Goal: Task Accomplishment & Management: Complete application form

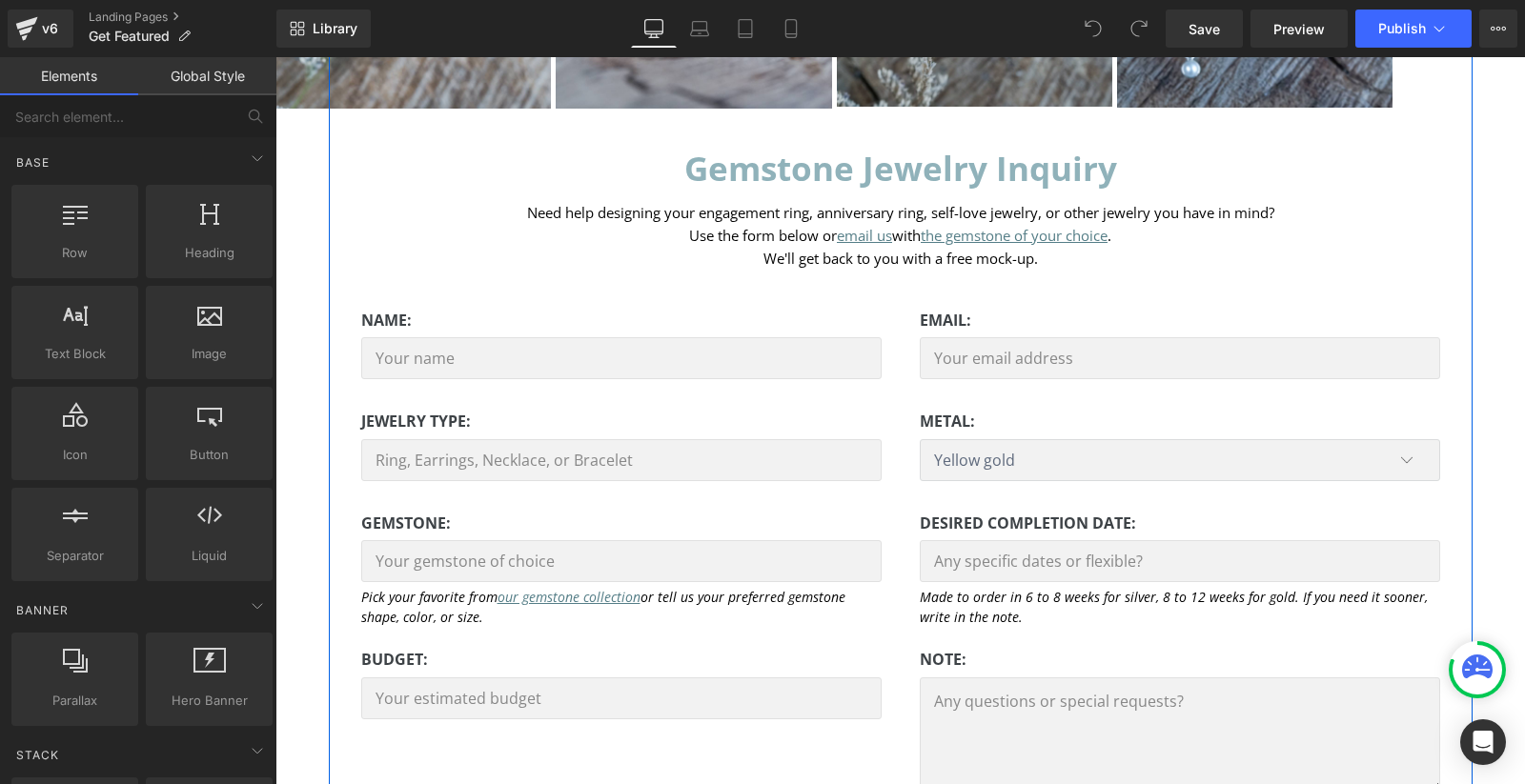
scroll to position [412, 0]
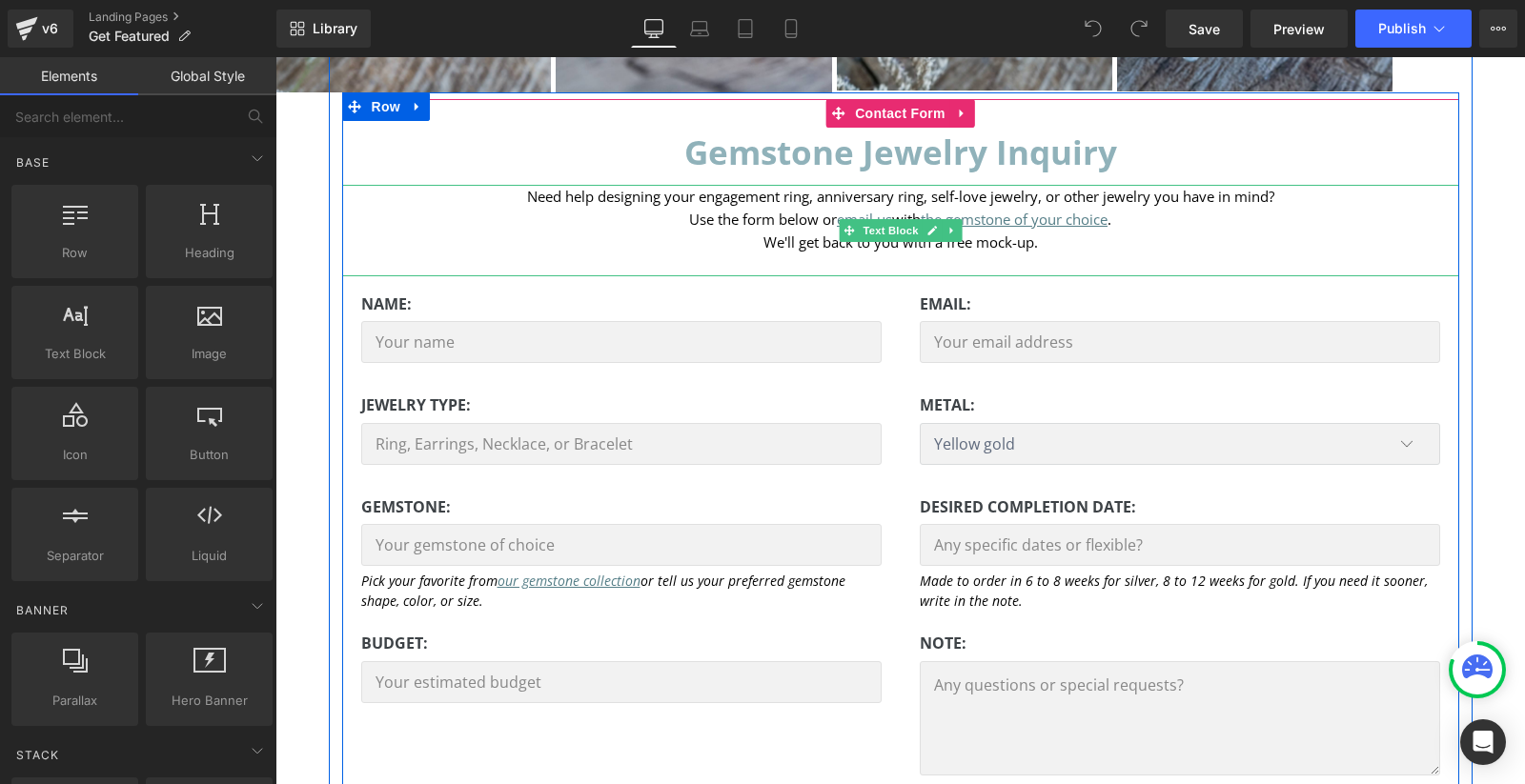
click at [748, 207] on p "Use the form below or email us with the gemstone of your choice ." at bounding box center [900, 218] width 1117 height 23
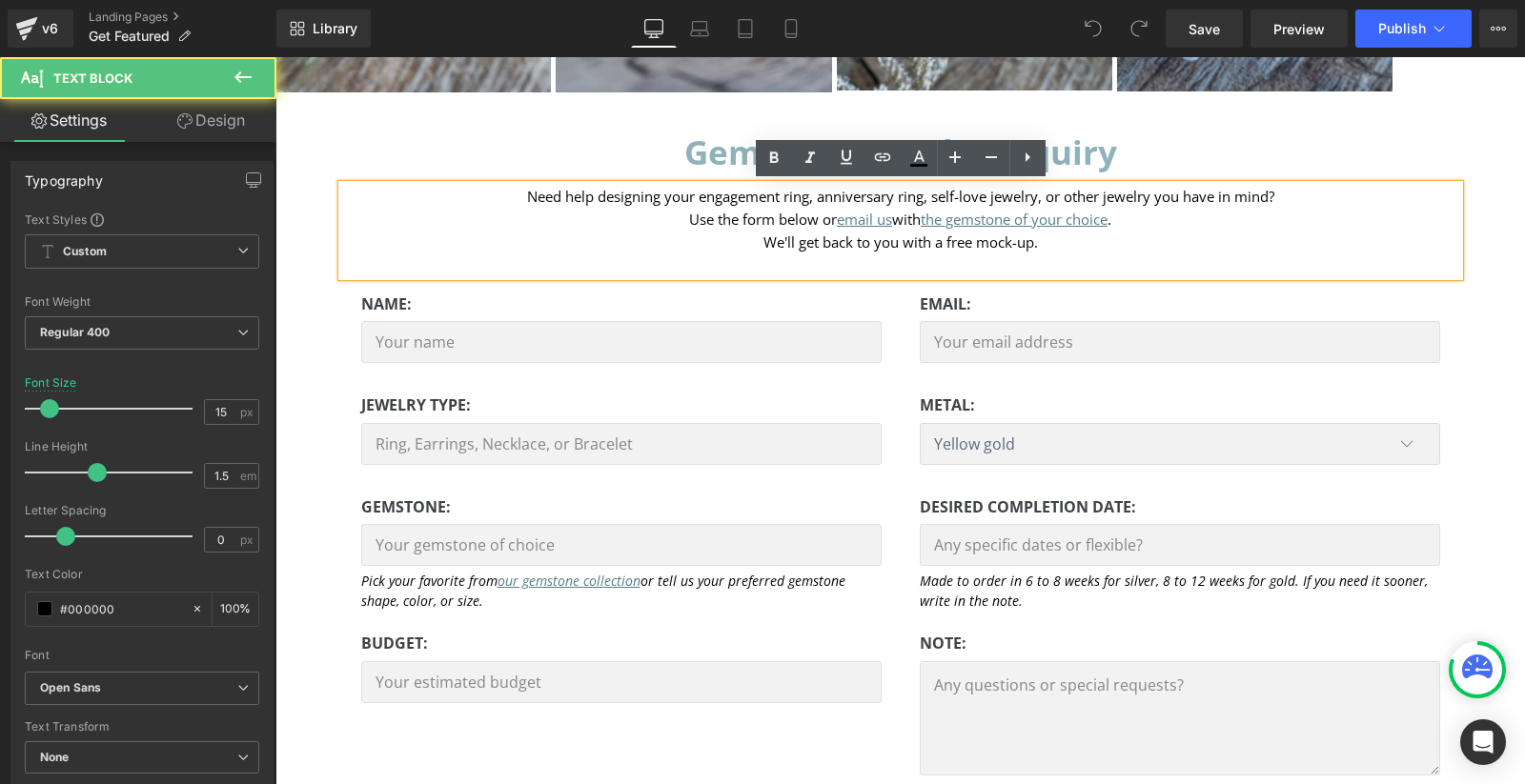
click at [762, 221] on span "Use the form below or email us with the gemstone of your choice ." at bounding box center [900, 218] width 422 height 19
click at [1084, 238] on p "We'll get back to you with a free mock-up." at bounding box center [900, 242] width 1117 height 23
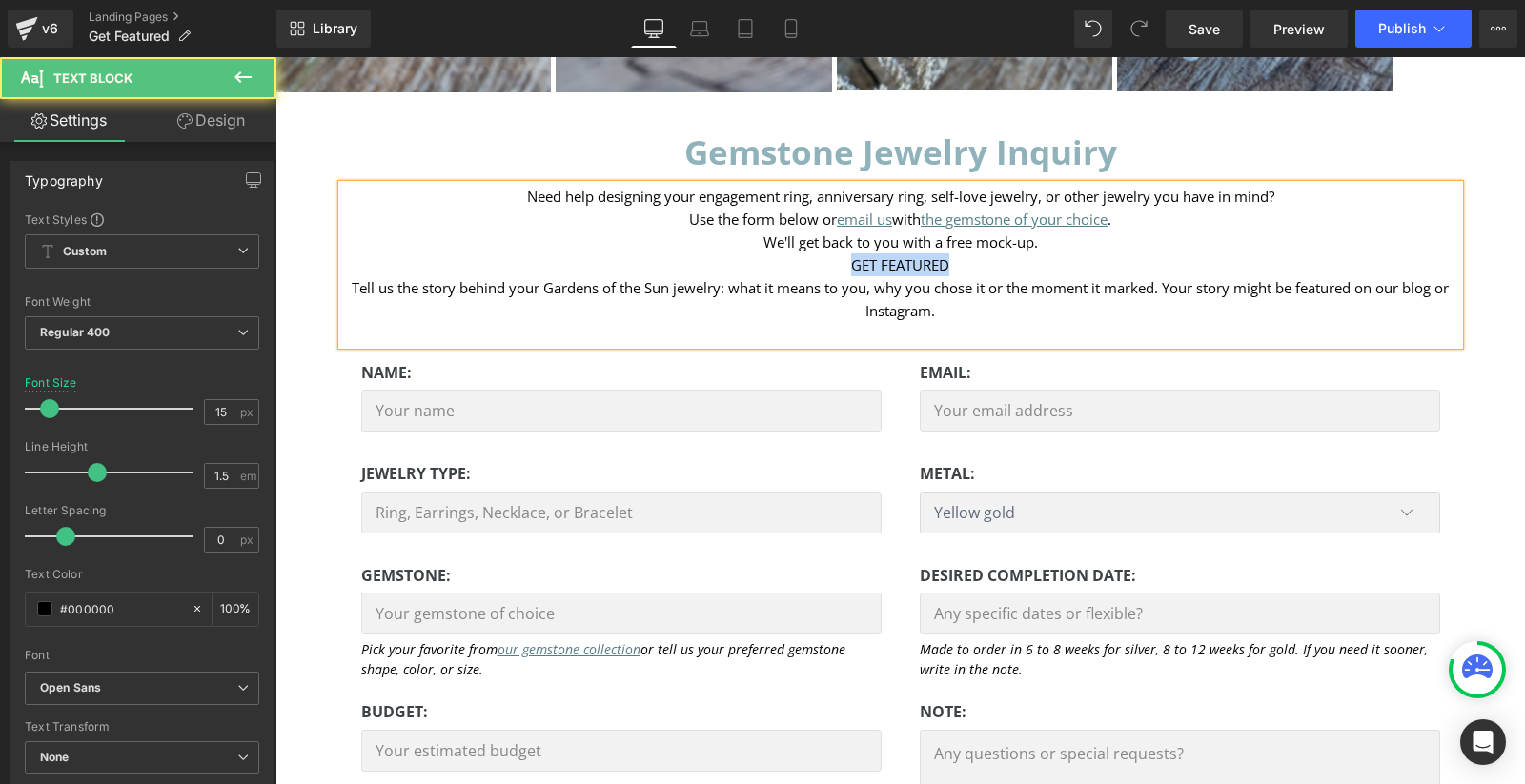
drag, startPoint x: 954, startPoint y: 268, endPoint x: 840, endPoint y: 268, distance: 114.0
click at [840, 268] on p "GET FEATURED" at bounding box center [900, 265] width 1117 height 23
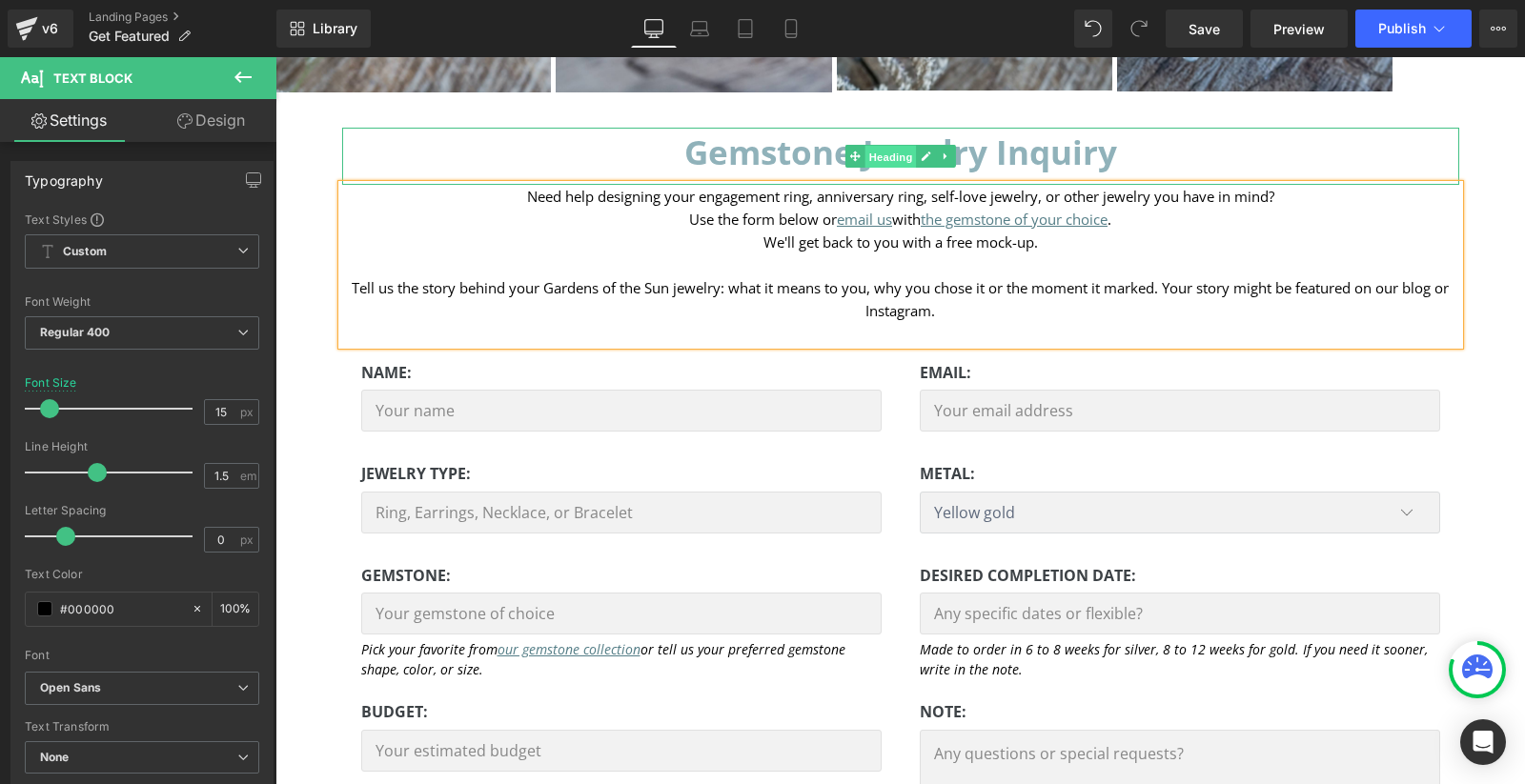
click at [894, 146] on span "Heading" at bounding box center [890, 157] width 51 height 23
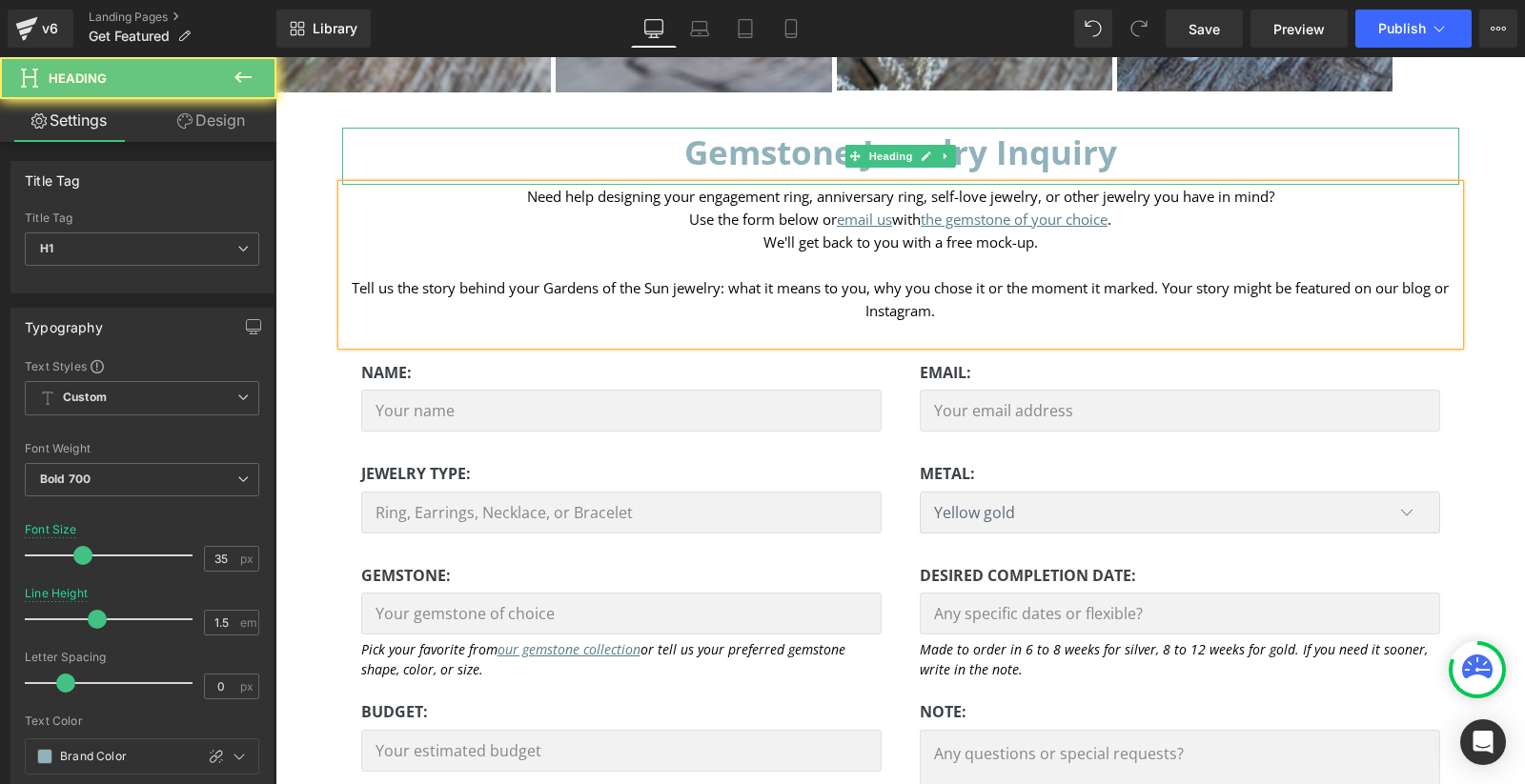
click at [1047, 148] on h1 "Gemstone Jewelry Inquiry" at bounding box center [900, 152] width 1117 height 50
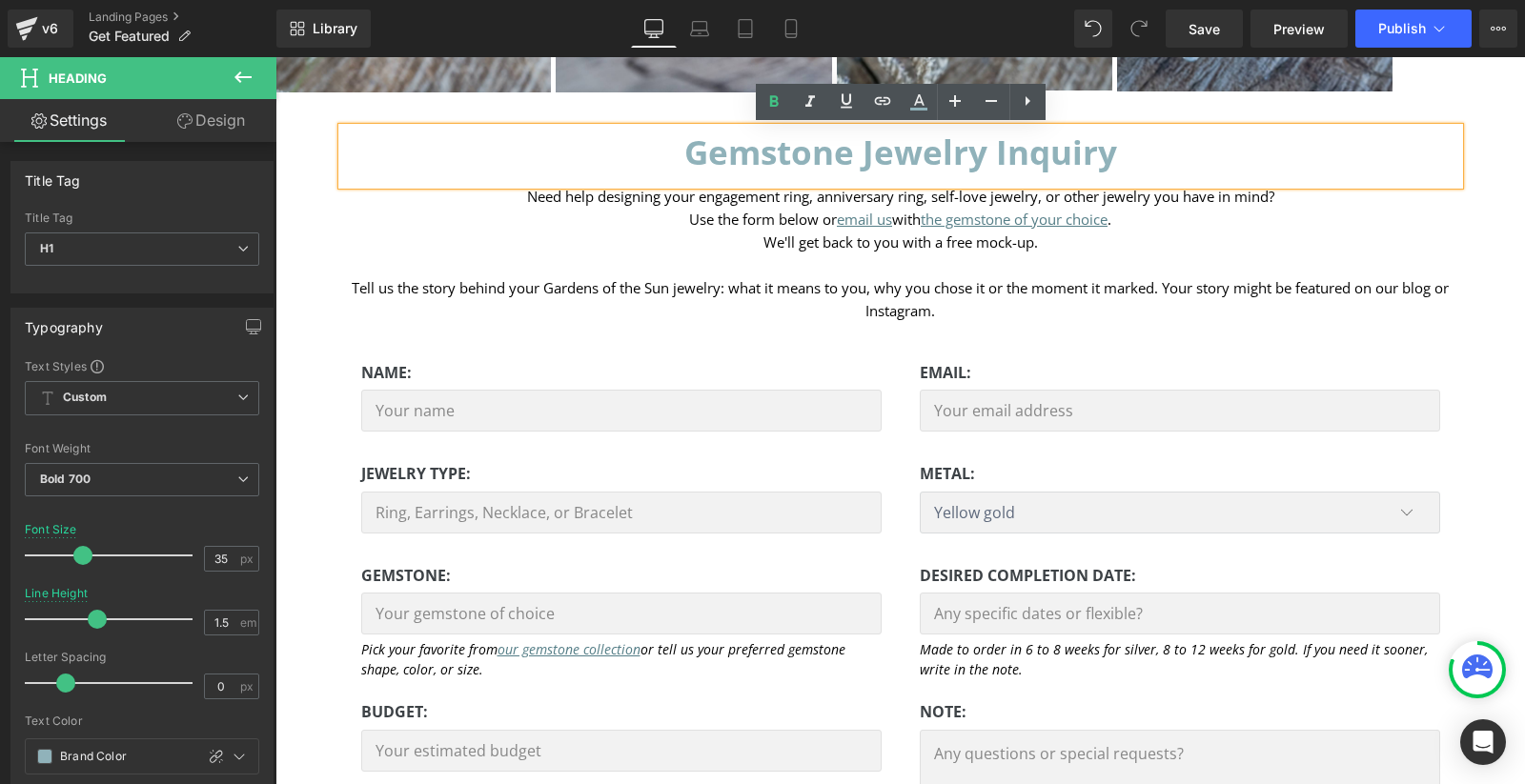
click at [1148, 149] on h1 "Gemstone Jewelry Inquiry" at bounding box center [900, 152] width 1117 height 50
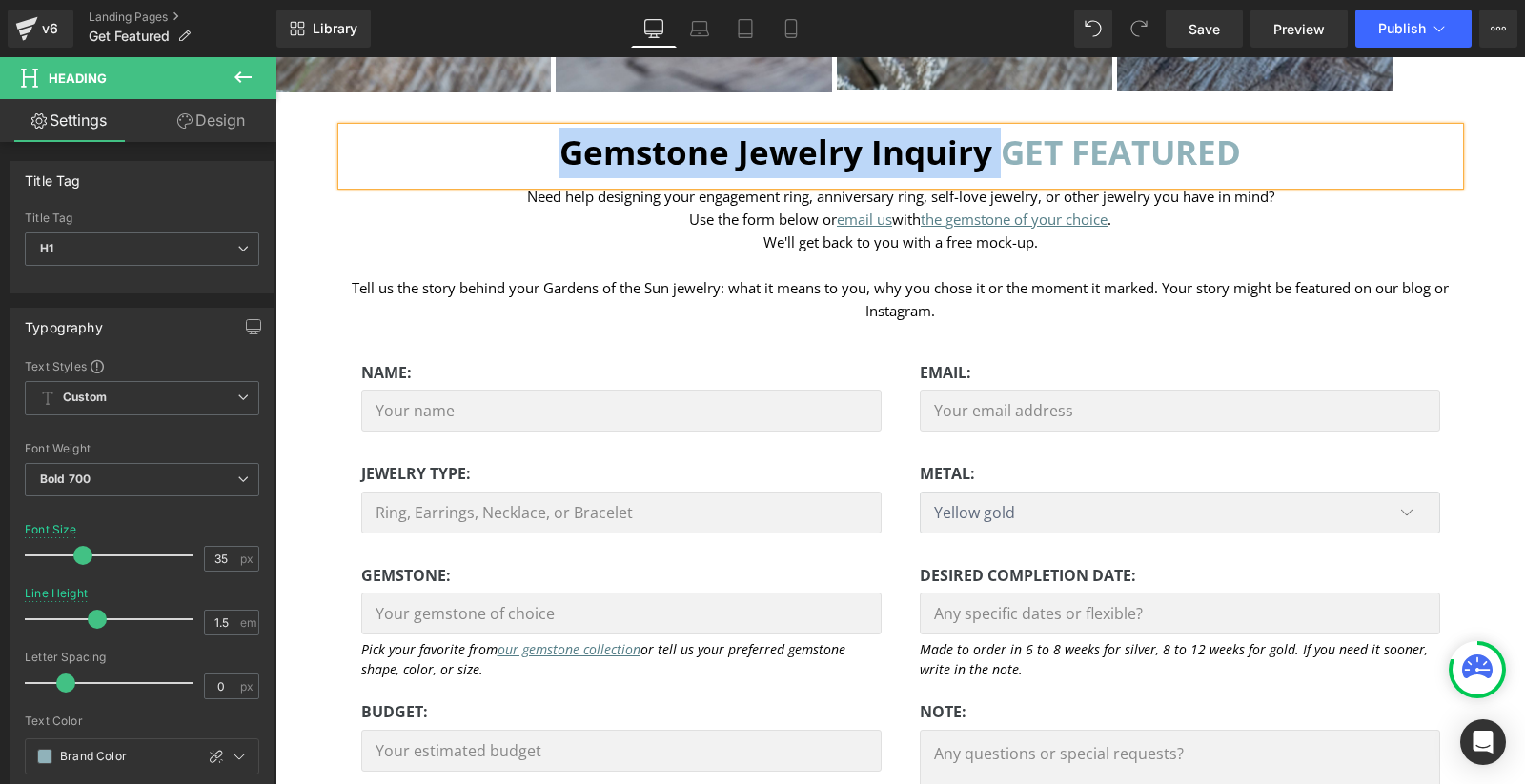
drag, startPoint x: 1001, startPoint y: 160, endPoint x: 558, endPoint y: 156, distance: 443.0
click at [558, 156] on h1 "Gemstone Jewelry Inquiry GET FEATURED" at bounding box center [900, 152] width 1117 height 50
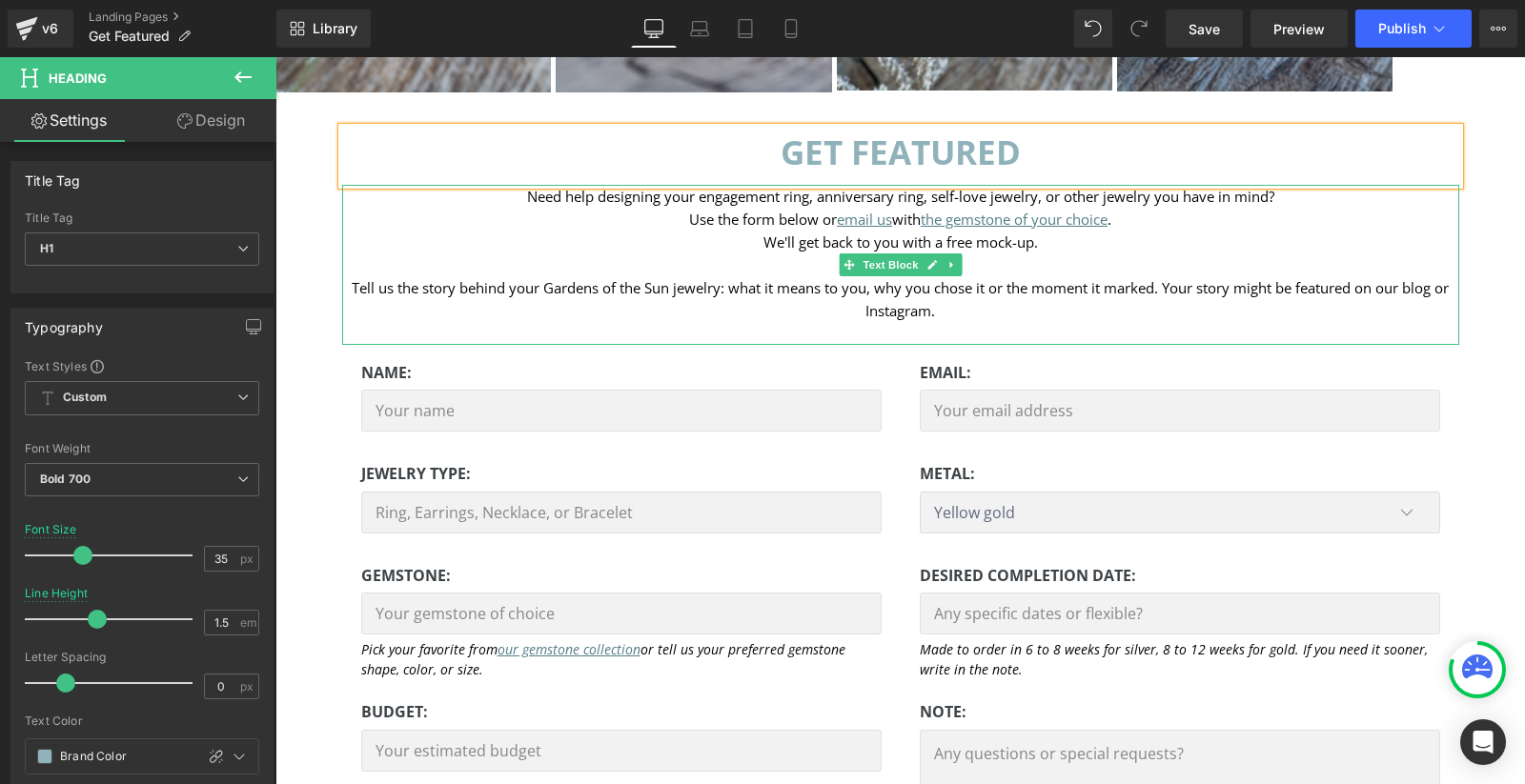
click at [713, 224] on span "Use the form below or email us with the gemstone of your choice ." at bounding box center [900, 218] width 422 height 19
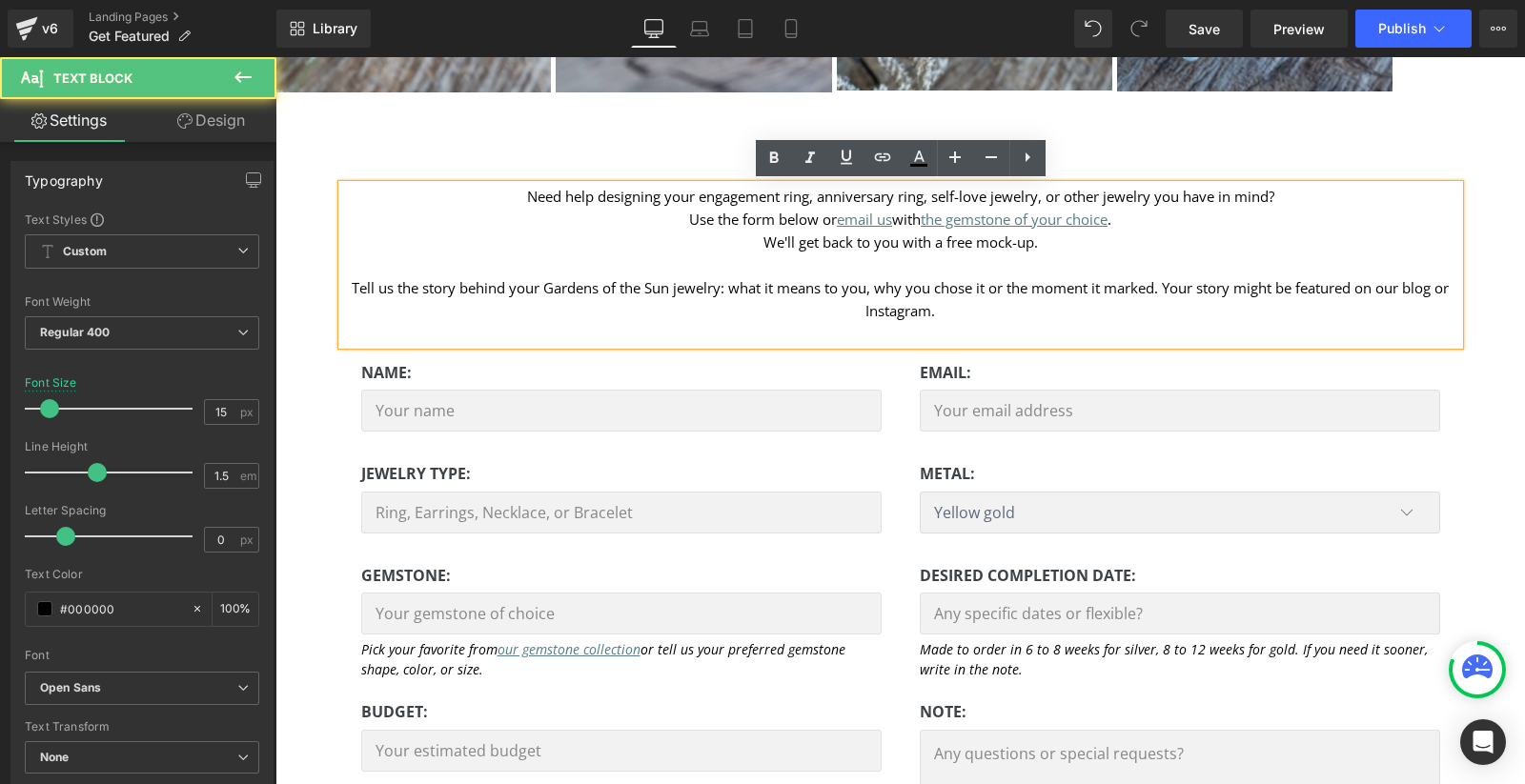
click at [1166, 289] on span "Tell us the story behind your Gardens of the Sun jewelry: what it means to you,…" at bounding box center [900, 299] width 1097 height 41
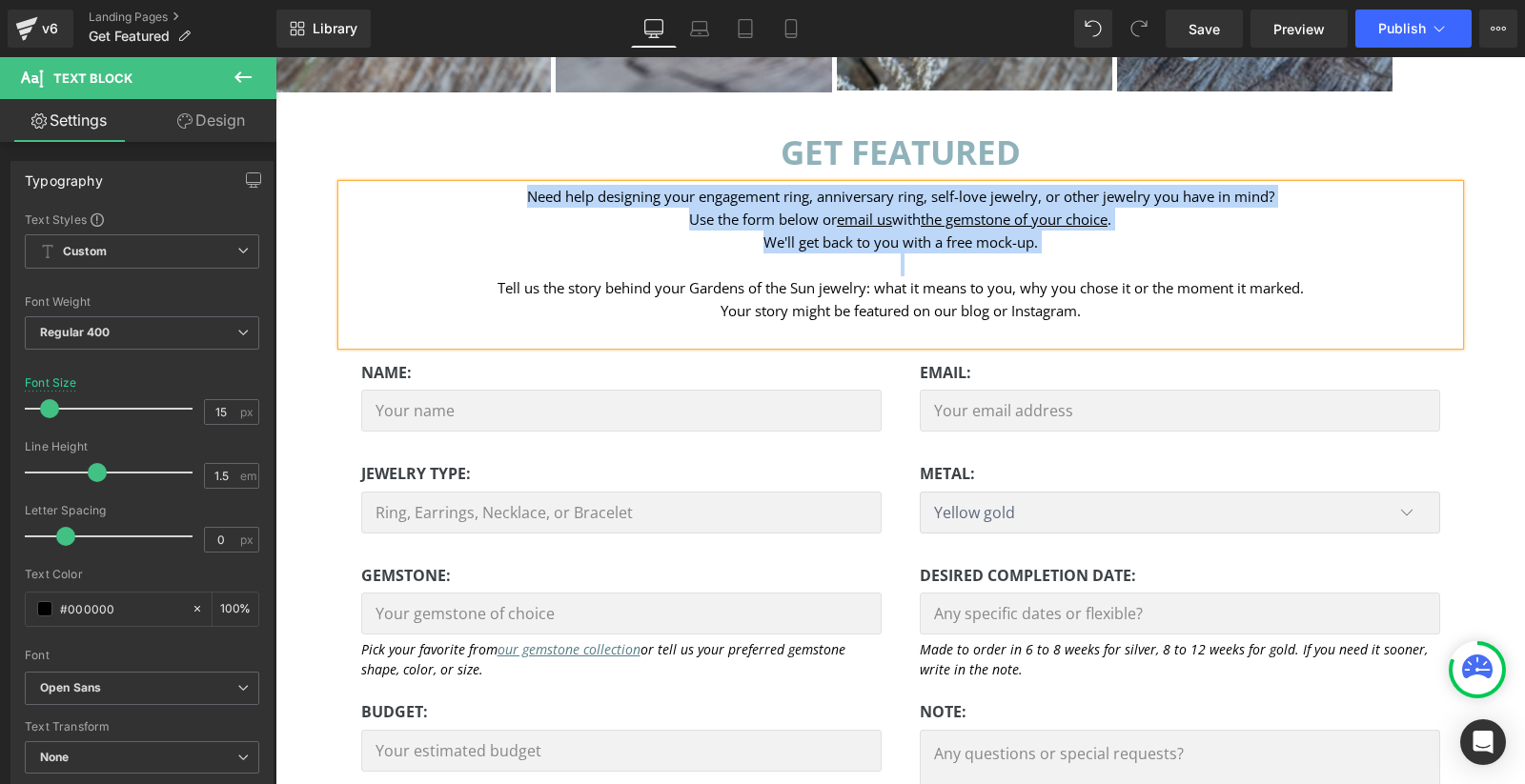
drag, startPoint x: 1018, startPoint y: 265, endPoint x: 521, endPoint y: 191, distance: 502.5
click at [521, 191] on div "Need help designing your engagement ring, anniversary ring, self-love jewelry, …" at bounding box center [900, 265] width 1117 height 160
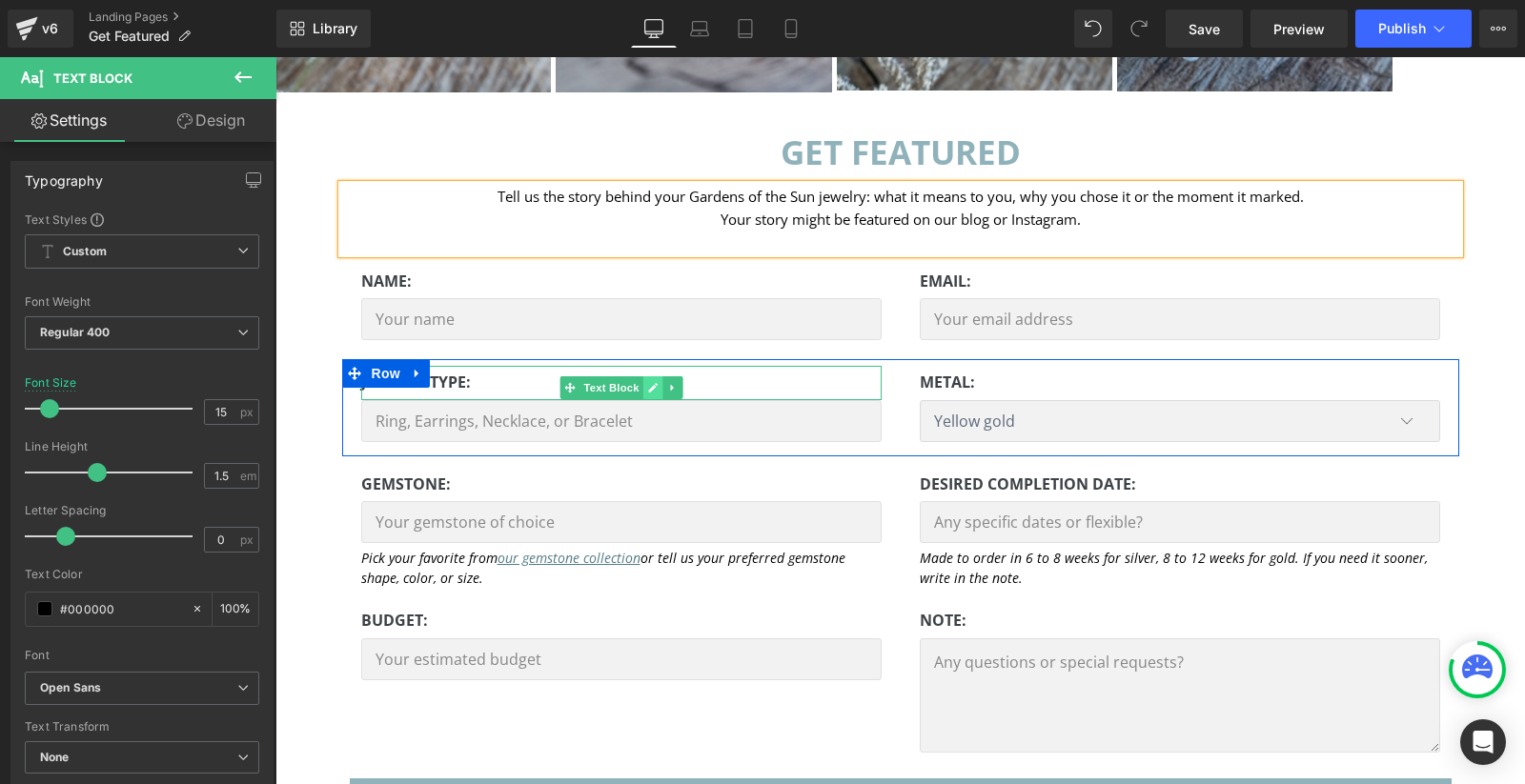
click at [655, 389] on icon at bounding box center [652, 388] width 11 height 12
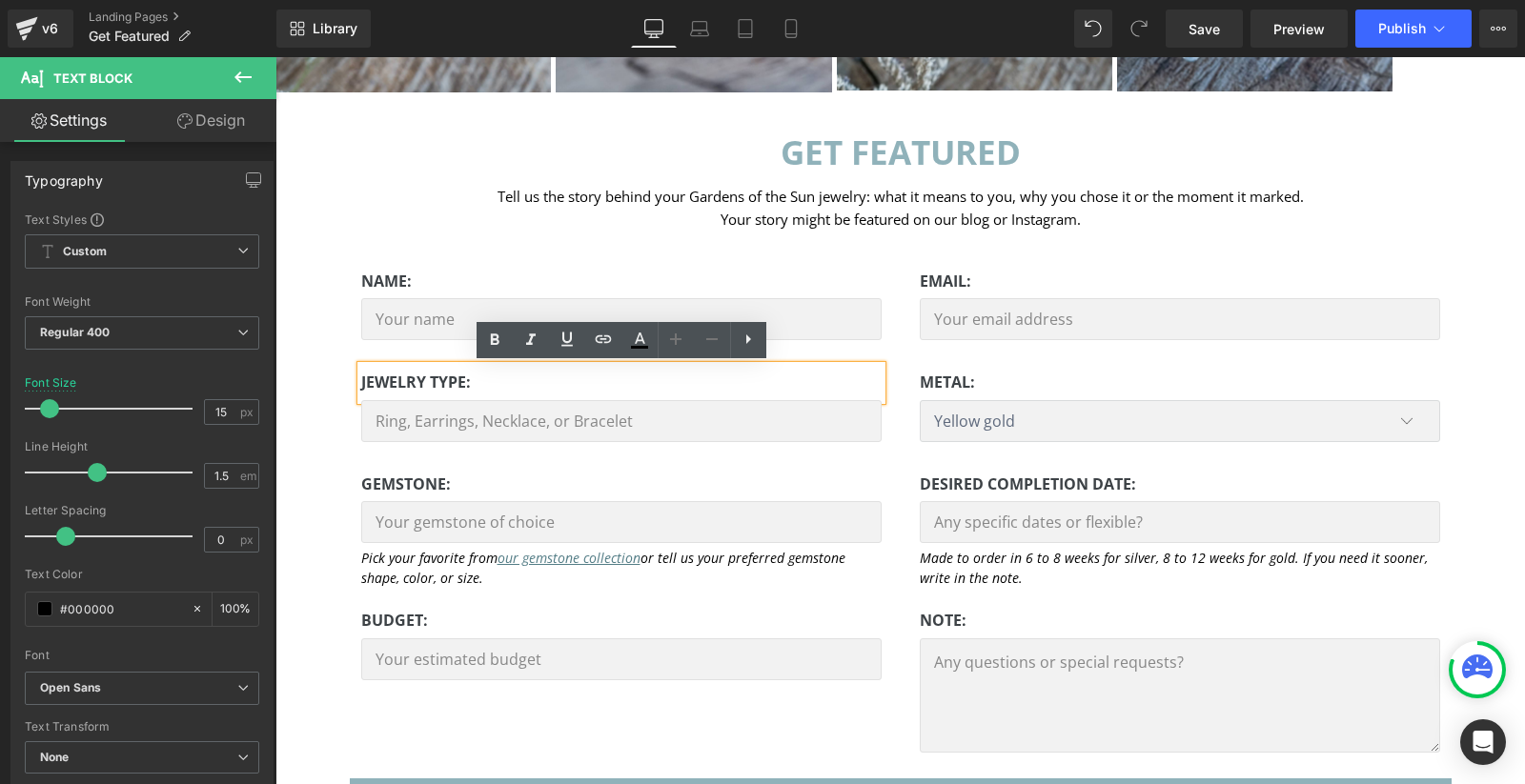
click at [454, 390] on strong "jewelry TYPE:" at bounding box center [416, 381] width 110 height 21
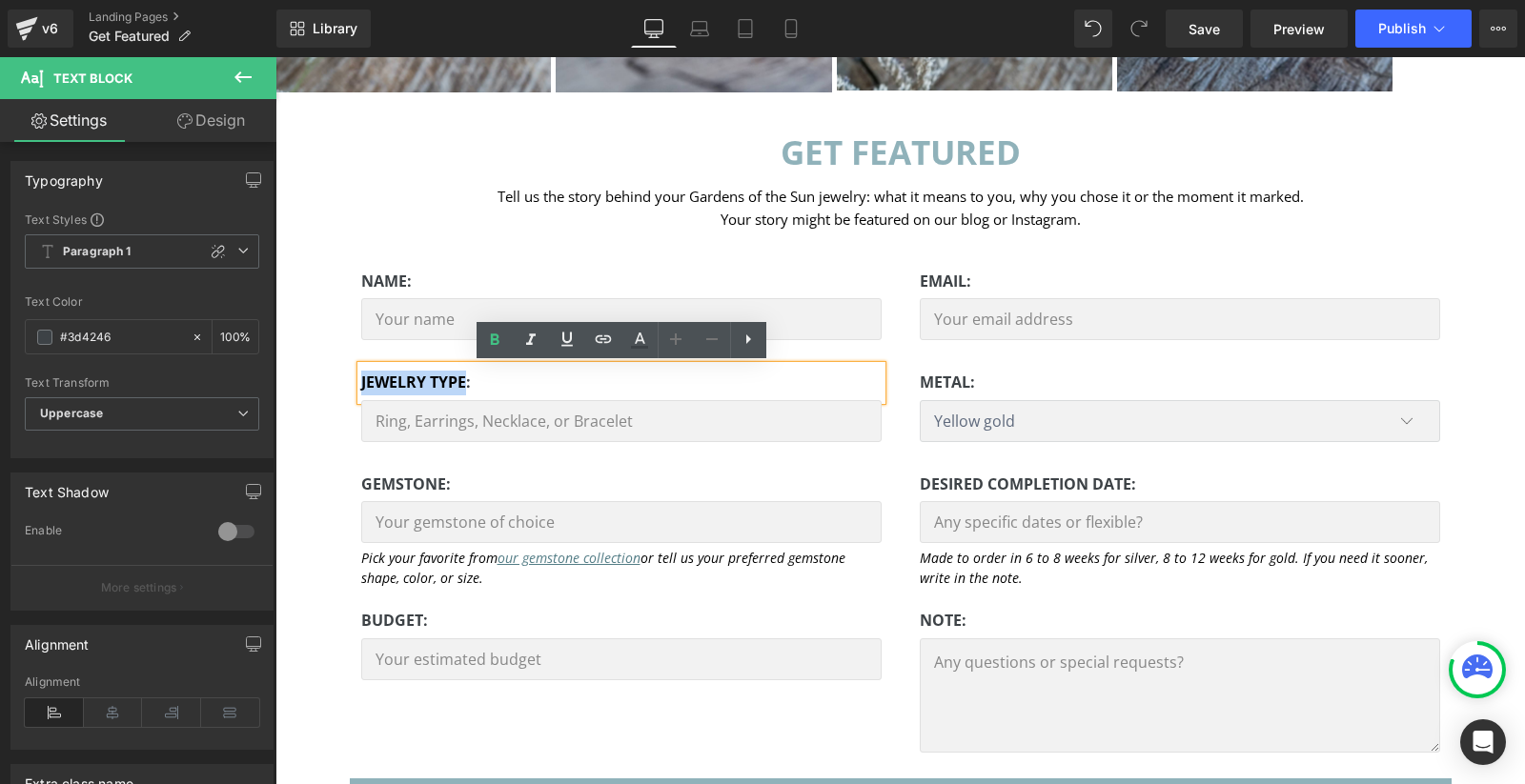
drag, startPoint x: 466, startPoint y: 383, endPoint x: 348, endPoint y: 386, distance: 118.0
click at [348, 386] on div "jewelry TYPE: Text Block Text Field" at bounding box center [620, 412] width 558 height 91
paste div
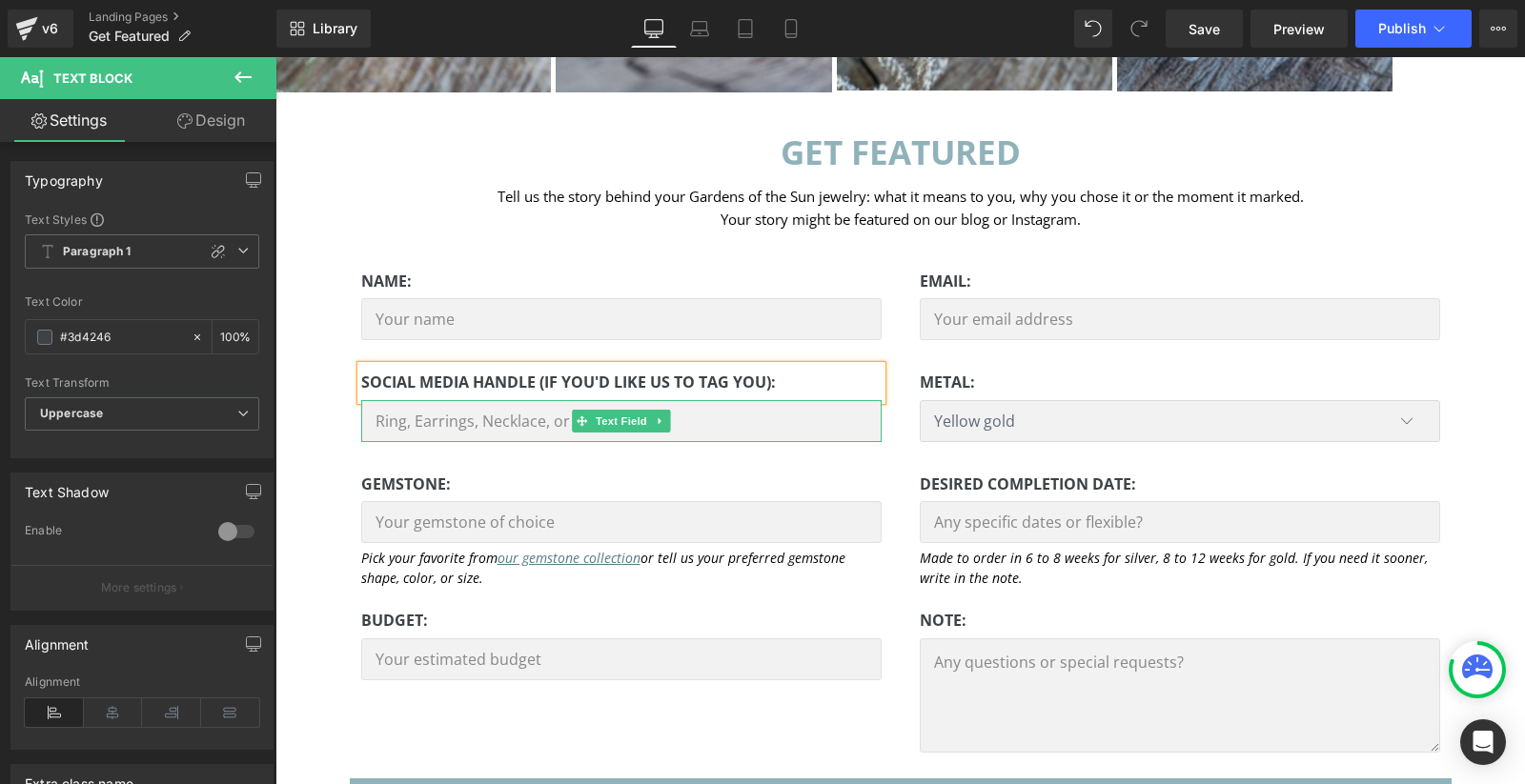
click at [452, 426] on input "text" at bounding box center [621, 421] width 521 height 41
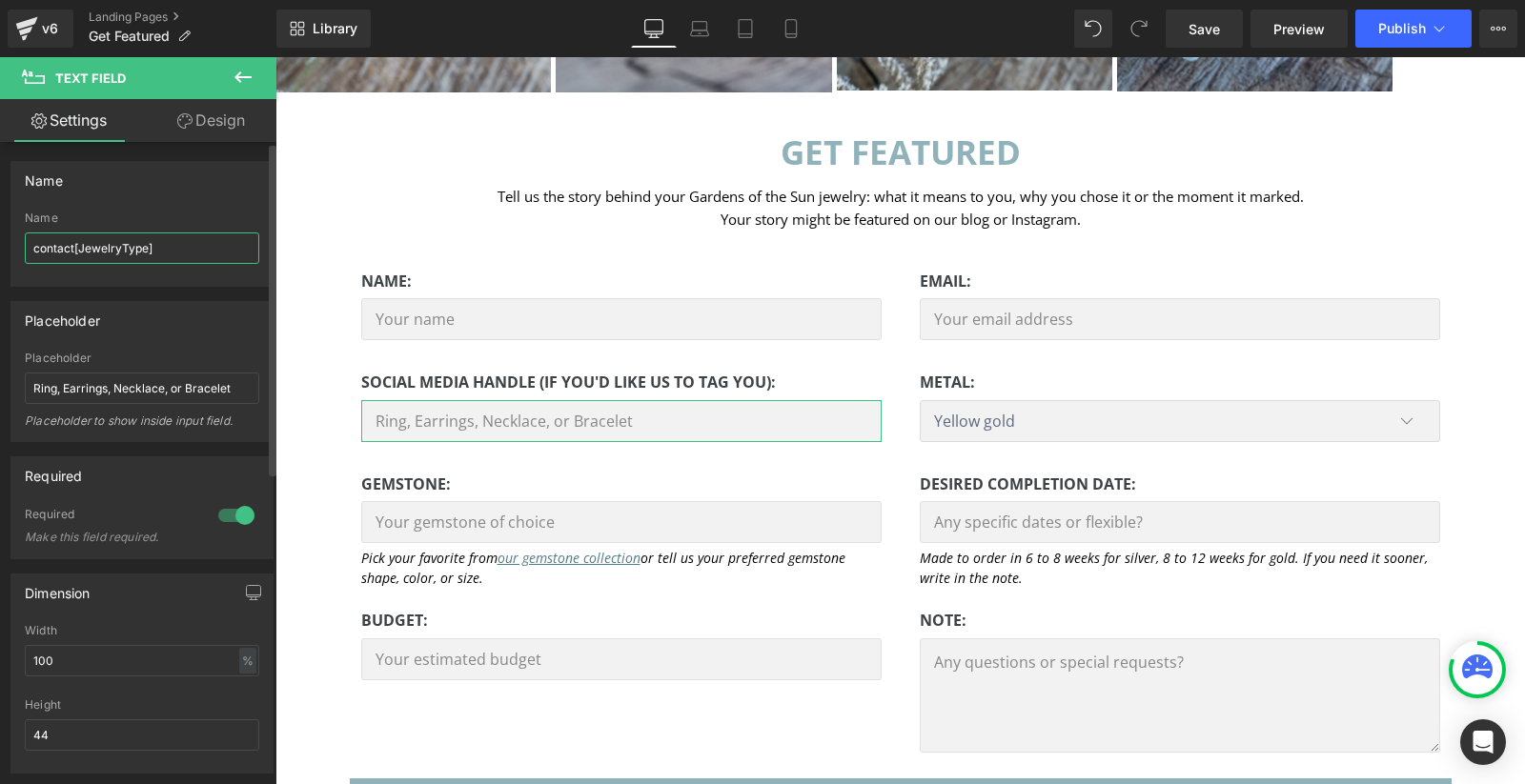
drag, startPoint x: 146, startPoint y: 245, endPoint x: 79, endPoint y: 243, distance: 67.0
click at [79, 243] on input "contact[JewelryType]" at bounding box center [141, 248] width 234 height 32
type input "contact[SocialMedia]"
click at [153, 389] on input "Ring, Earrings, Necklace, or Bracelet" at bounding box center [141, 388] width 234 height 32
type input "Your Instagram handle(s)"
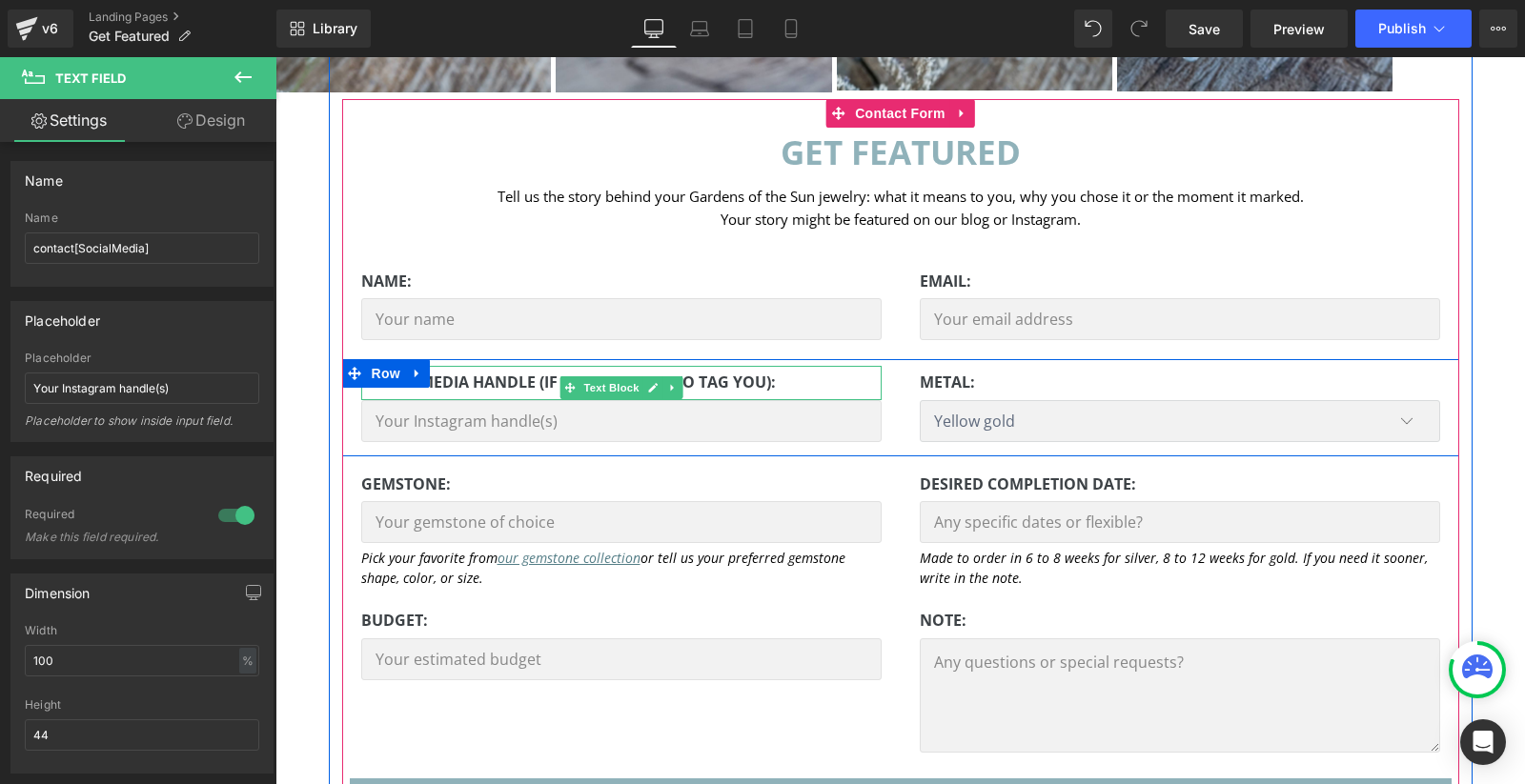
click at [535, 383] on strong "Social media handle (if you'd like us to tag you):" at bounding box center [569, 381] width 415 height 21
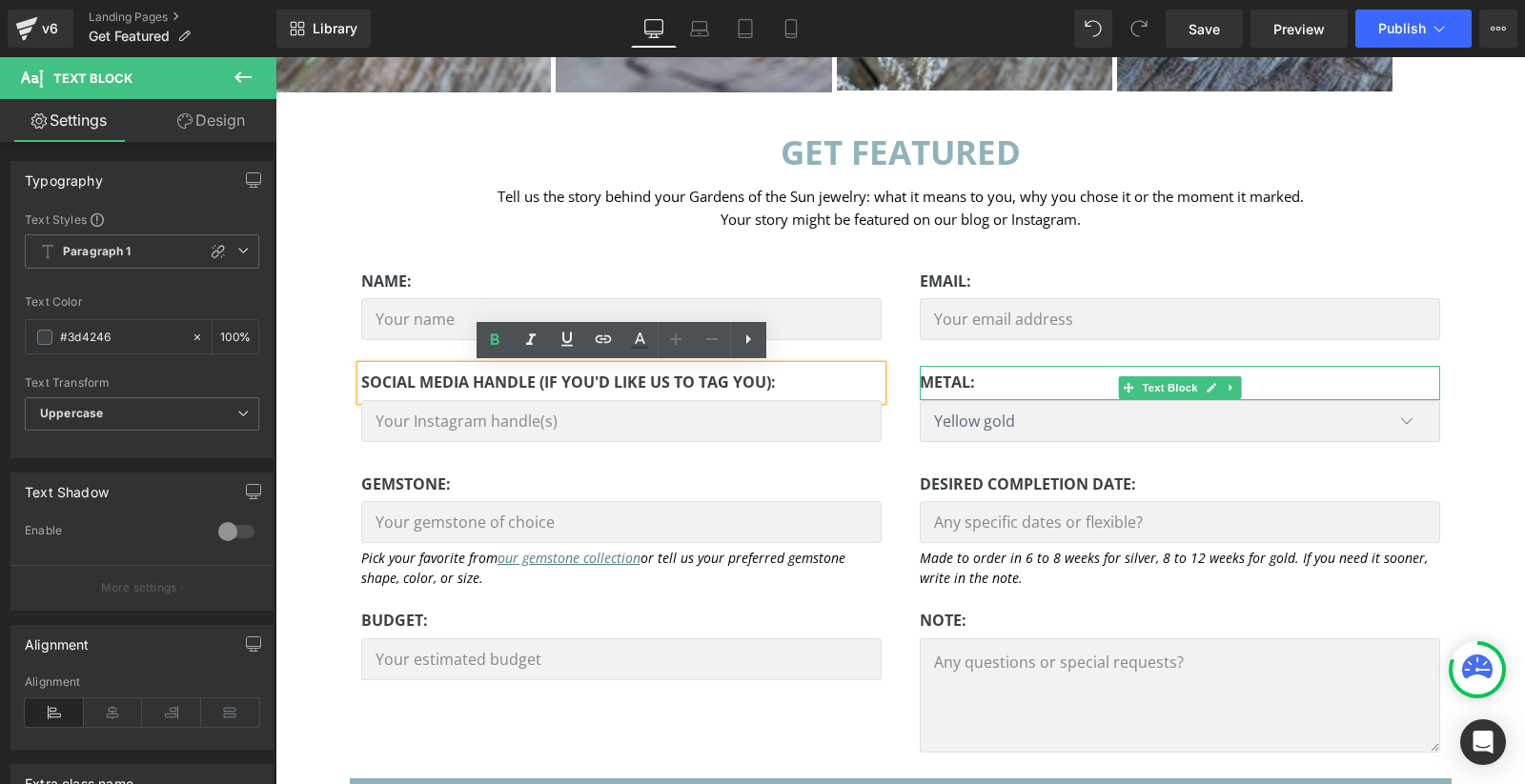
click at [963, 378] on strong "metal:" at bounding box center [947, 381] width 55 height 21
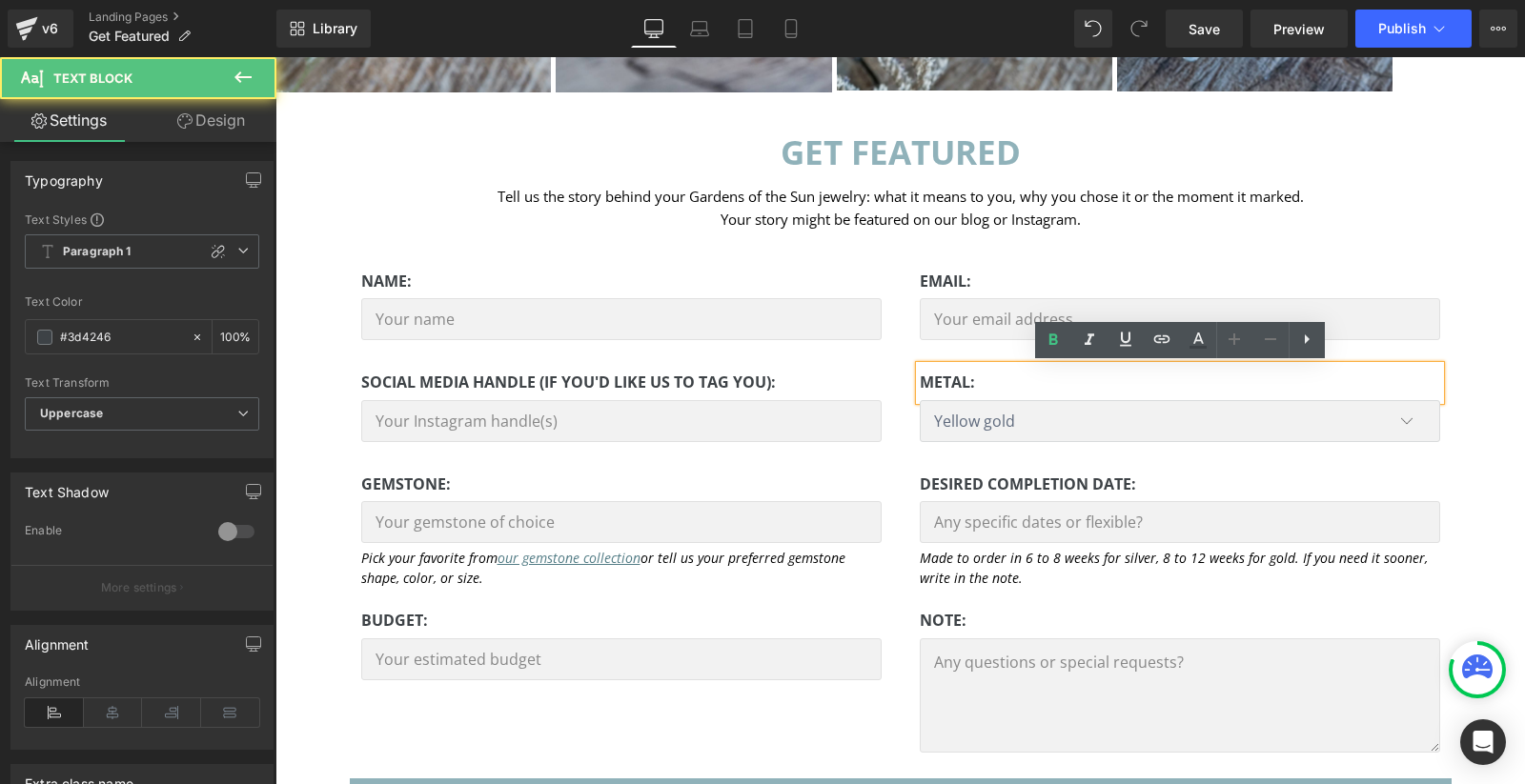
click at [944, 380] on strong "metal:" at bounding box center [947, 381] width 55 height 21
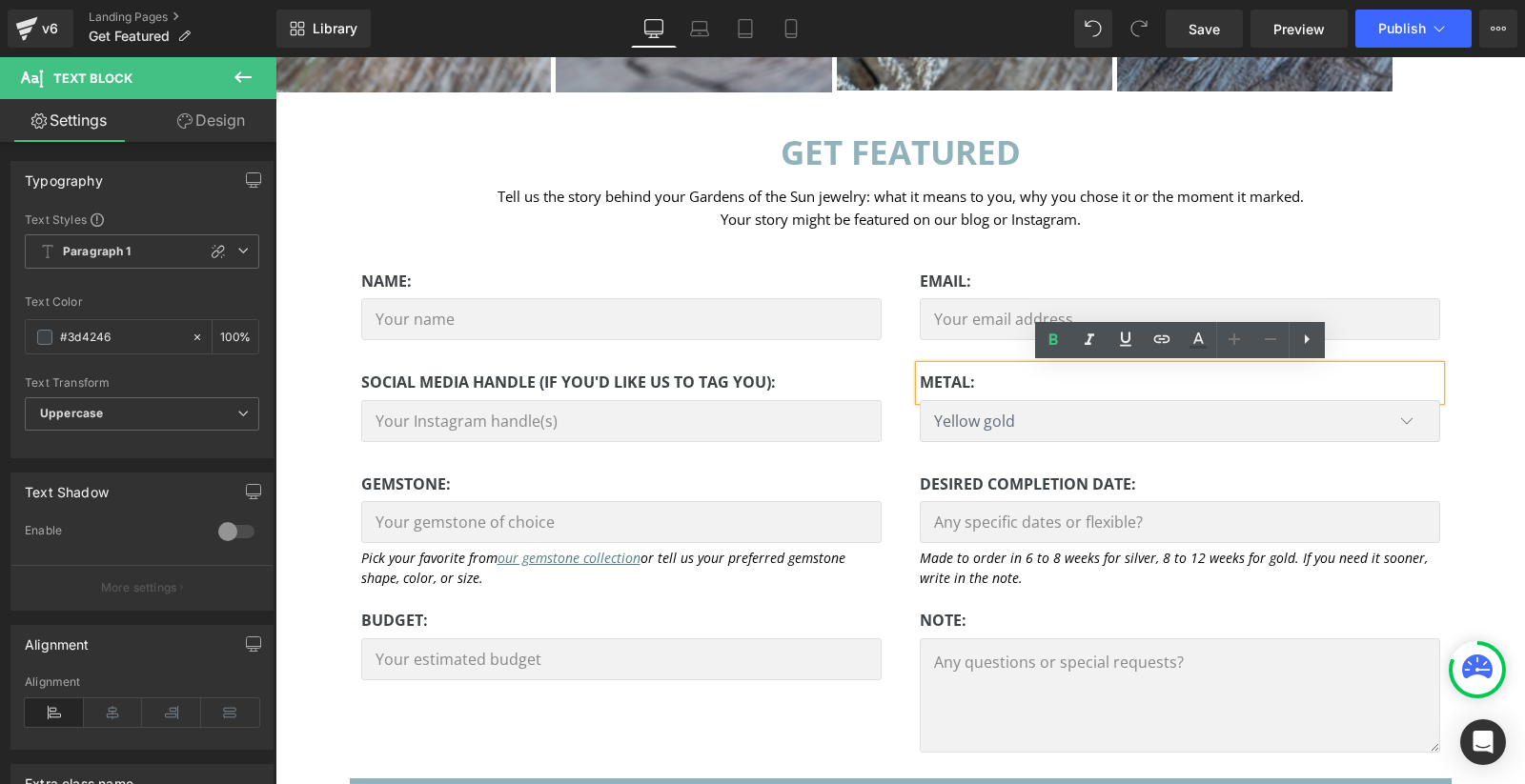
click at [944, 380] on strong "metal:" at bounding box center [947, 381] width 55 height 21
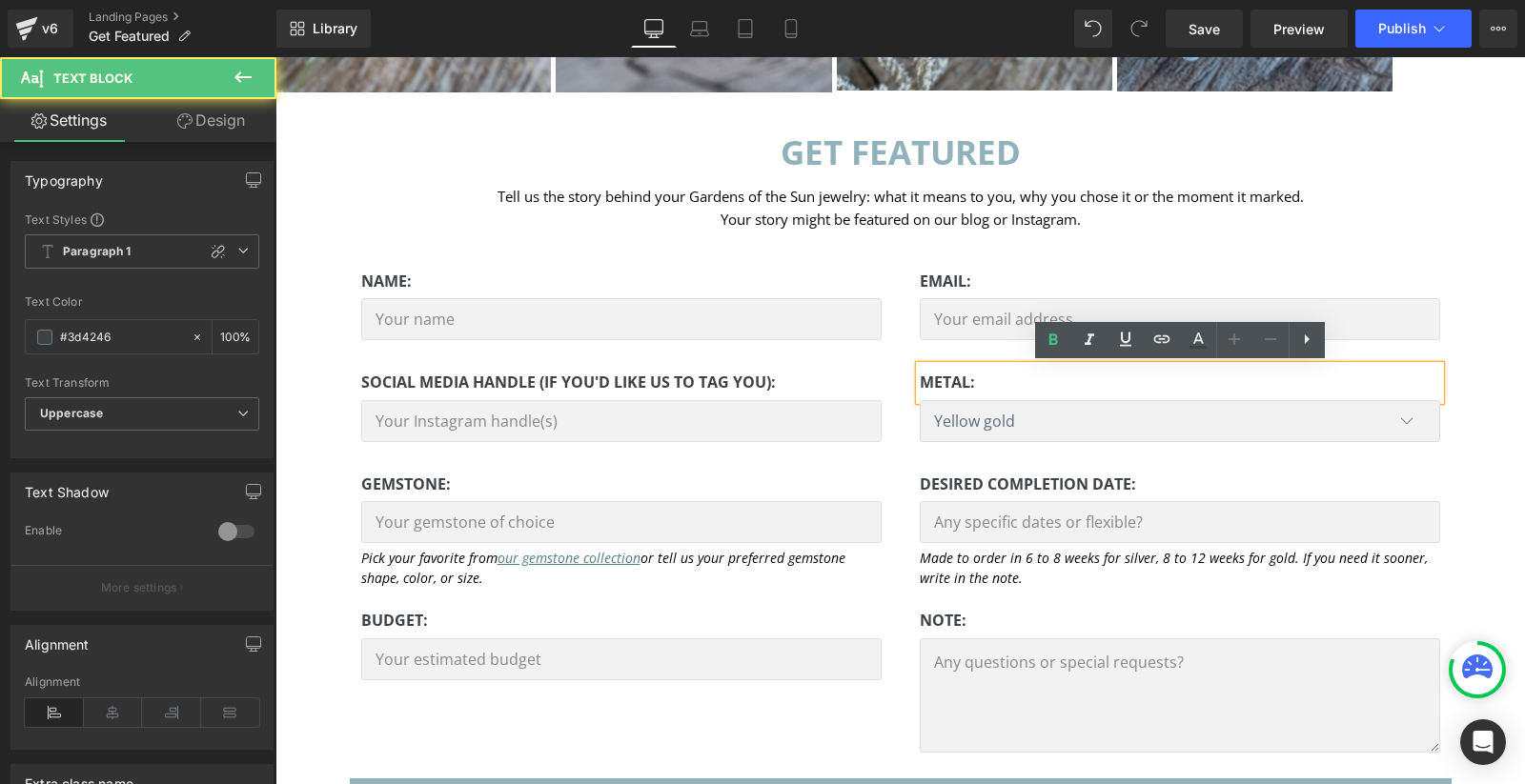
click at [944, 380] on strong "metal:" at bounding box center [947, 381] width 55 height 21
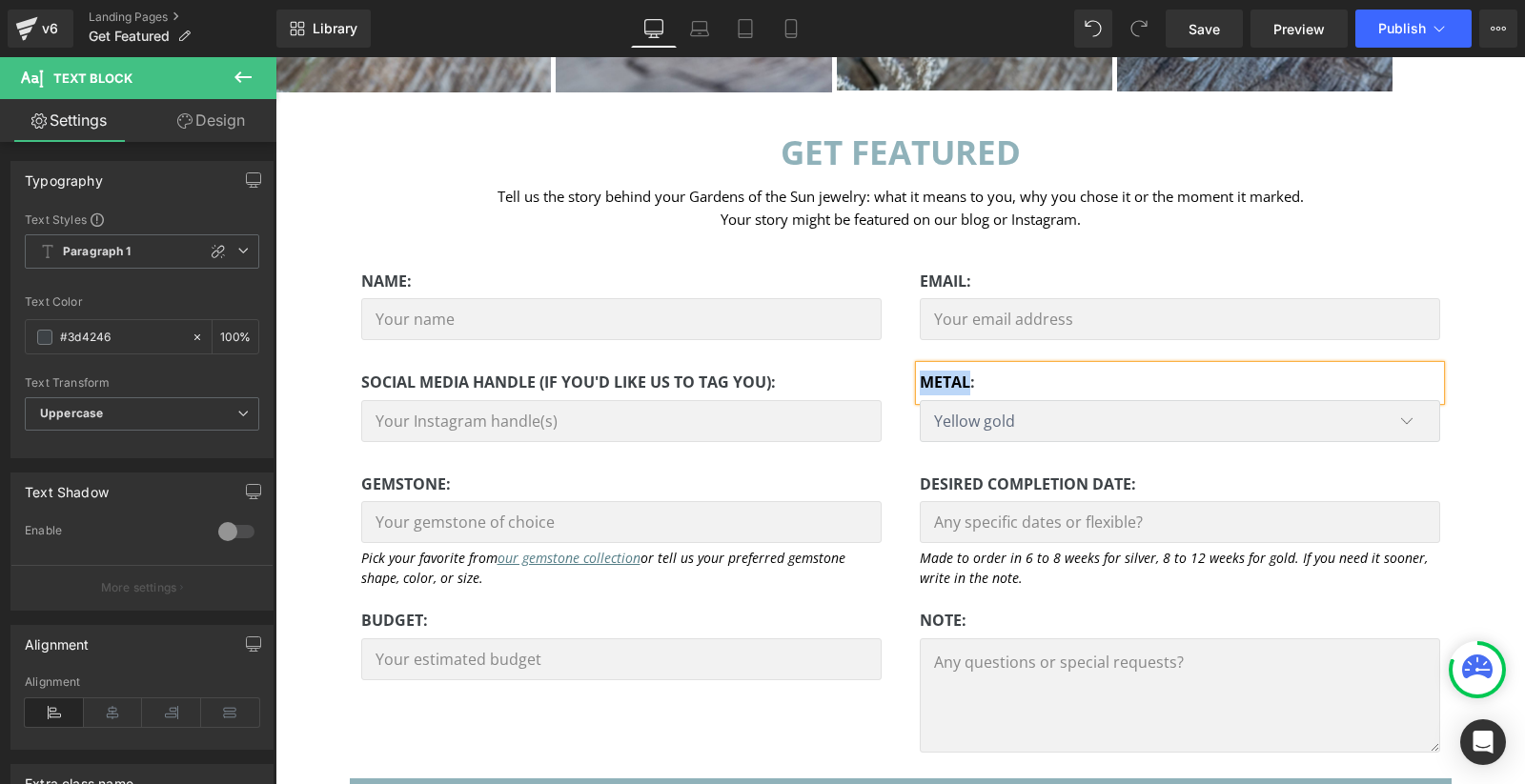
paste div
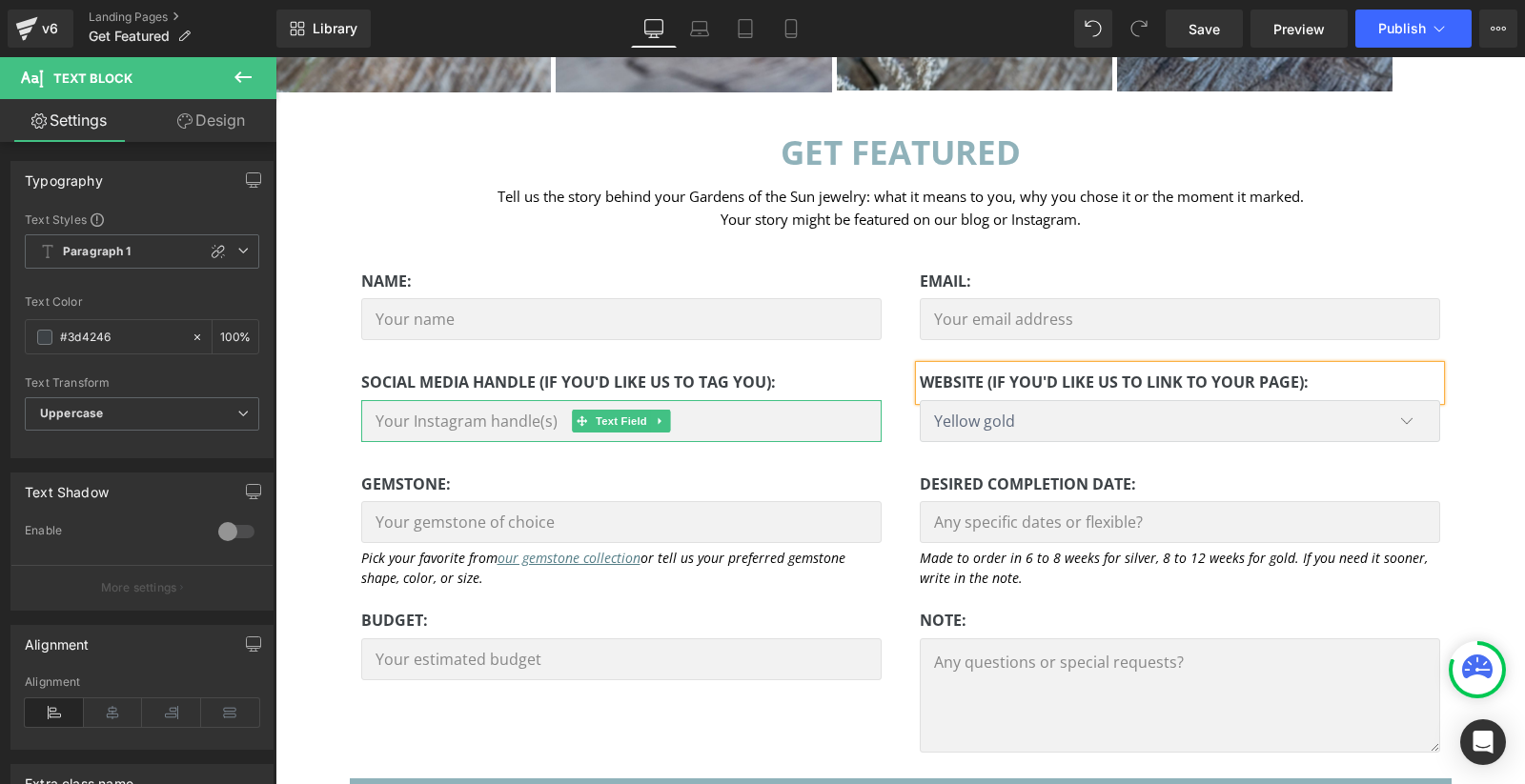
click at [796, 422] on input "text" at bounding box center [621, 421] width 521 height 41
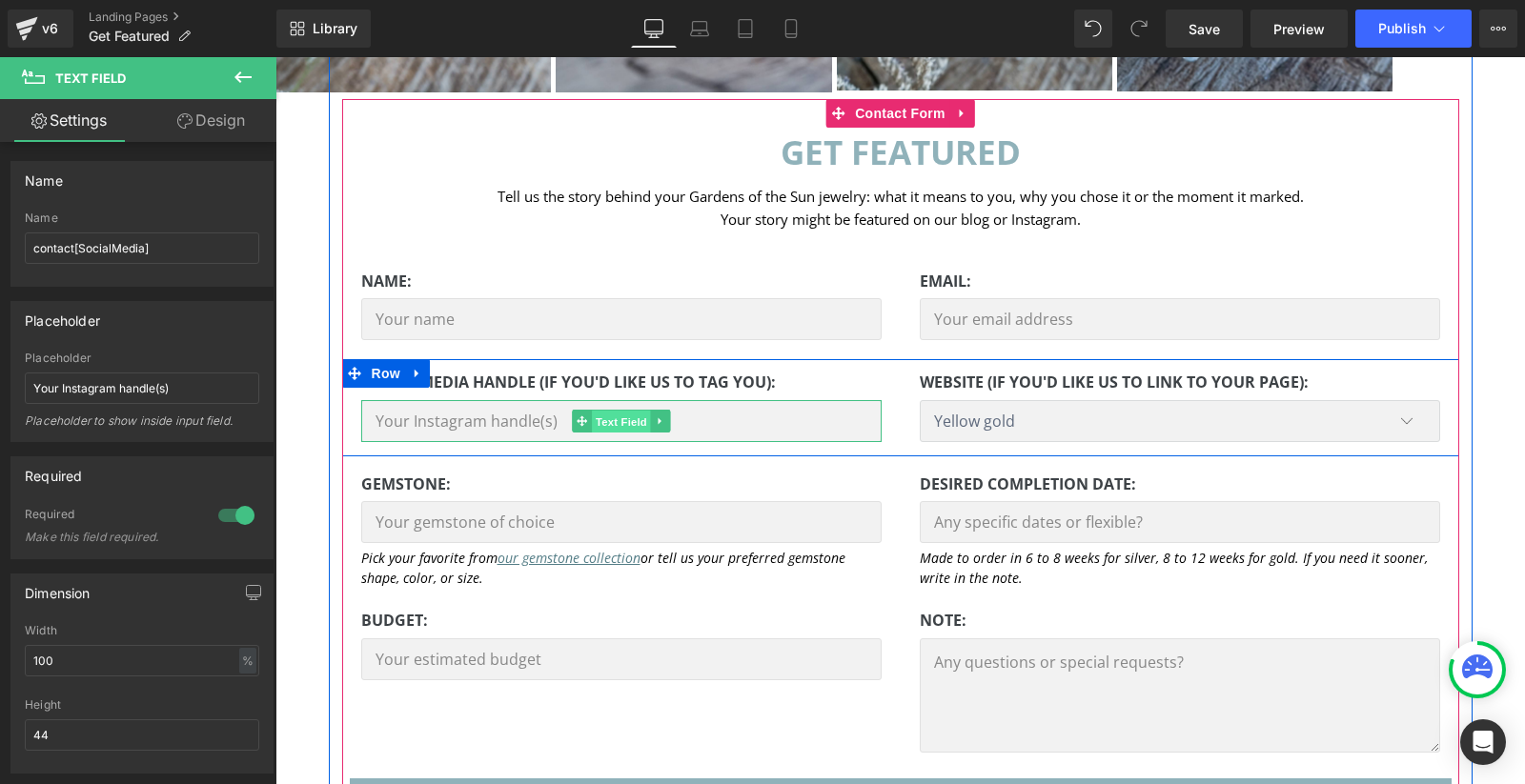
click at [617, 421] on span "Text Field" at bounding box center [621, 421] width 59 height 23
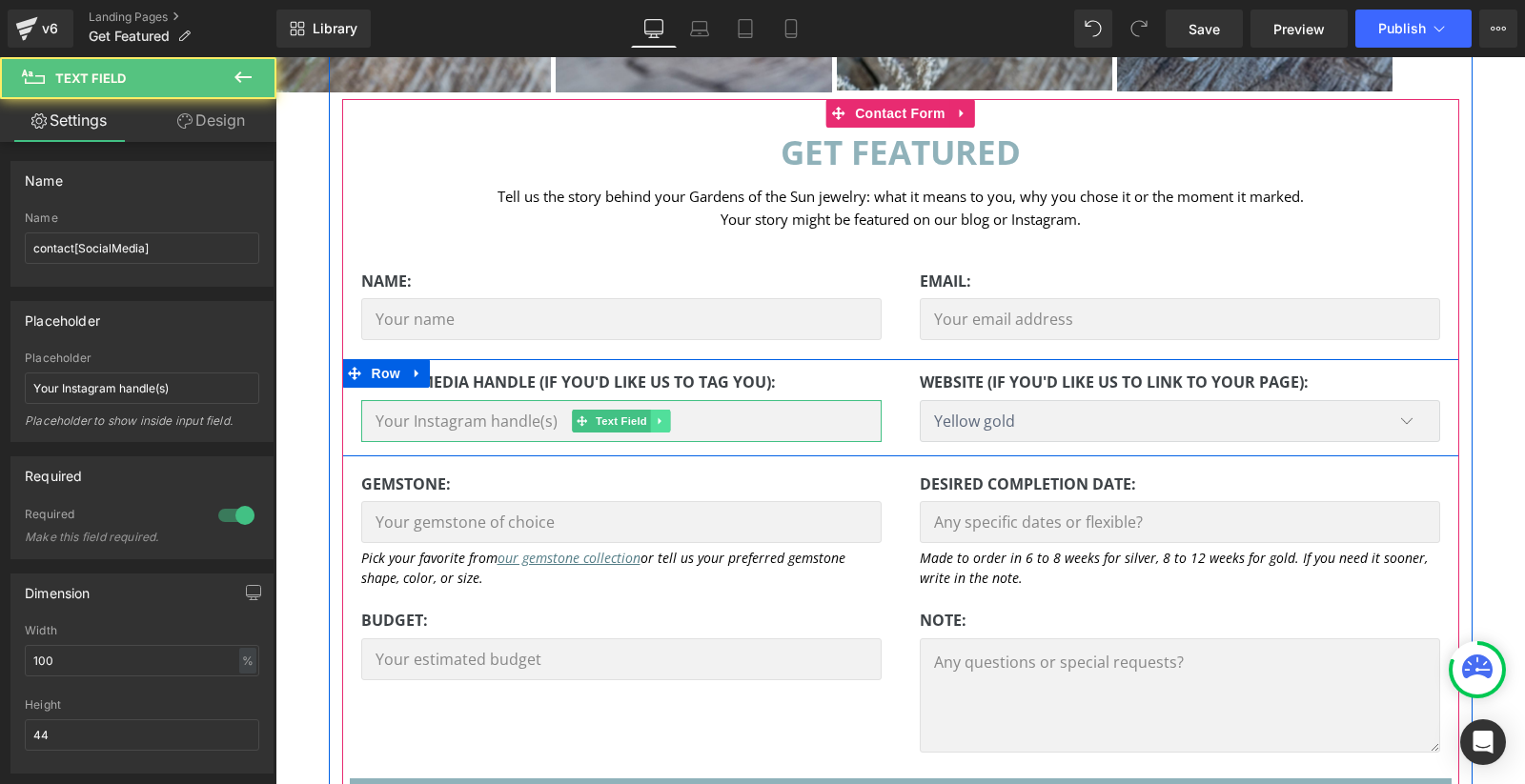
click at [657, 421] on icon at bounding box center [660, 422] width 11 height 12
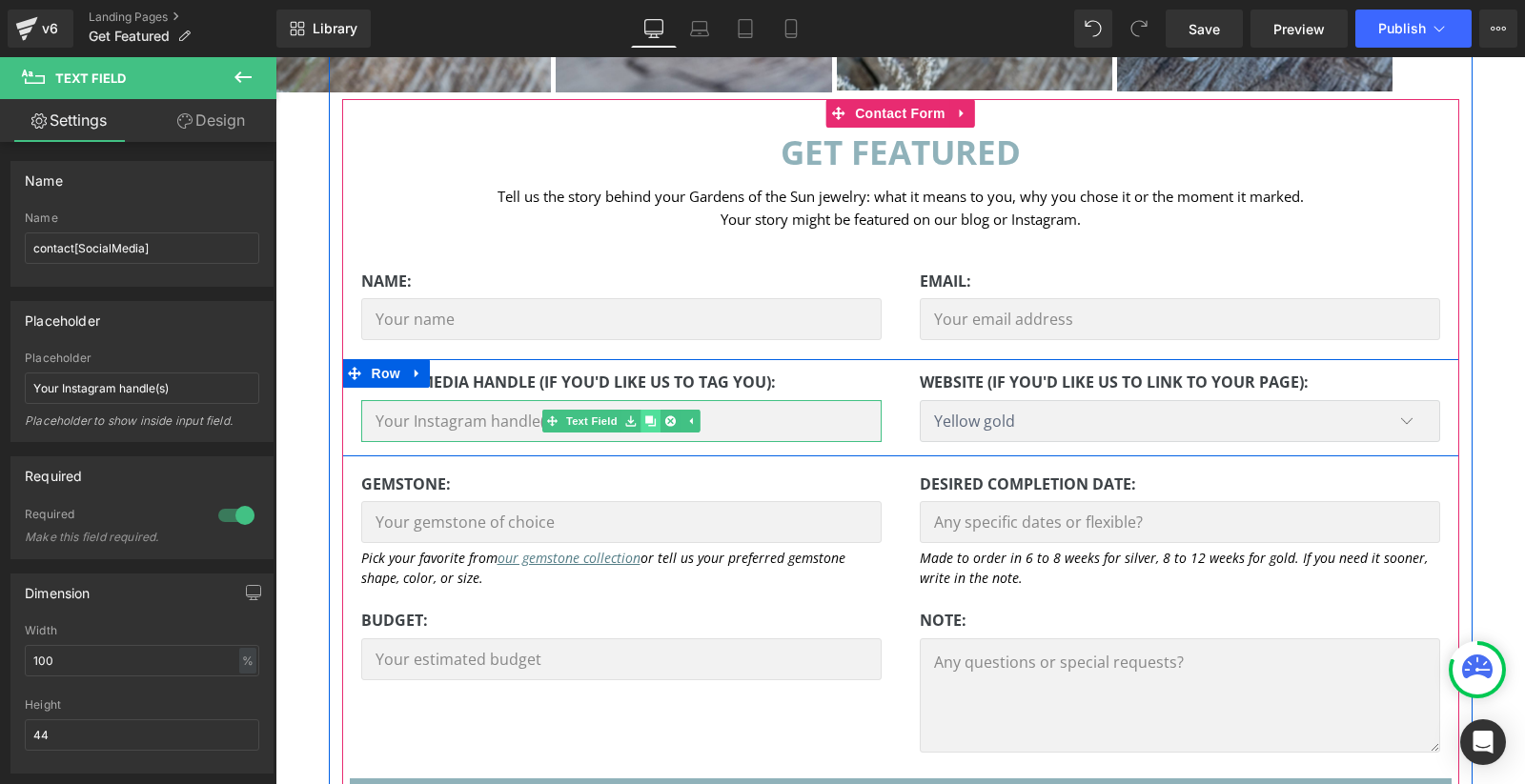
click at [647, 421] on icon at bounding box center [650, 421] width 11 height 11
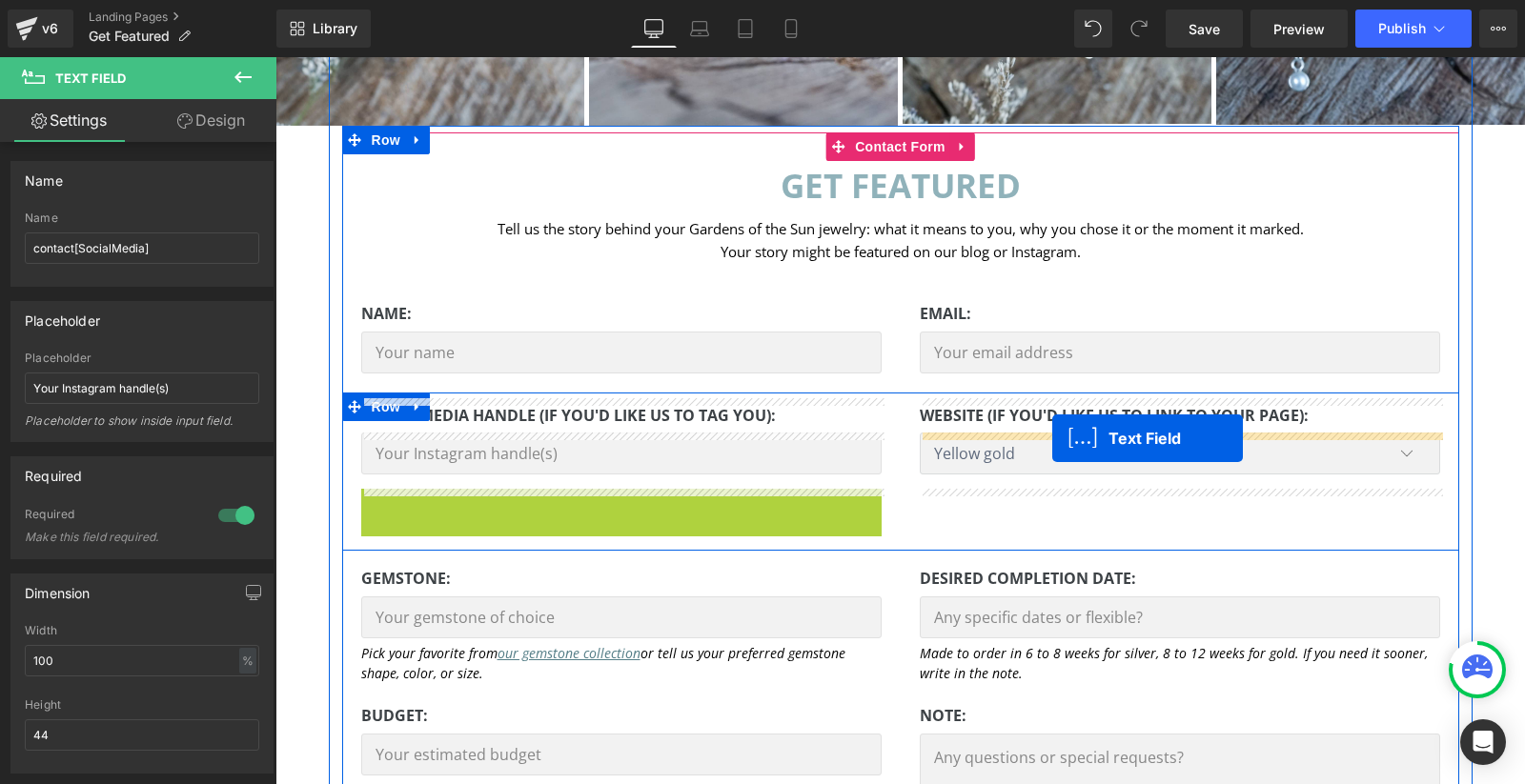
drag, startPoint x: 619, startPoint y: 507, endPoint x: 1052, endPoint y: 437, distance: 438.6
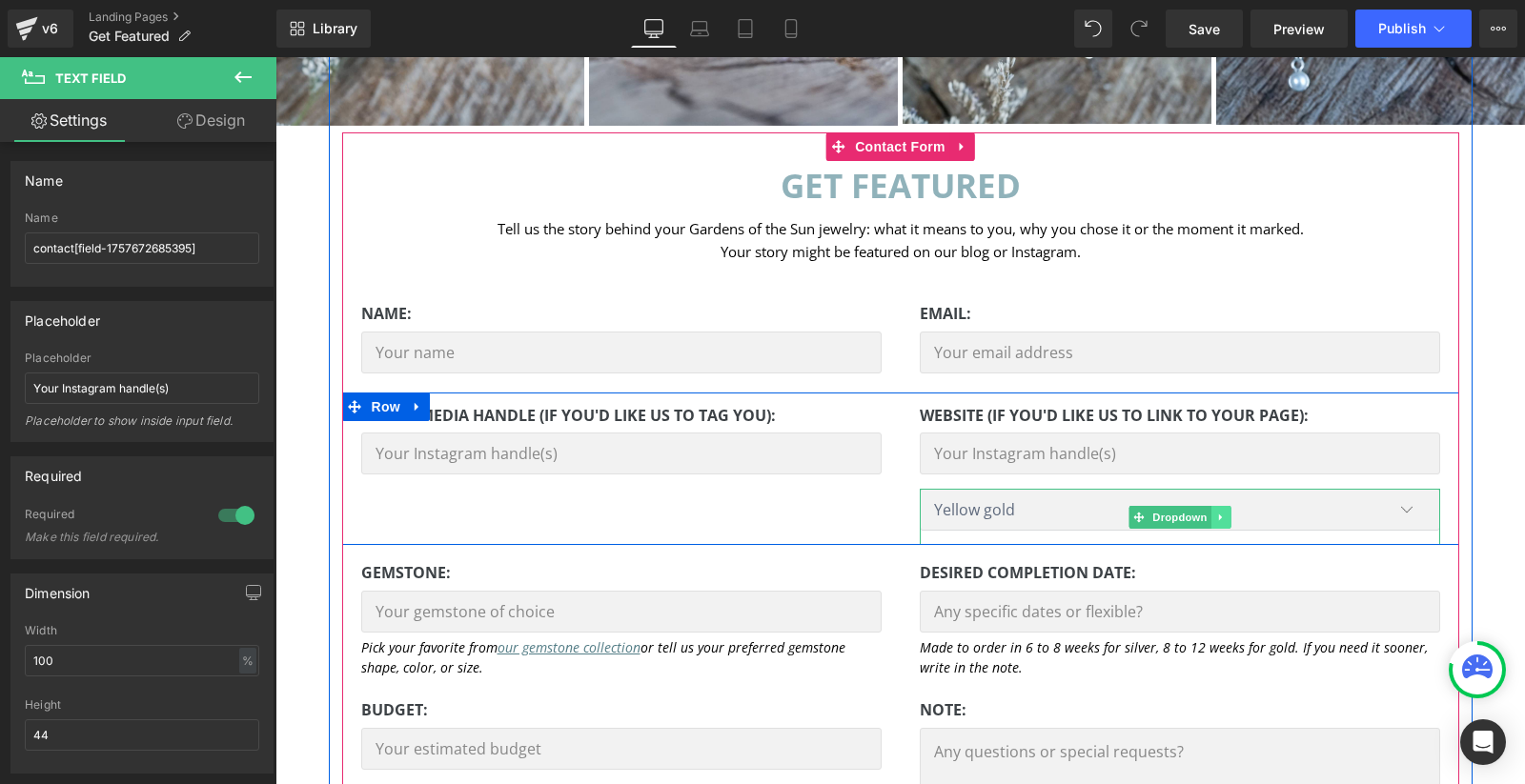
click at [1221, 517] on icon at bounding box center [1220, 517] width 11 height 12
click at [1230, 517] on icon at bounding box center [1230, 516] width 11 height 11
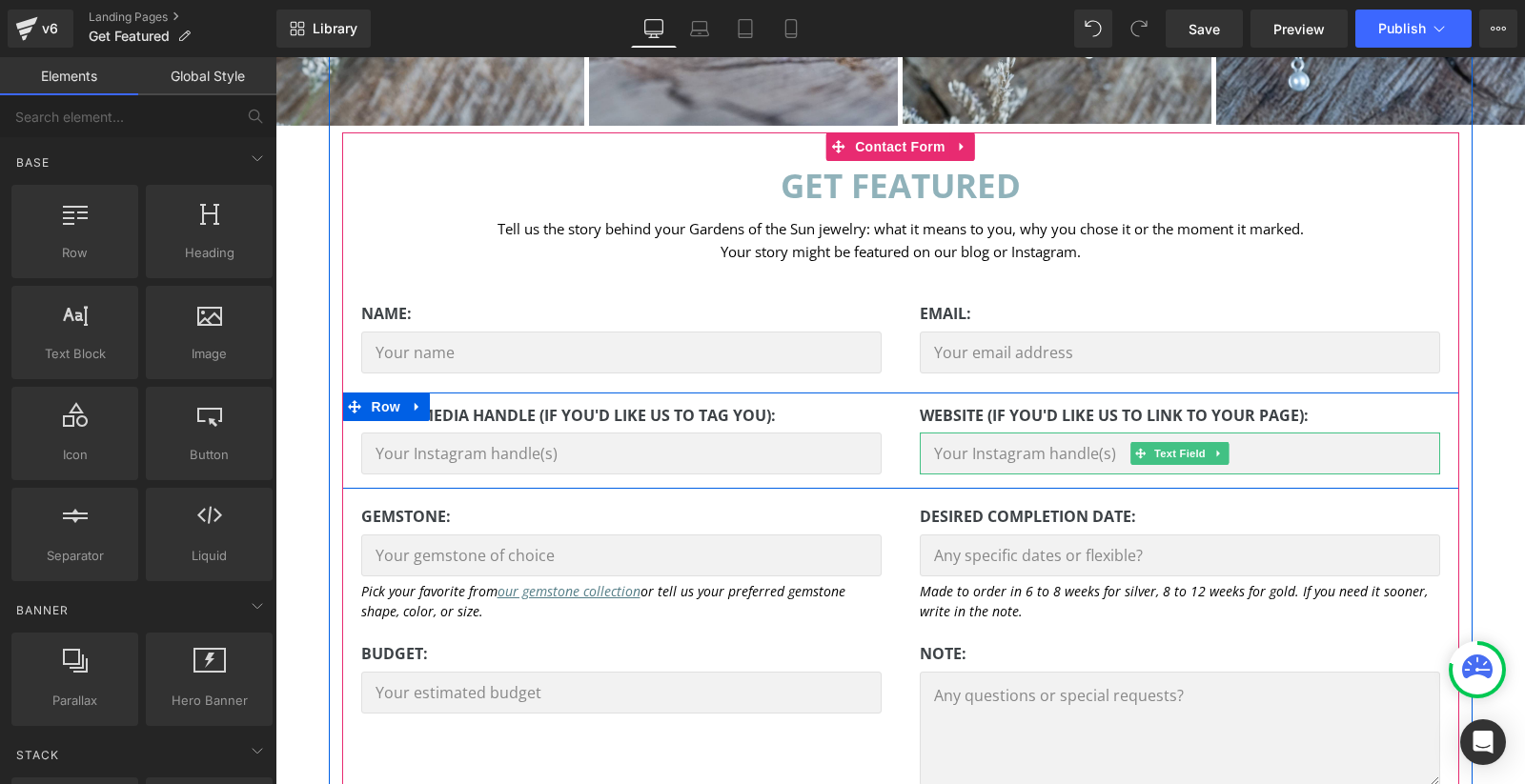
click at [1094, 455] on input "text" at bounding box center [1179, 453] width 521 height 41
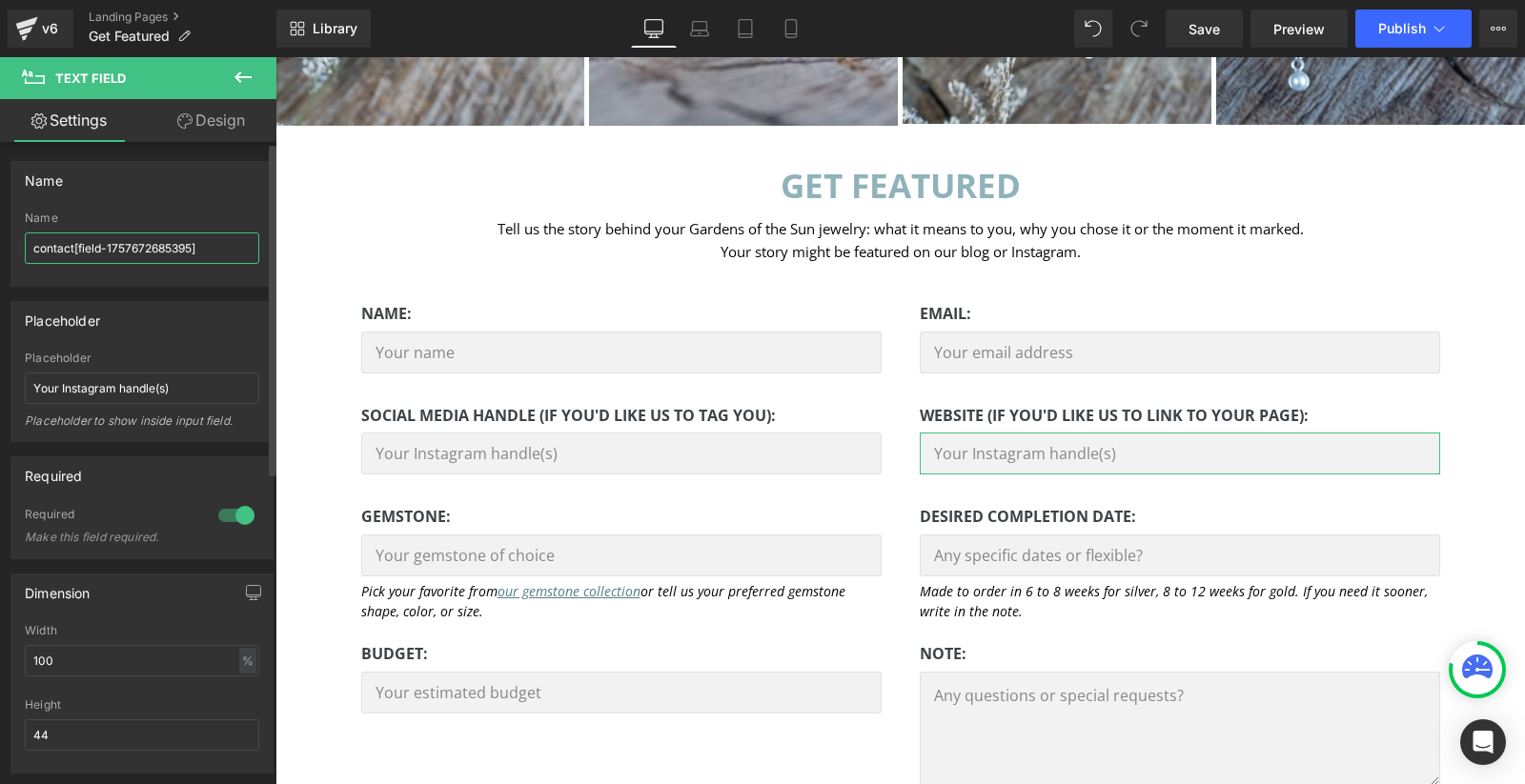
drag, startPoint x: 194, startPoint y: 249, endPoint x: 77, endPoint y: 250, distance: 117.0
click at [77, 250] on input "contact[field-1757672685395]" at bounding box center [141, 248] width 234 height 32
type input "contact[Website]"
drag, startPoint x: 191, startPoint y: 387, endPoint x: 61, endPoint y: 385, distance: 130.0
click at [61, 385] on input "Your Instagram handle(s)" at bounding box center [141, 388] width 234 height 32
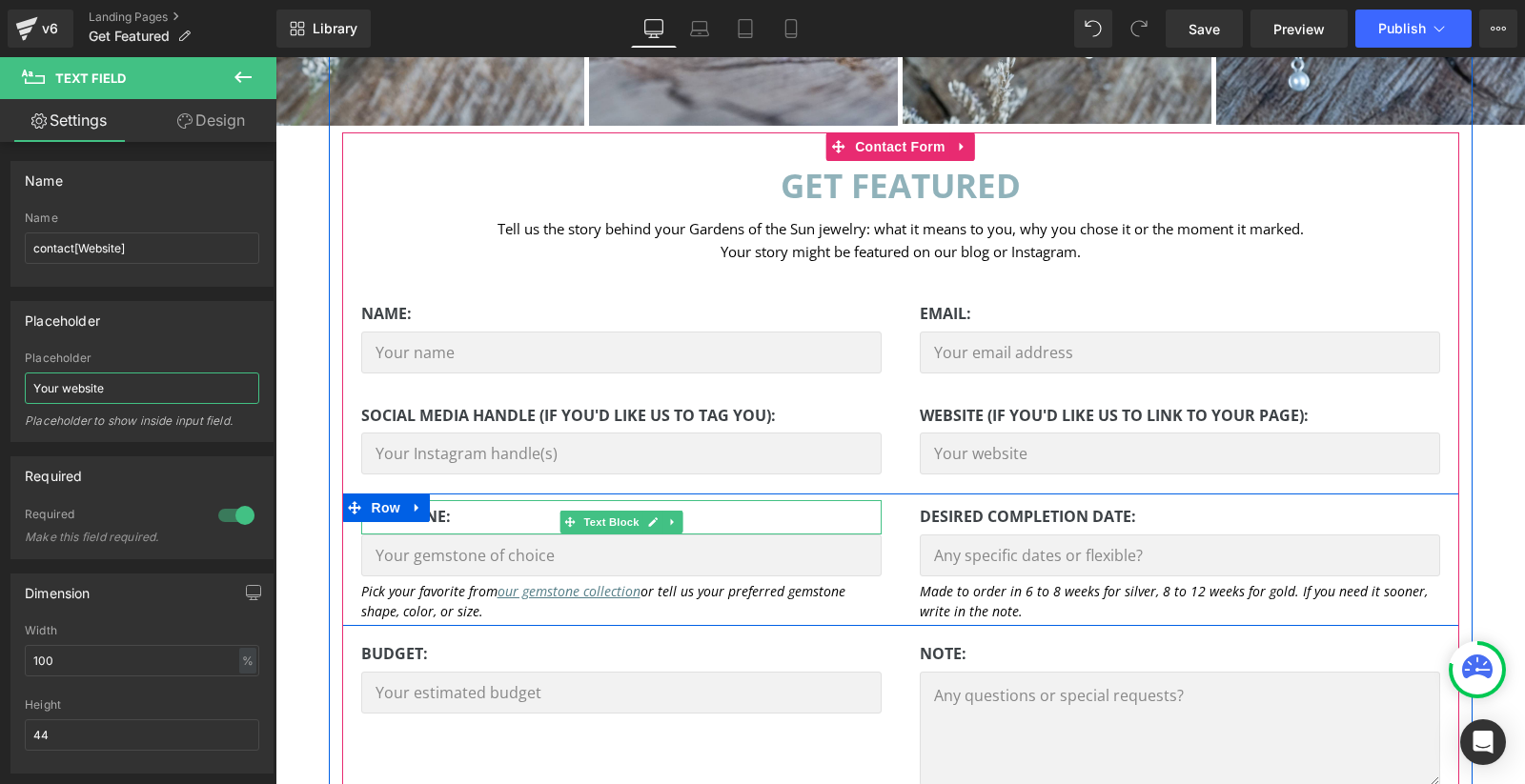
scroll to position [516, 0]
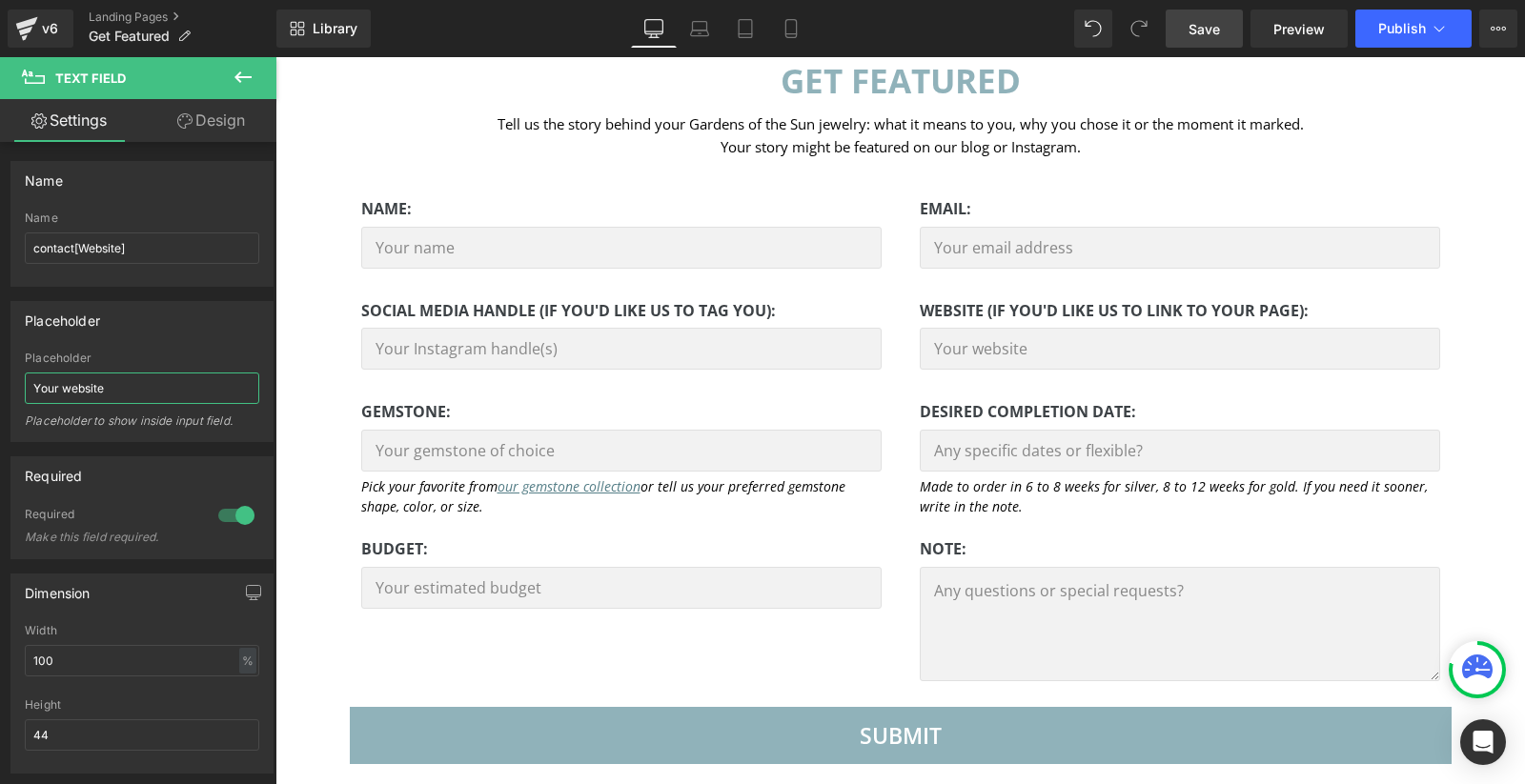
type input "Your website"
click at [1202, 35] on span "Save" at bounding box center [1204, 29] width 32 height 20
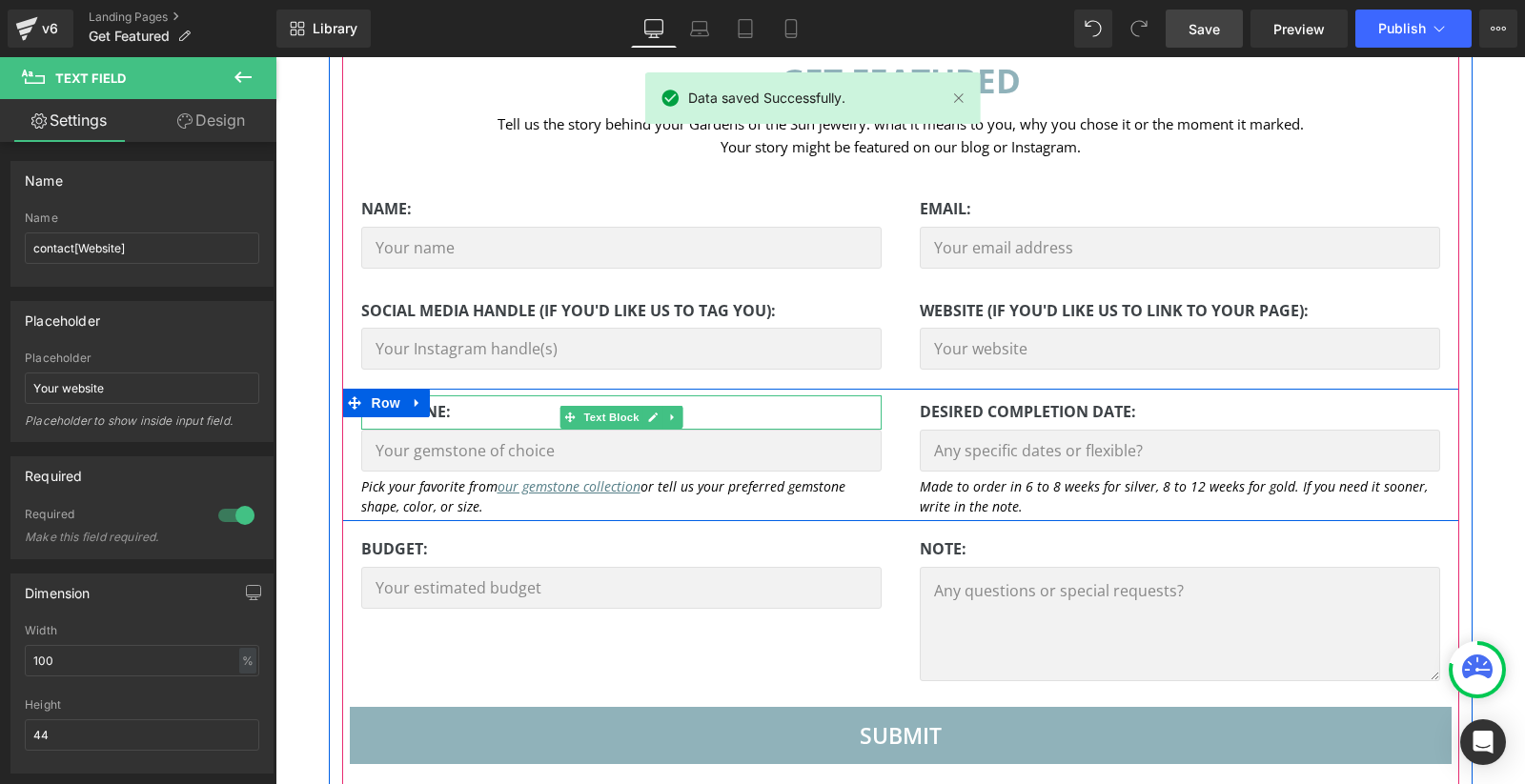
click at [447, 415] on strong "GEMSTONE:" at bounding box center [406, 411] width 90 height 21
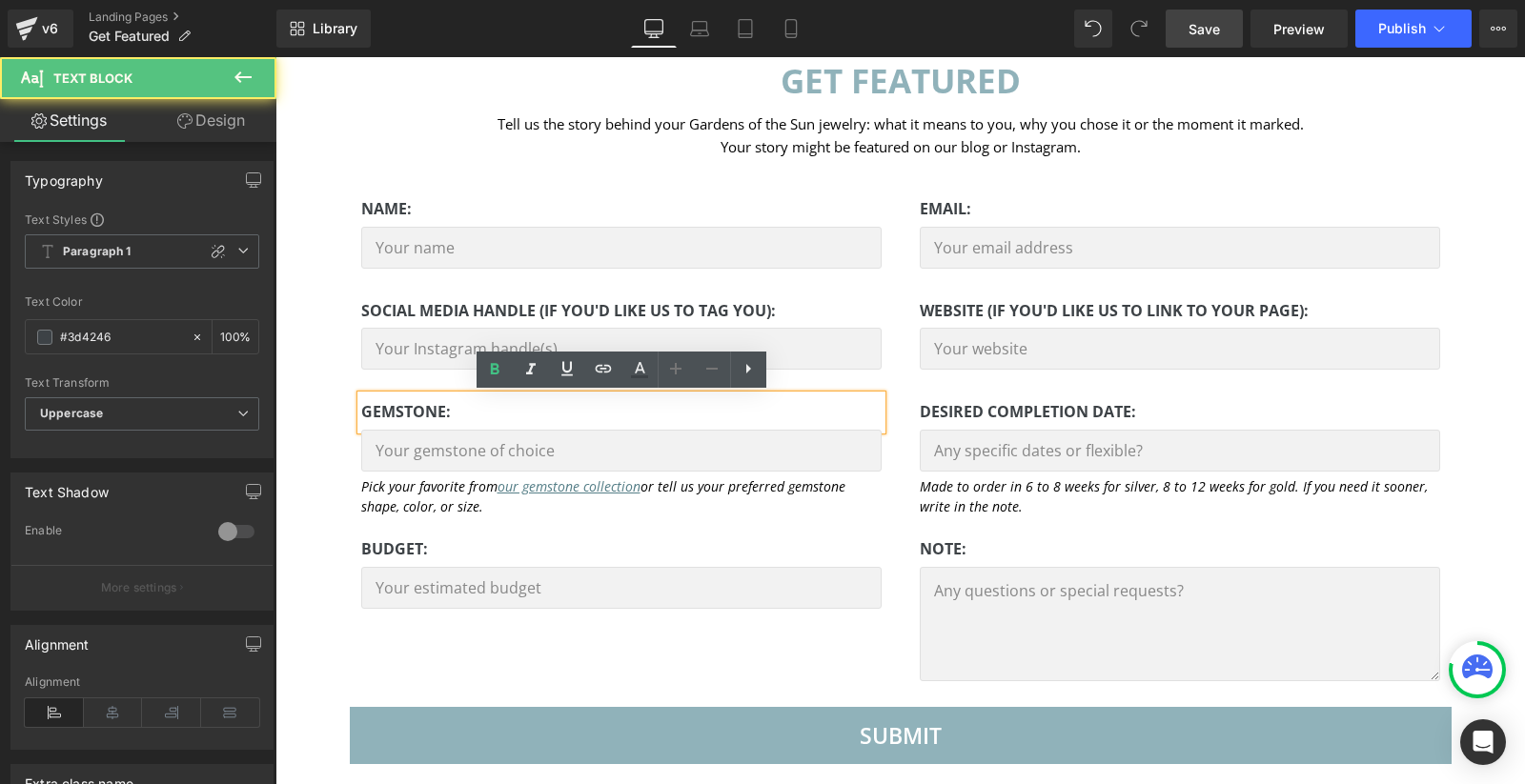
click at [432, 415] on strong "GEMSTONE:" at bounding box center [406, 411] width 90 height 21
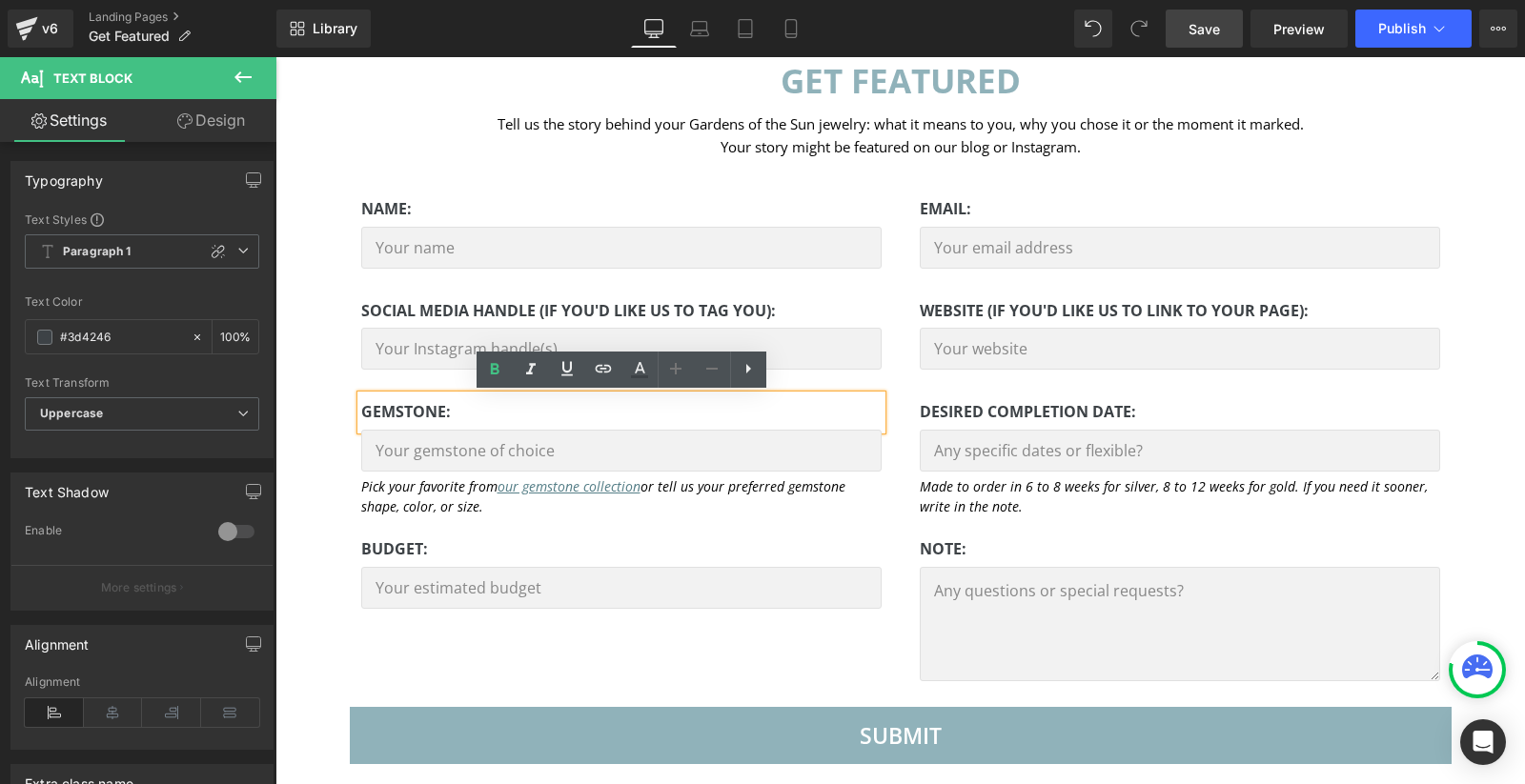
click at [432, 415] on strong "GEMSTONE:" at bounding box center [406, 411] width 90 height 21
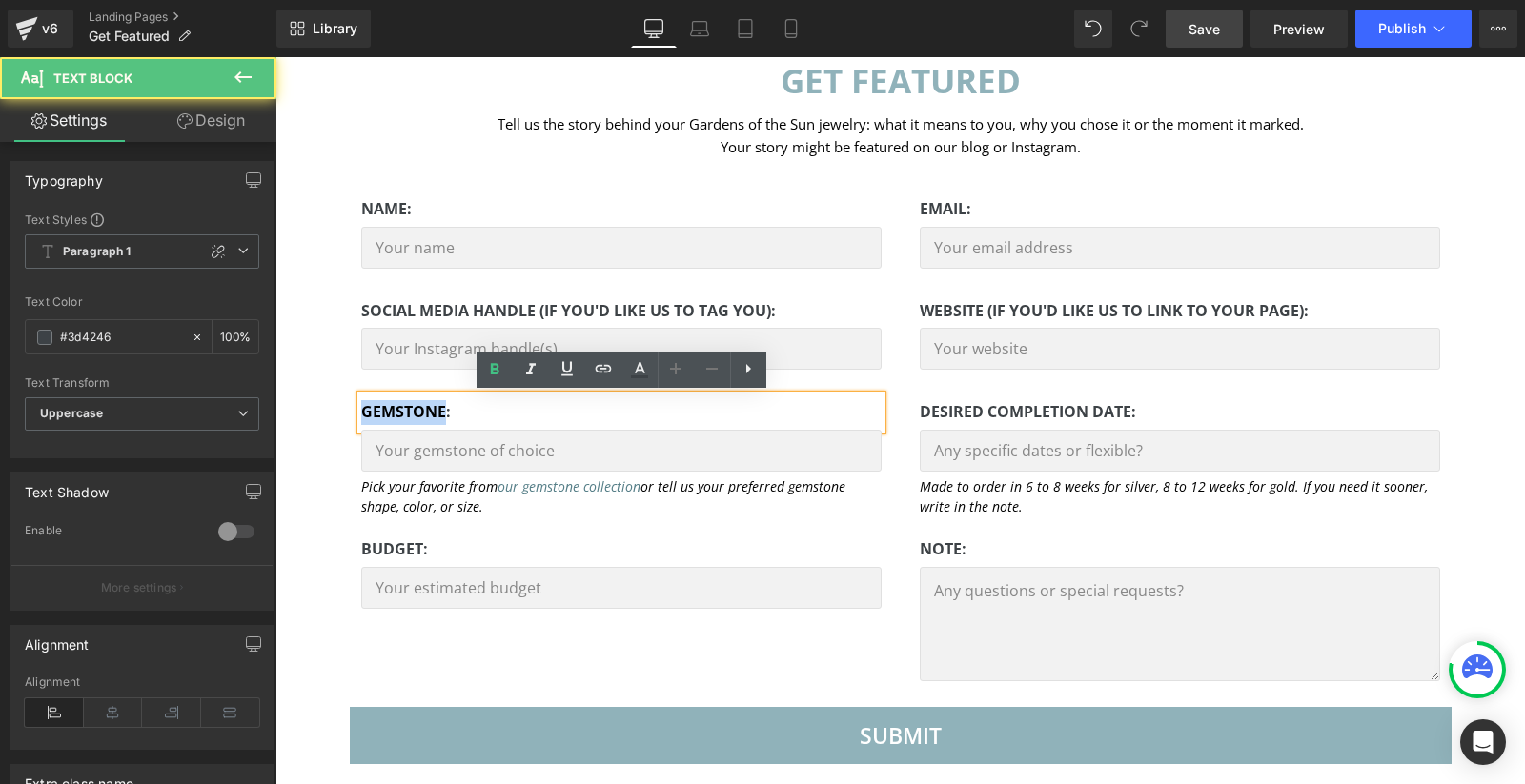
paste div
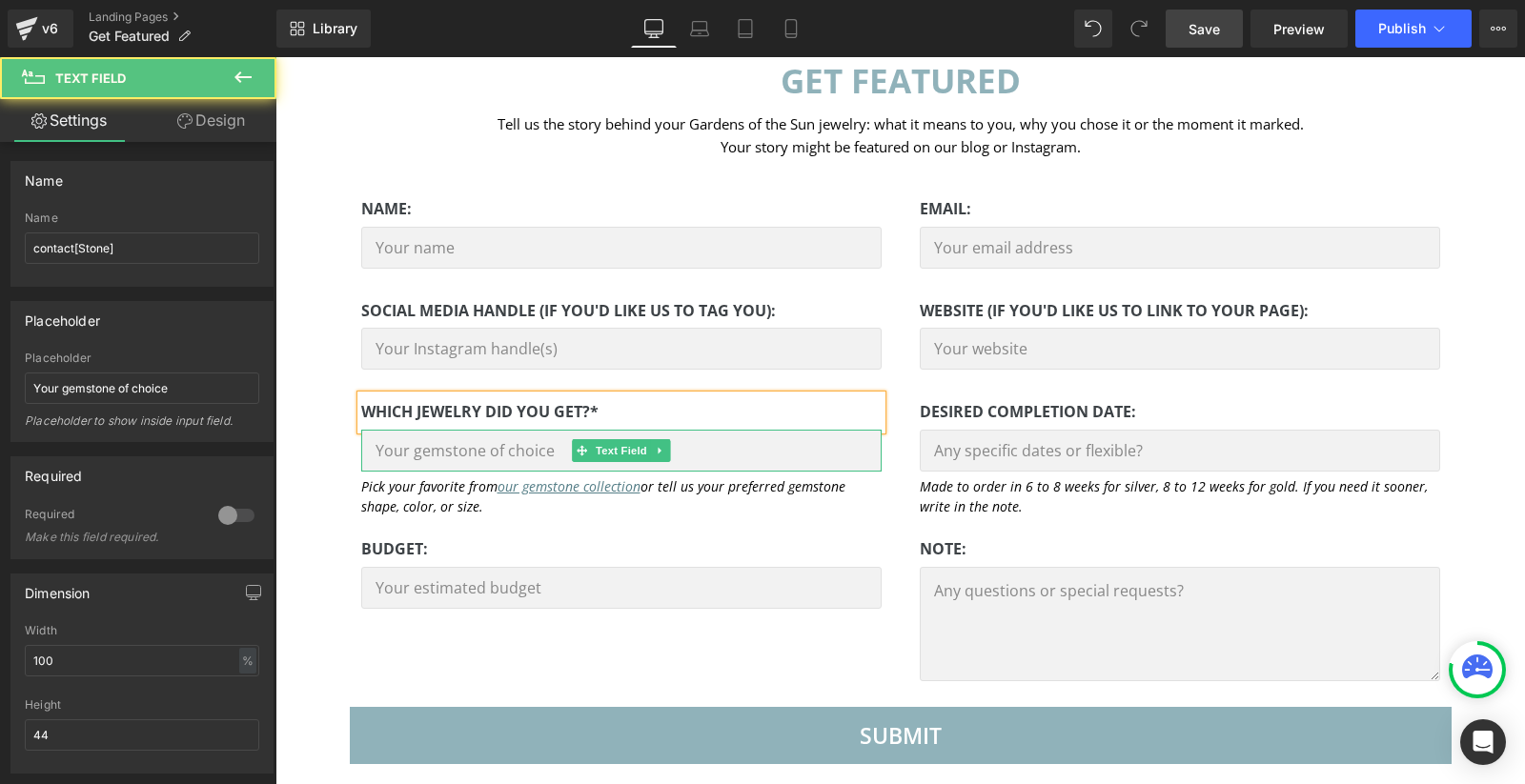
click at [523, 453] on input "text" at bounding box center [621, 450] width 521 height 41
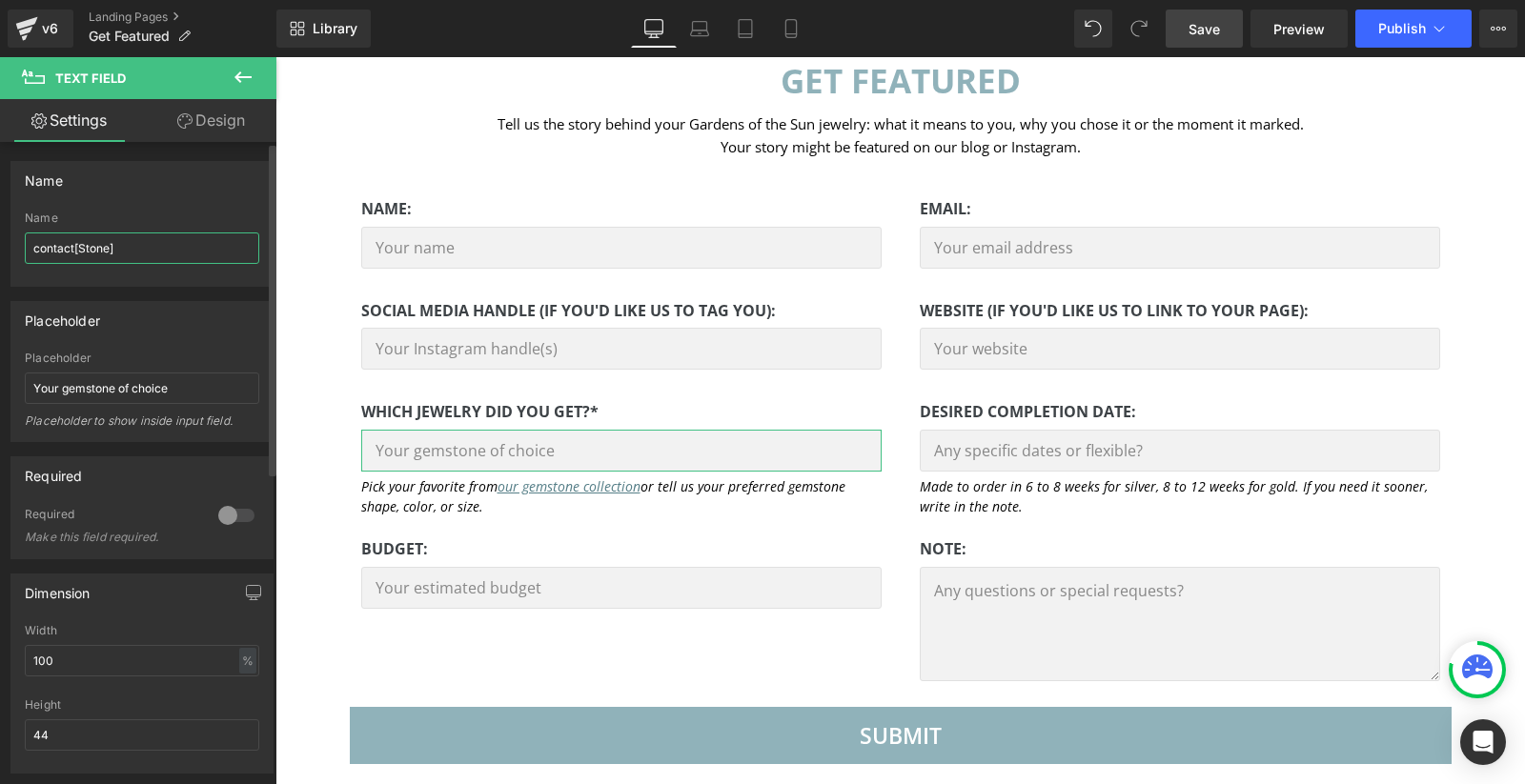
click at [95, 248] on input "contact[Stone]" at bounding box center [141, 248] width 234 height 32
type input "contact[YourGOTSJewelry]"
drag, startPoint x: 61, startPoint y: 382, endPoint x: 199, endPoint y: 382, distance: 138.0
click at [199, 382] on input "Your gemstone of choice" at bounding box center [141, 388] width 234 height 32
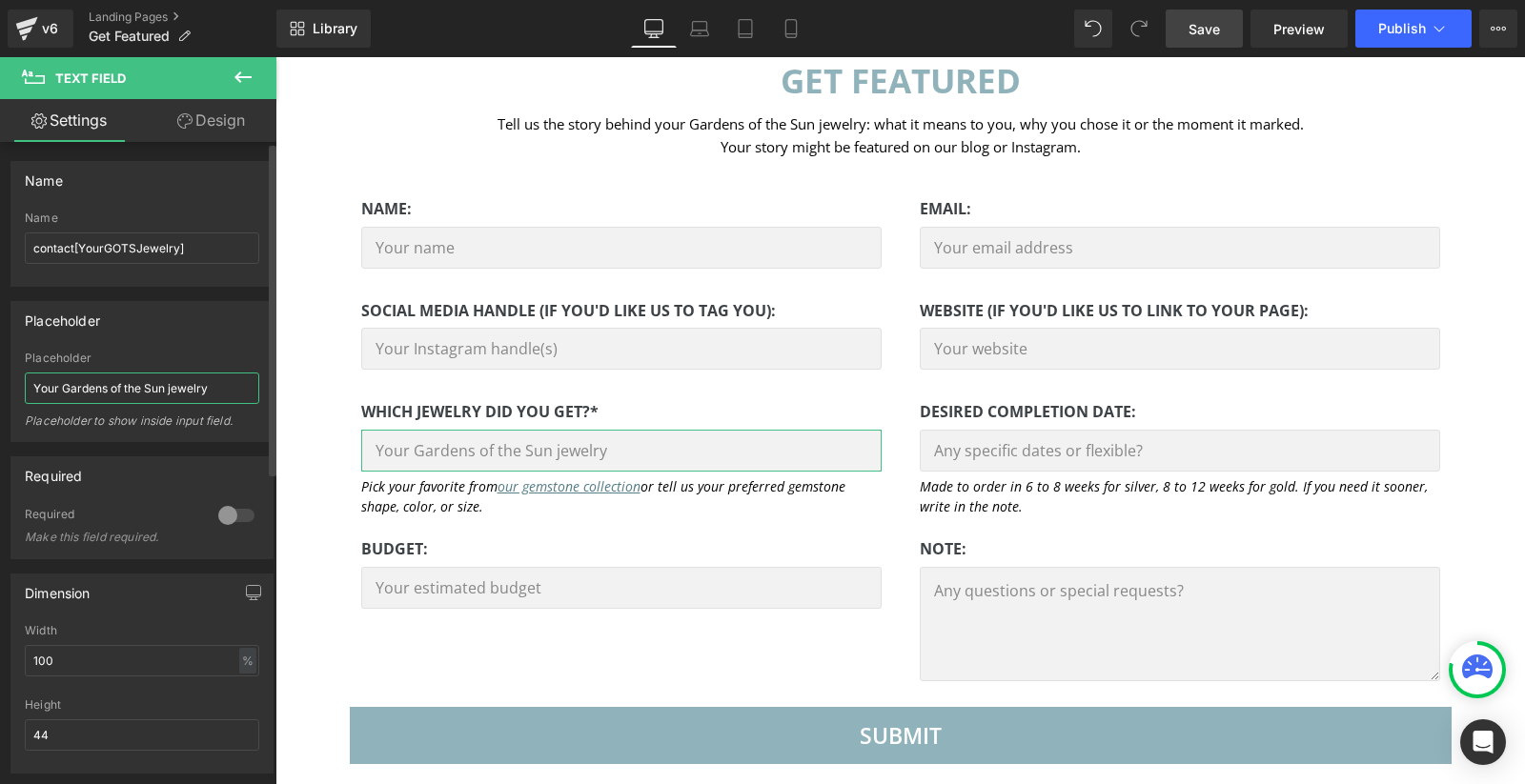
click at [166, 388] on input "Your Gardens of the Sun jewelry" at bounding box center [141, 388] width 234 height 32
type input "Your Gardens of the Sun custom jewelry"
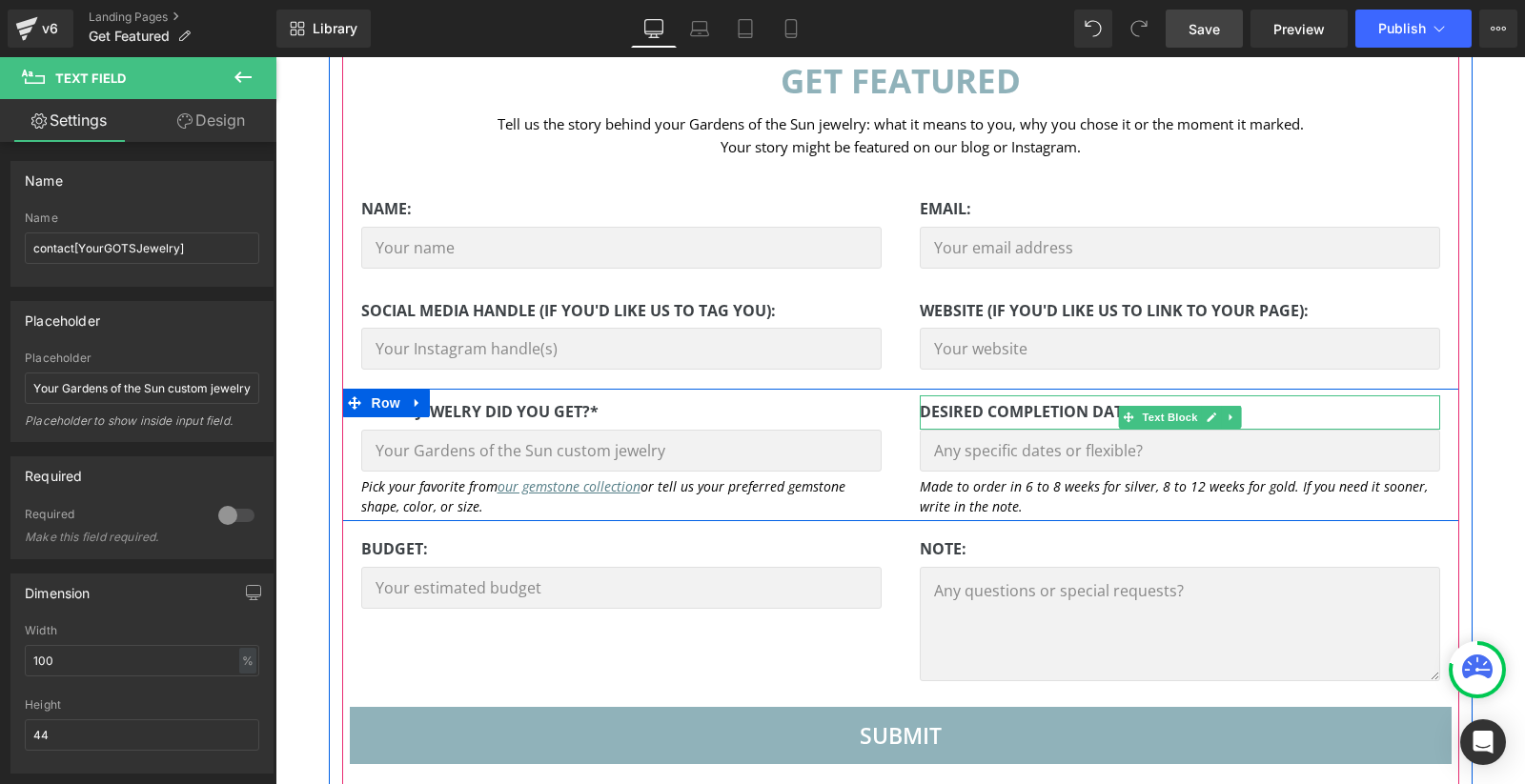
click at [1052, 412] on strong "desired completion date:" at bounding box center [1027, 411] width 216 height 21
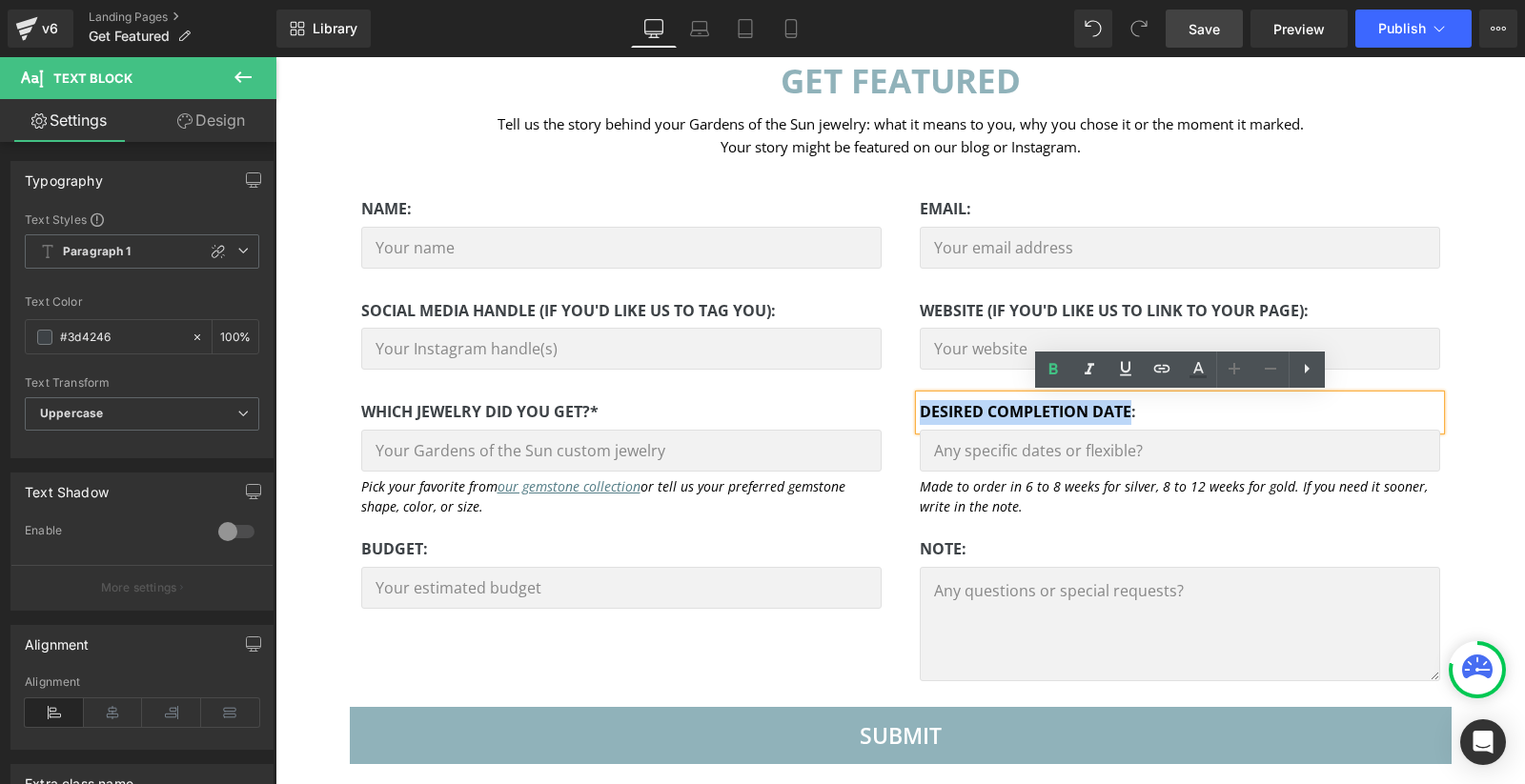
drag, startPoint x: 1130, startPoint y: 415, endPoint x: 924, endPoint y: 414, distance: 206.0
click at [924, 414] on strong "desired completion date:" at bounding box center [1027, 411] width 216 height 21
paste div
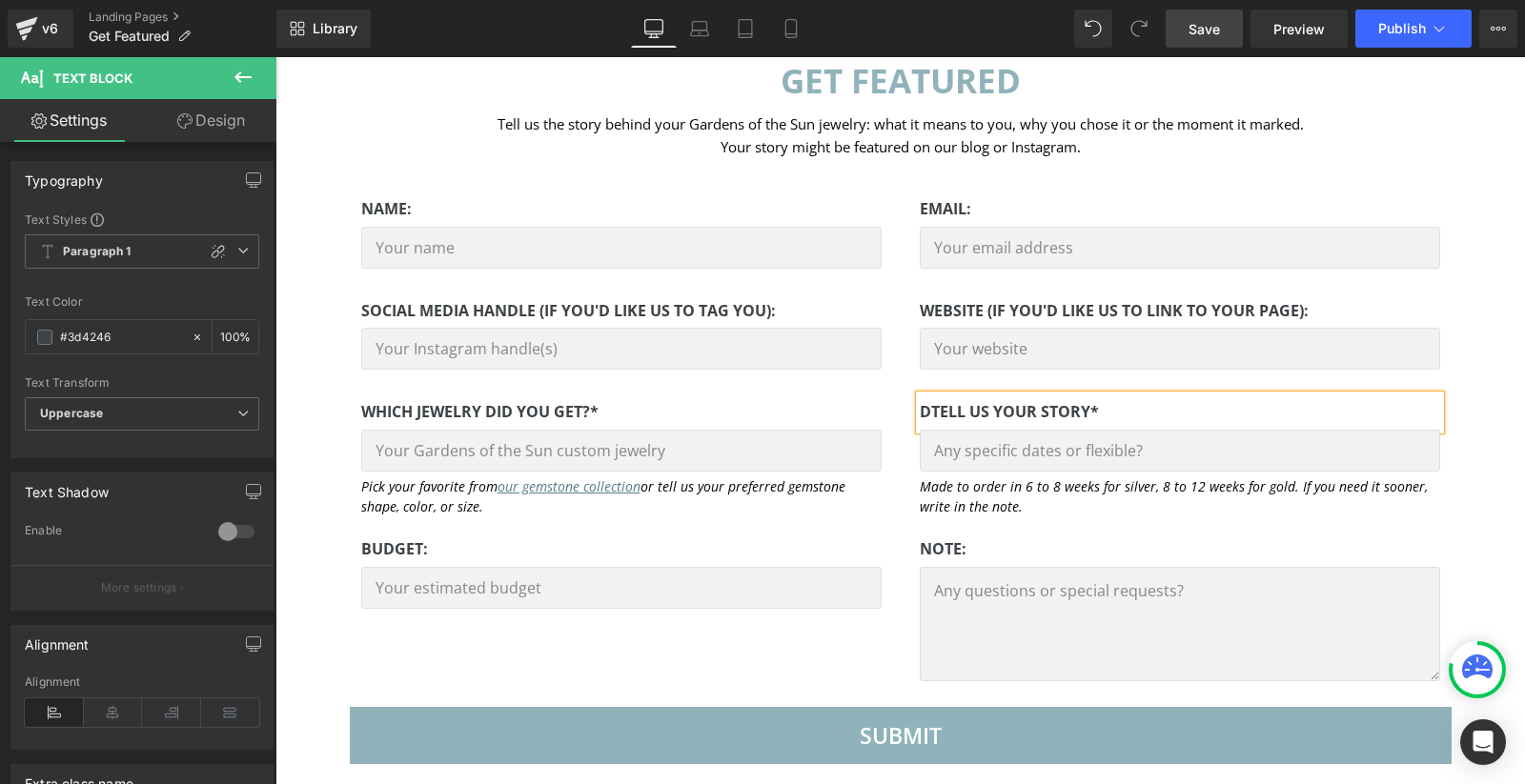
click at [932, 414] on strong "dTell us your story*" at bounding box center [1008, 411] width 179 height 21
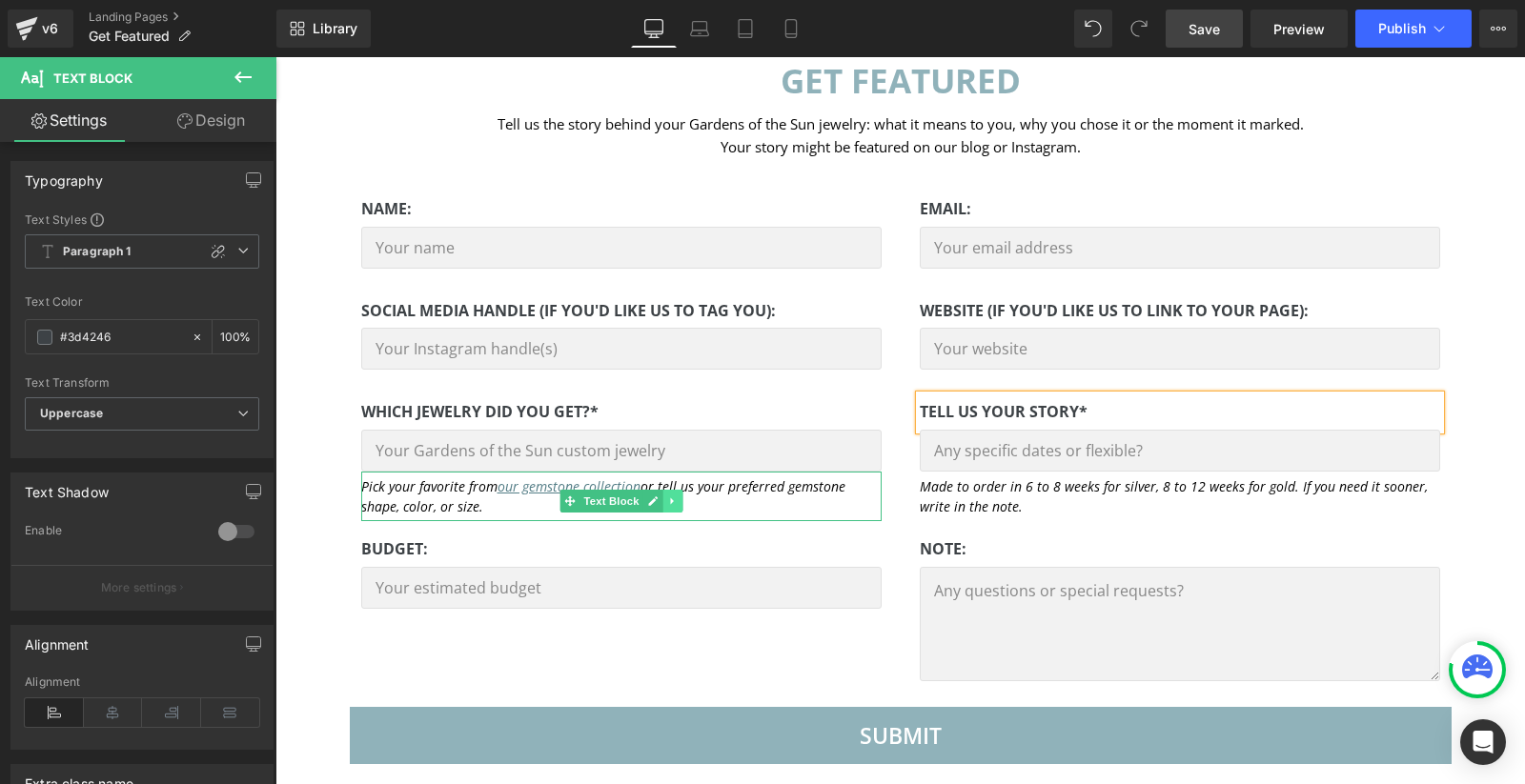
click at [672, 507] on link at bounding box center [673, 501] width 20 height 23
click at [683, 503] on icon at bounding box center [682, 501] width 11 height 11
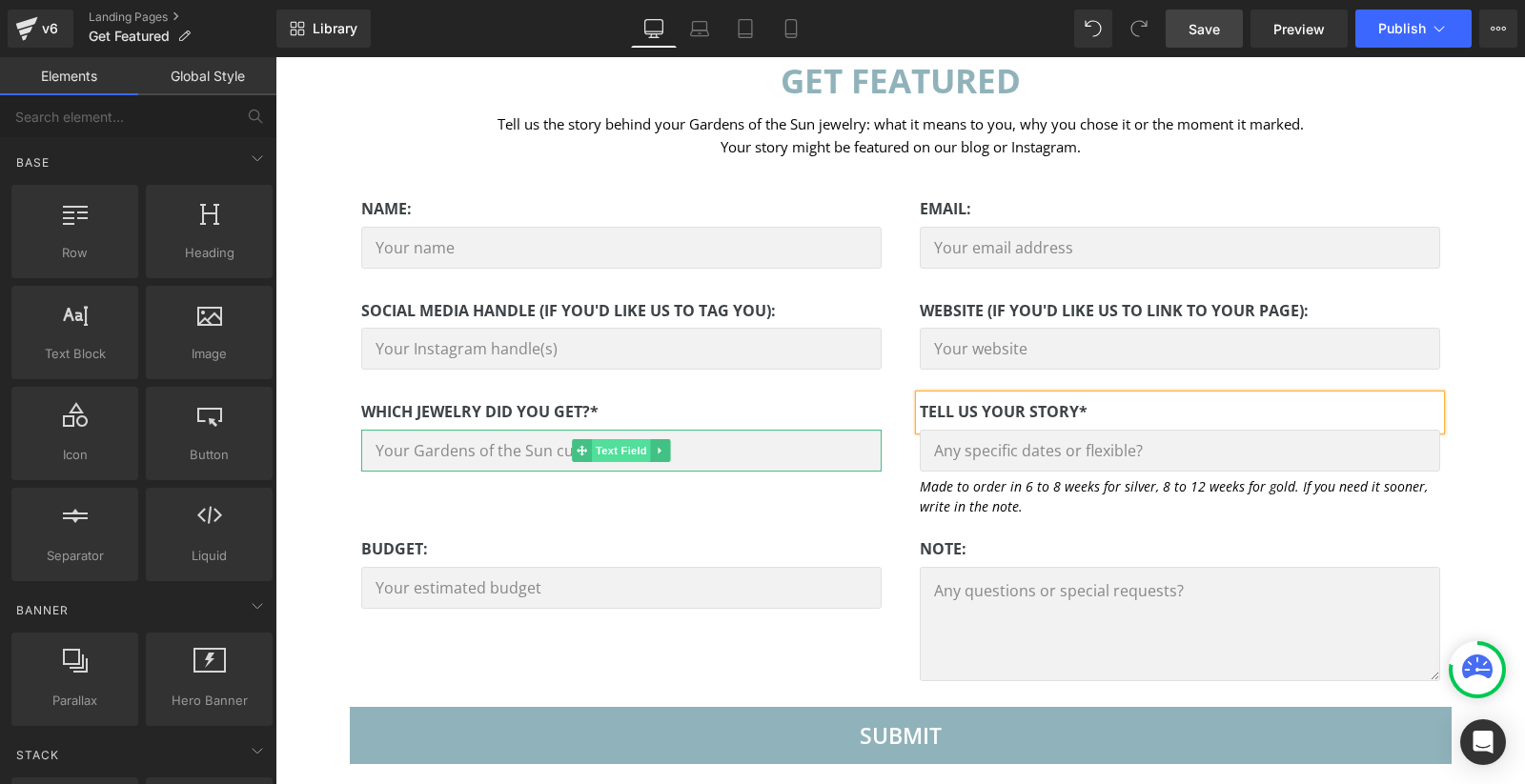
click at [619, 450] on span "Text Field" at bounding box center [621, 450] width 59 height 23
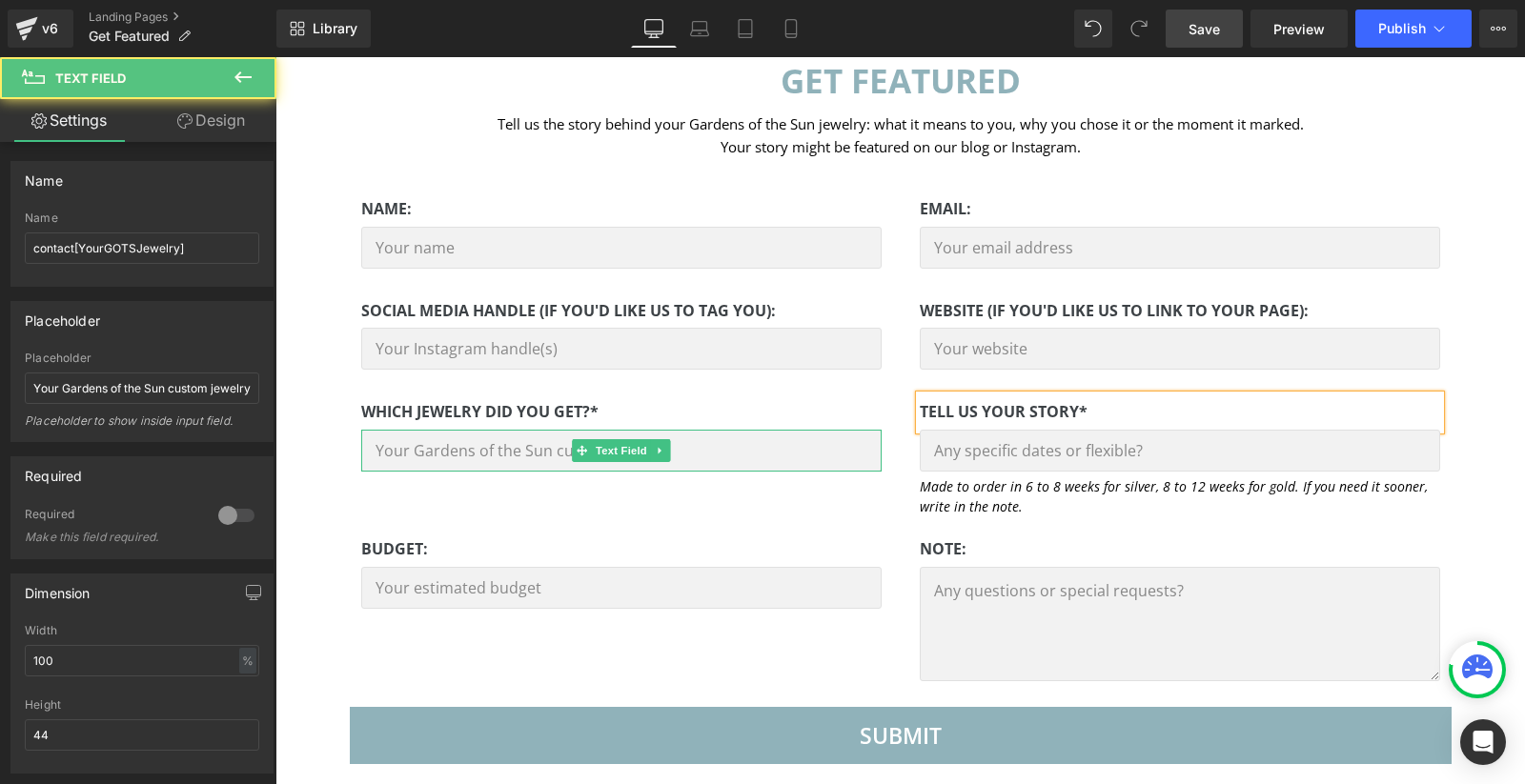
click at [504, 451] on input "text" at bounding box center [621, 450] width 521 height 41
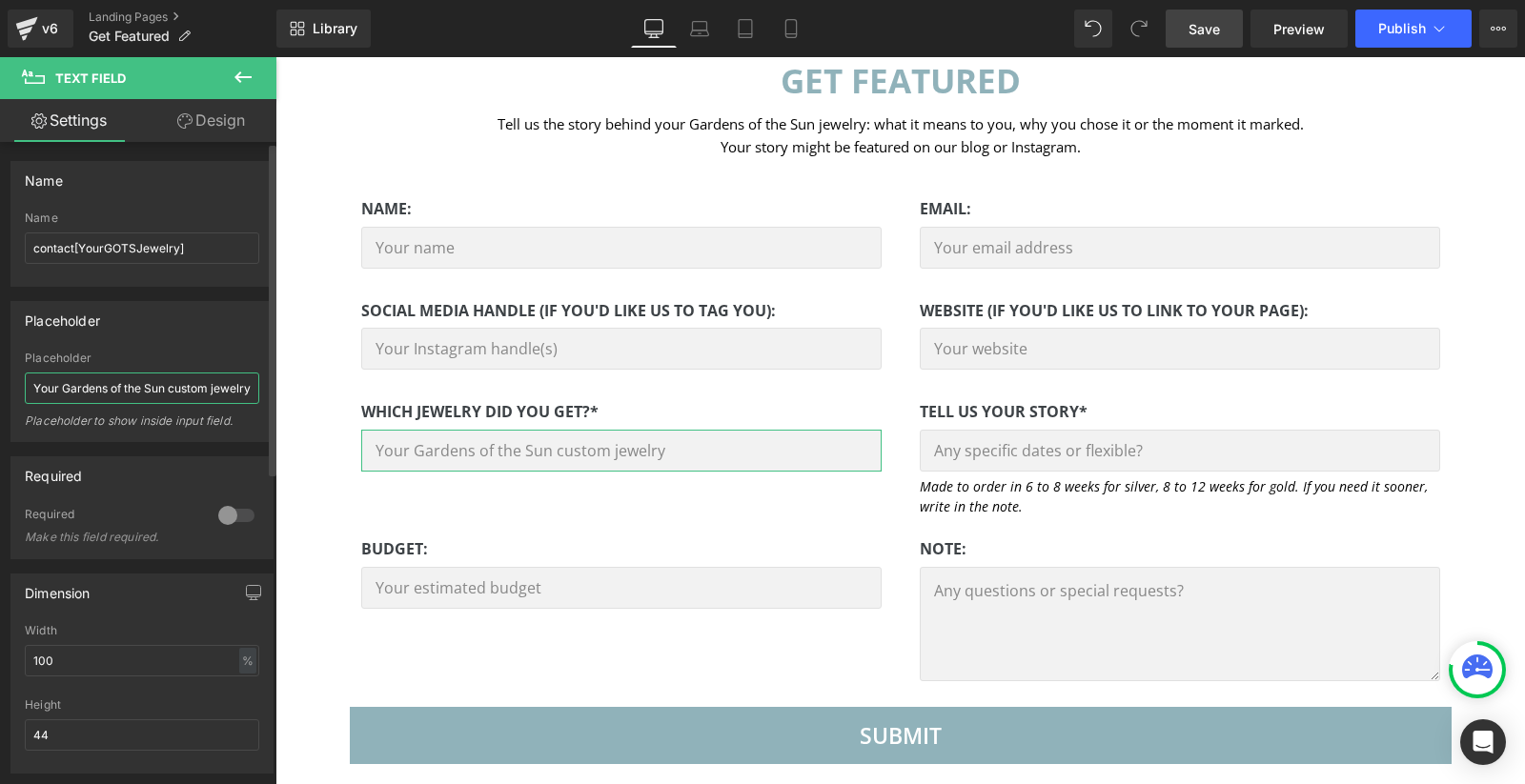
click at [163, 383] on input "Your Gardens of the Sun custom jewelry" at bounding box center [141, 388] width 234 height 32
type input "Ring, earrings, bracelet, necklace"
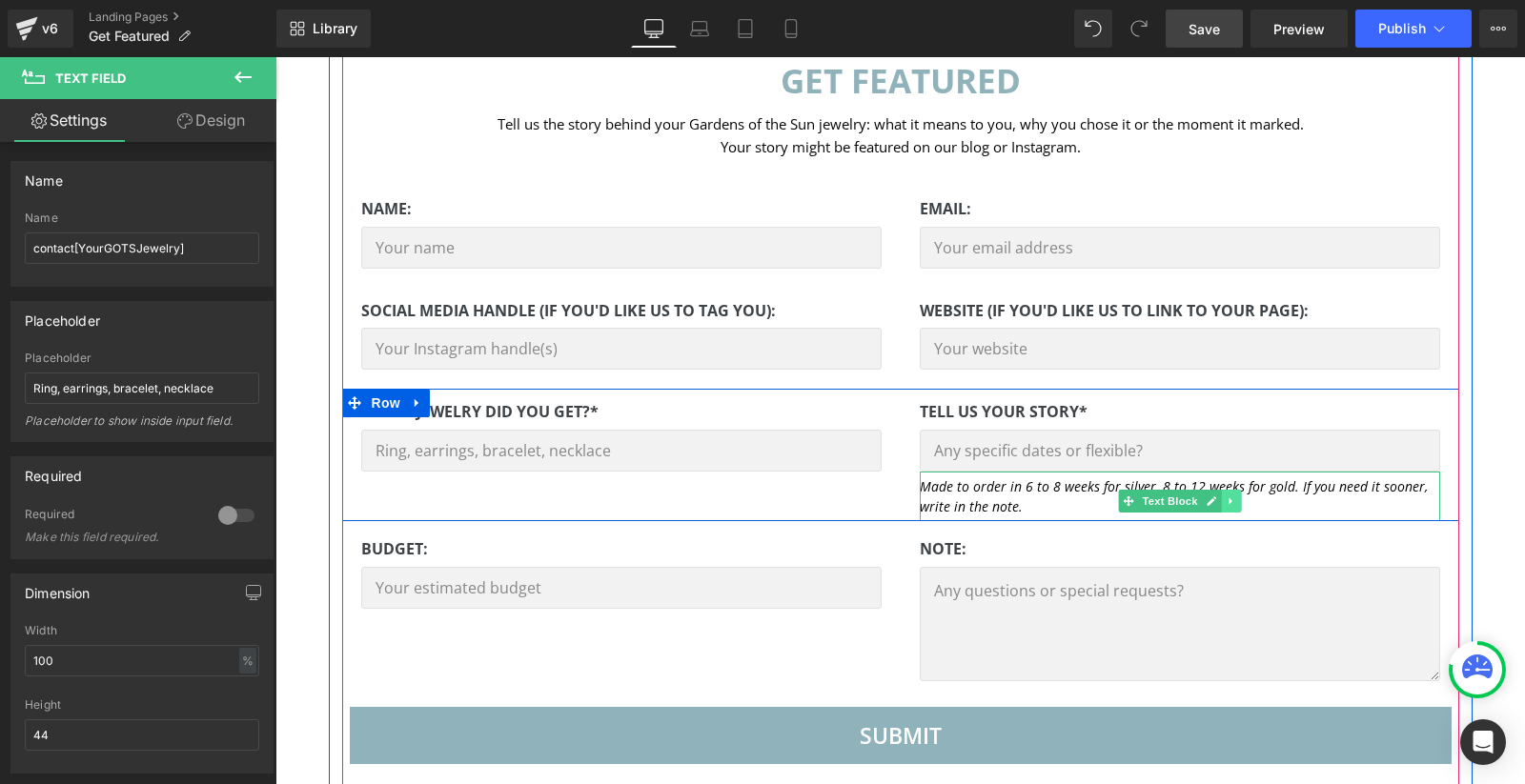
click at [1235, 503] on icon at bounding box center [1231, 502] width 11 height 12
click at [1063, 447] on input "text" at bounding box center [1179, 450] width 521 height 41
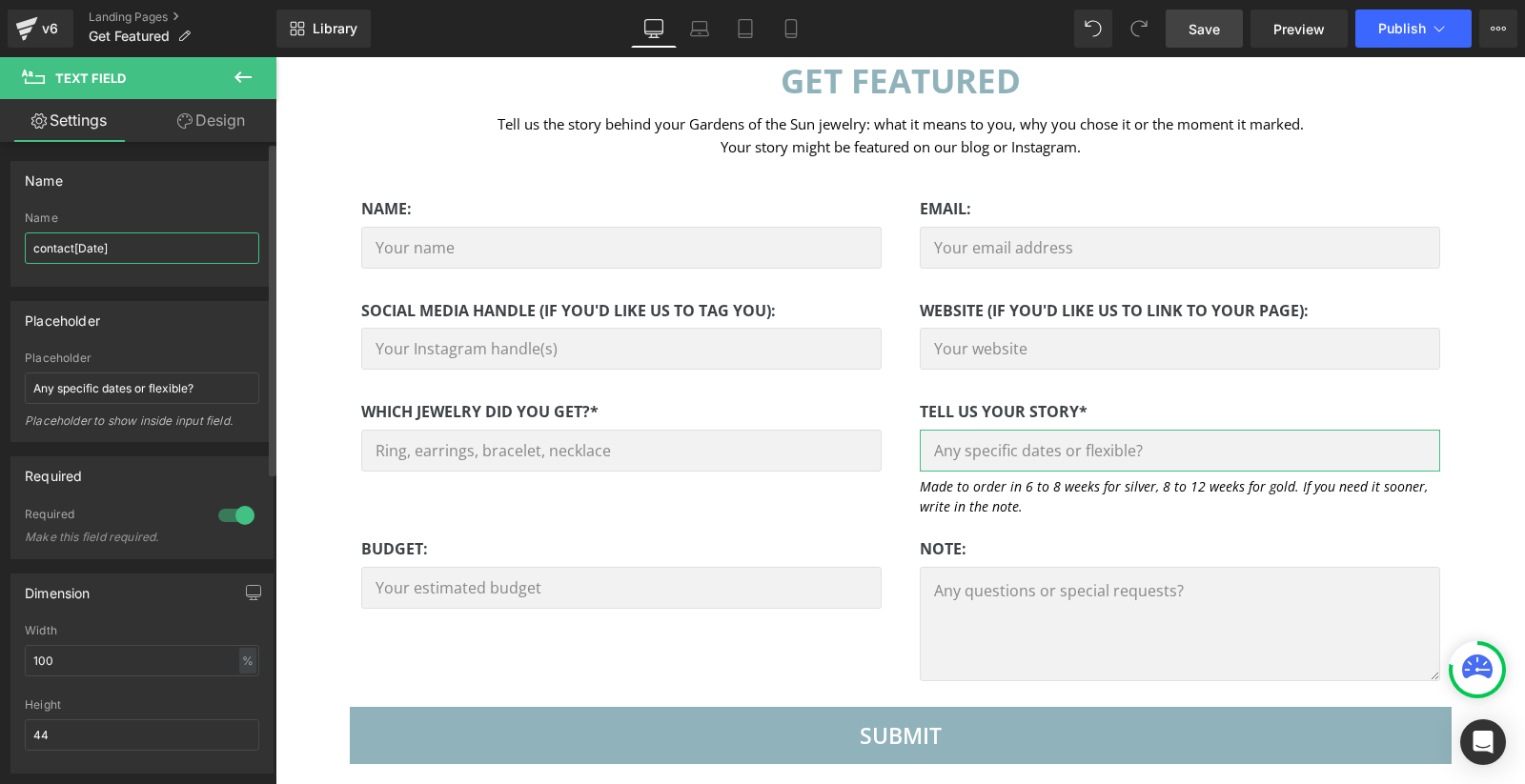
click at [92, 245] on input "contact[Date]" at bounding box center [141, 248] width 234 height 32
type input "contact[Story]"
drag, startPoint x: 208, startPoint y: 382, endPoint x: 21, endPoint y: 383, distance: 187.0
click at [21, 383] on div "Any specific dates or flexible? Placeholder Any specific dates or flexible? Pla…" at bounding box center [142, 396] width 261 height 90
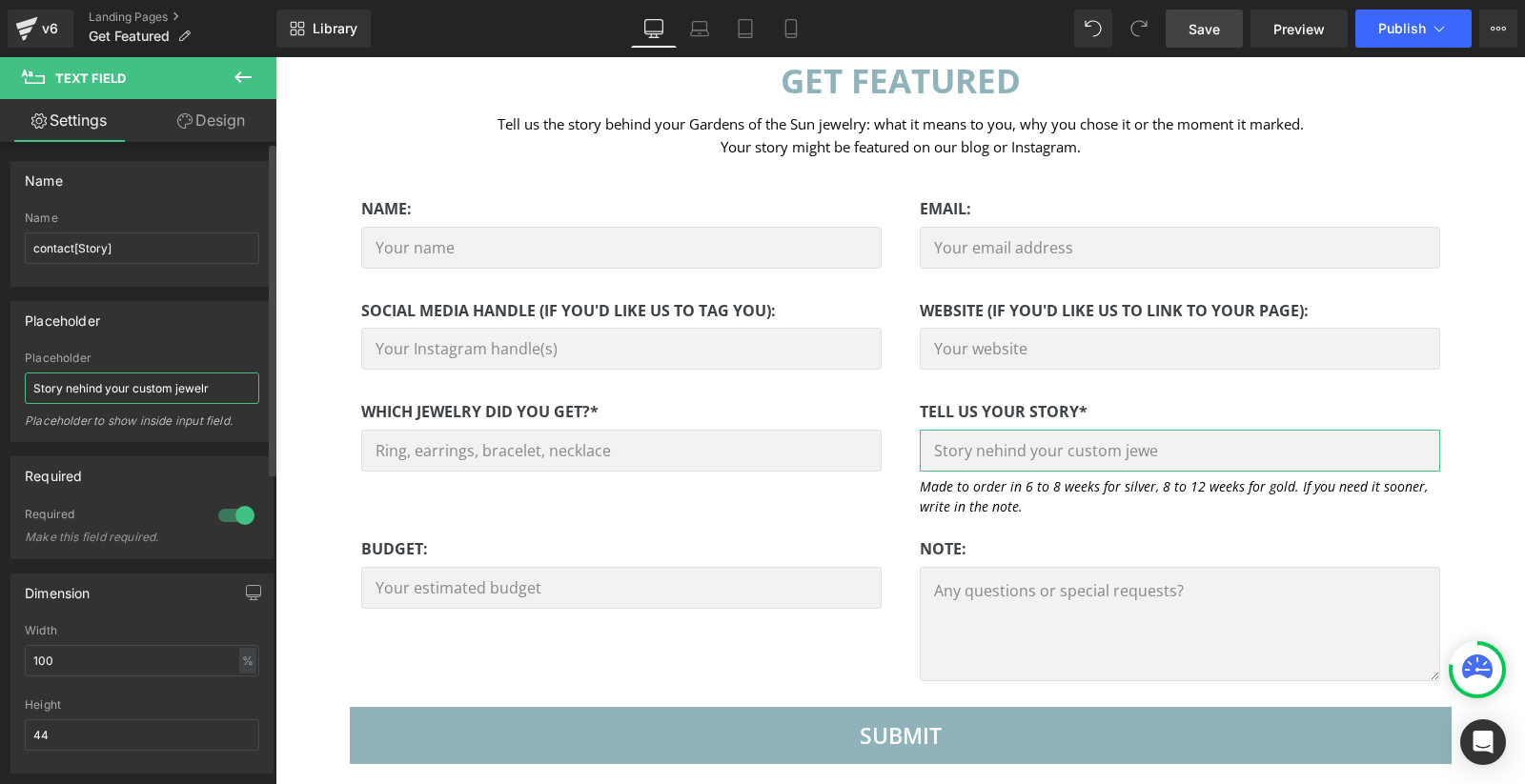
type input "Story nehind your custom jewelry"
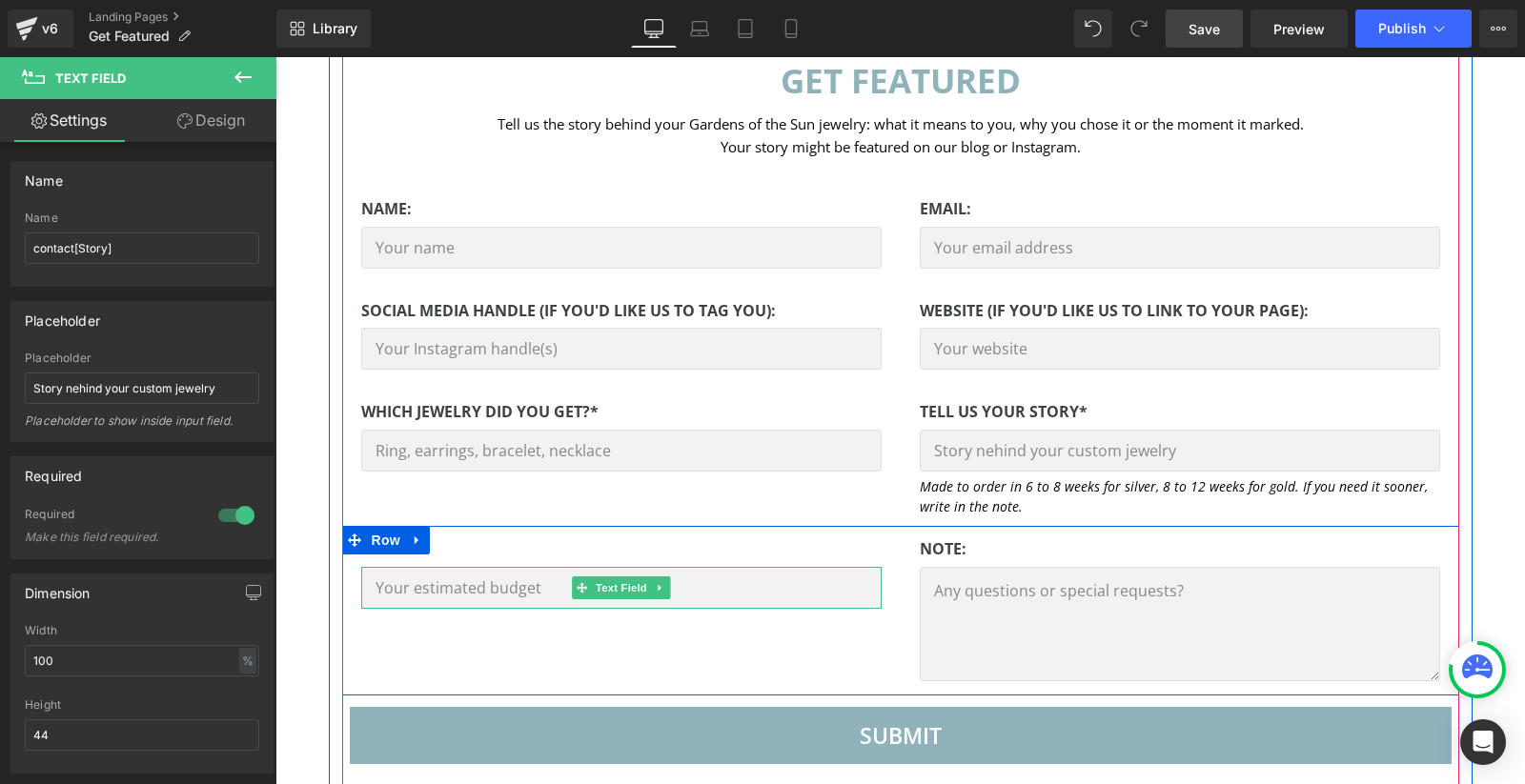
click at [514, 579] on input "text" at bounding box center [621, 588] width 521 height 41
click at [472, 549] on p "budget:" at bounding box center [621, 549] width 521 height 25
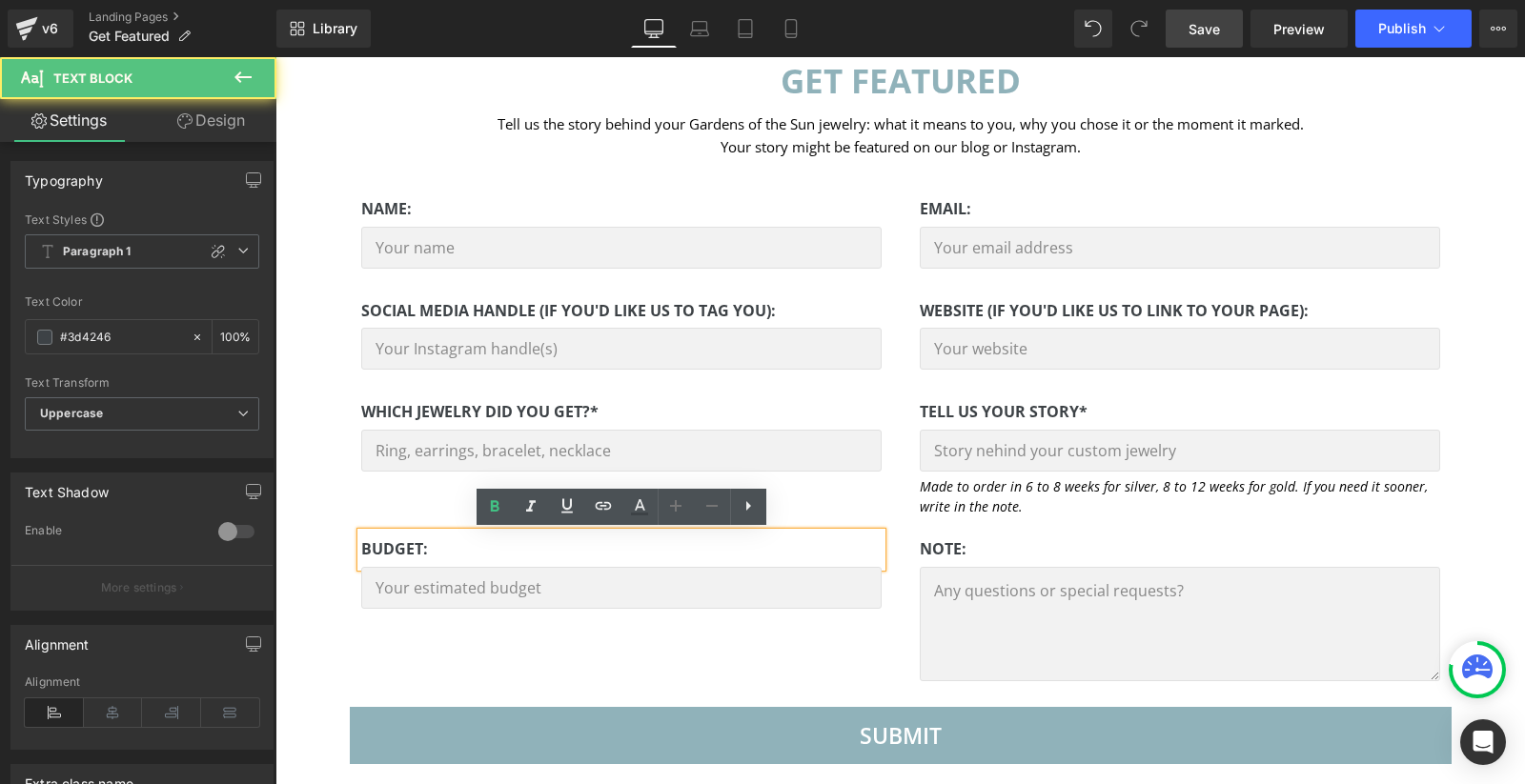
click at [454, 549] on p "budget:" at bounding box center [621, 549] width 521 height 25
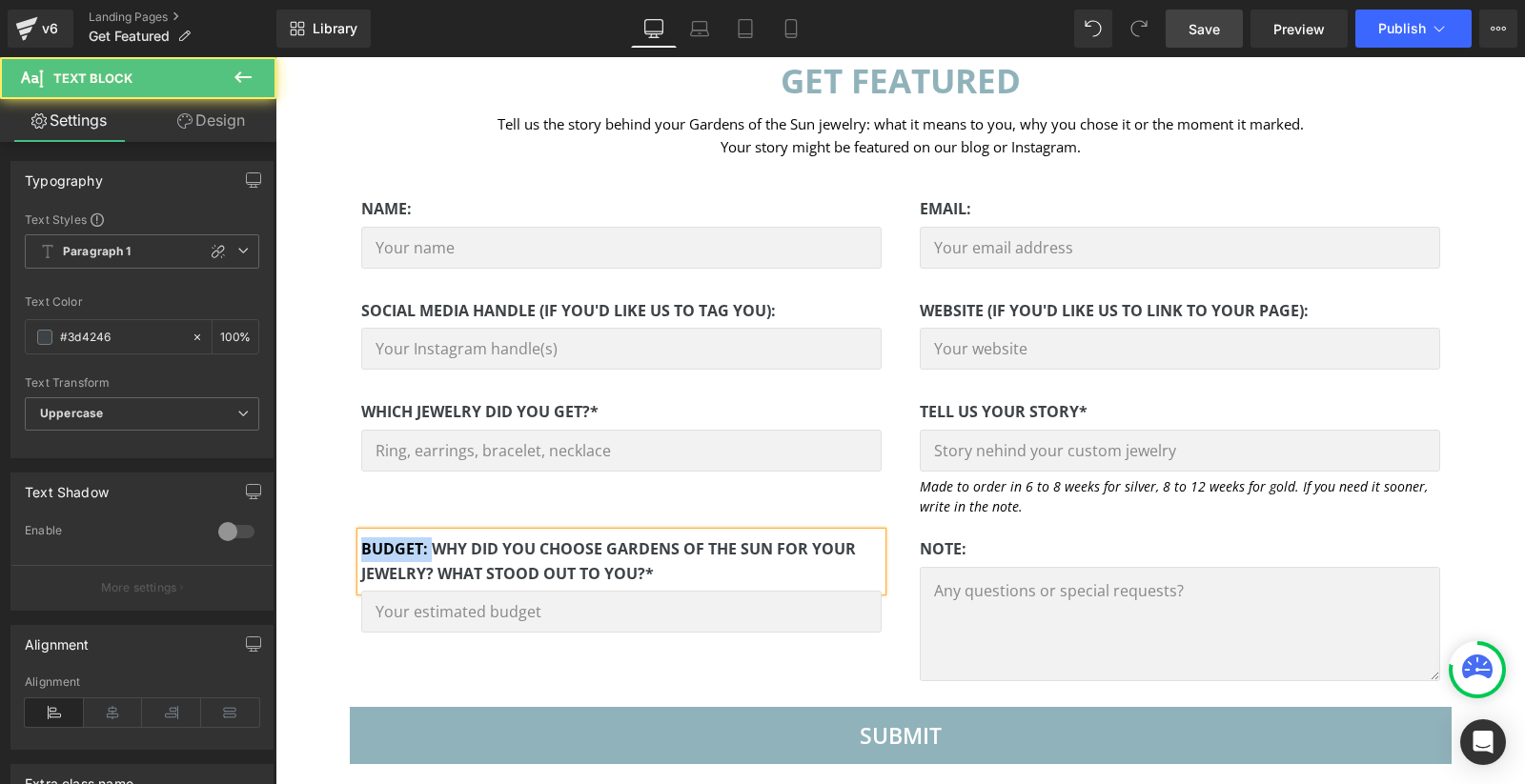
drag, startPoint x: 432, startPoint y: 551, endPoint x: 352, endPoint y: 549, distance: 80.0
click at [352, 549] on div "budget: Why did you choose Gardens of the Sun for your jewelry? What stood out …" at bounding box center [620, 589] width 558 height 115
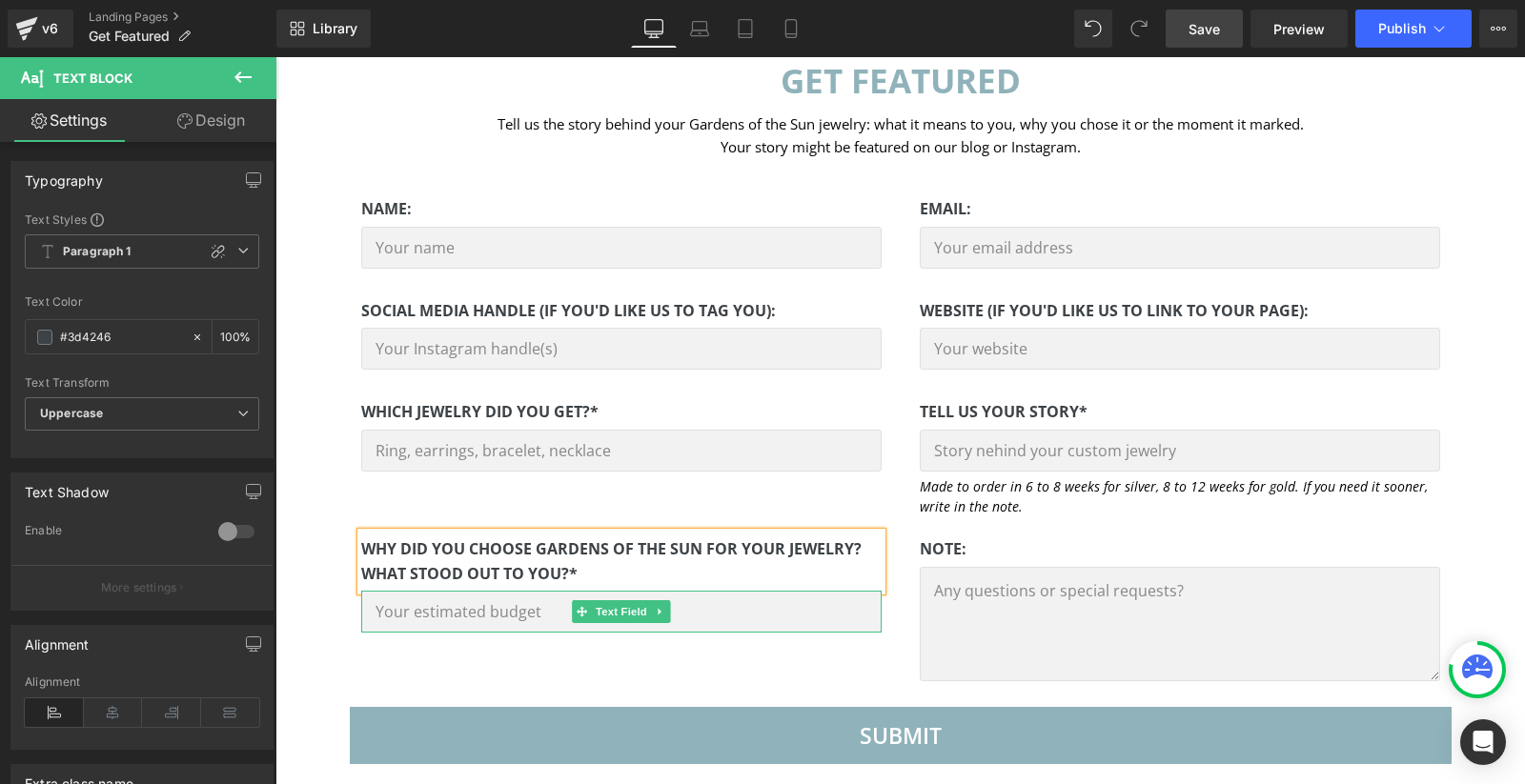
click at [423, 618] on input "text" at bounding box center [621, 611] width 521 height 41
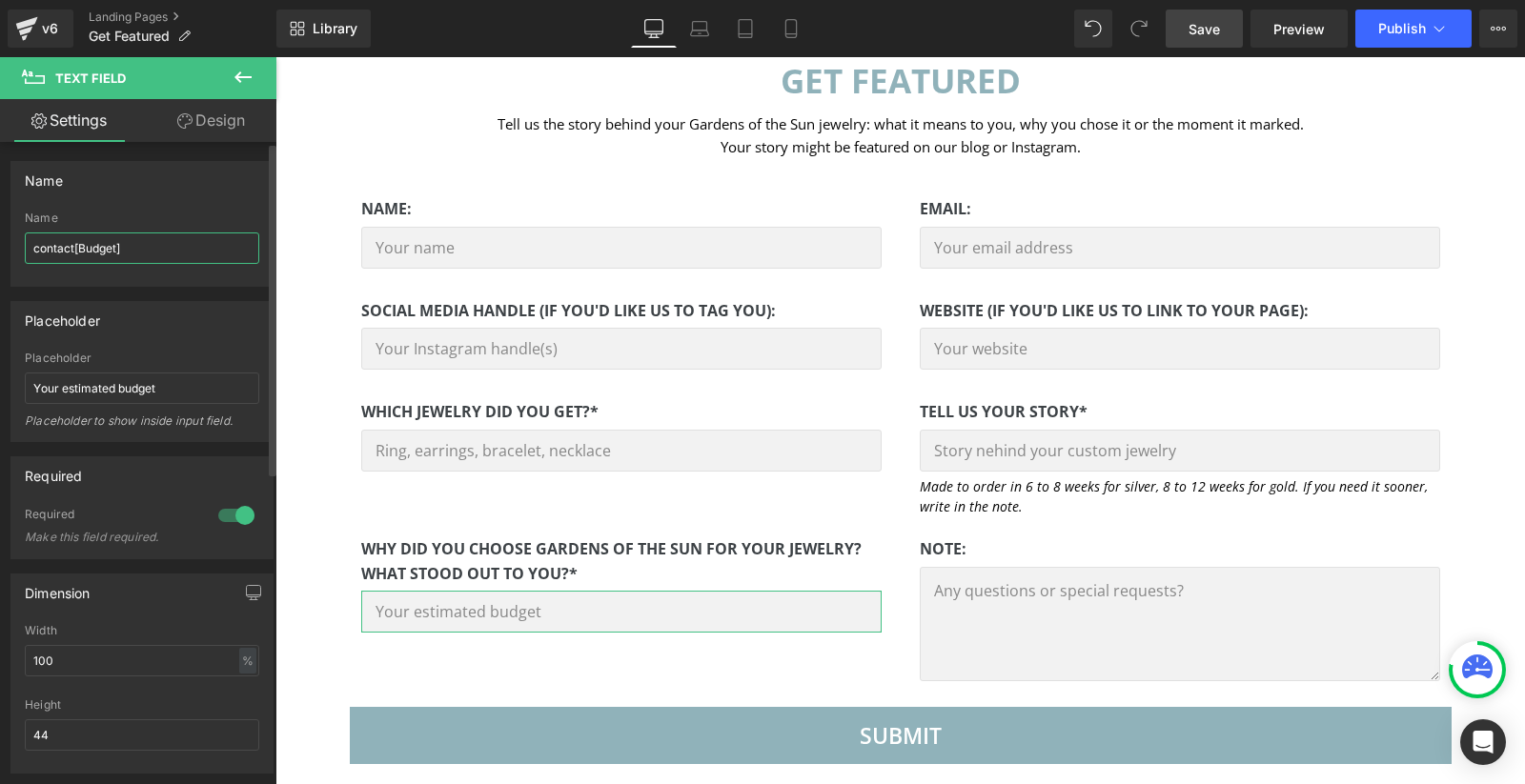
click at [96, 248] on input "contact[Budget]" at bounding box center [141, 248] width 234 height 32
type input "contact[Reason]"
drag, startPoint x: 175, startPoint y: 387, endPoint x: 62, endPoint y: 387, distance: 113.0
click at [62, 387] on input "Your estimated budget" at bounding box center [141, 388] width 234 height 32
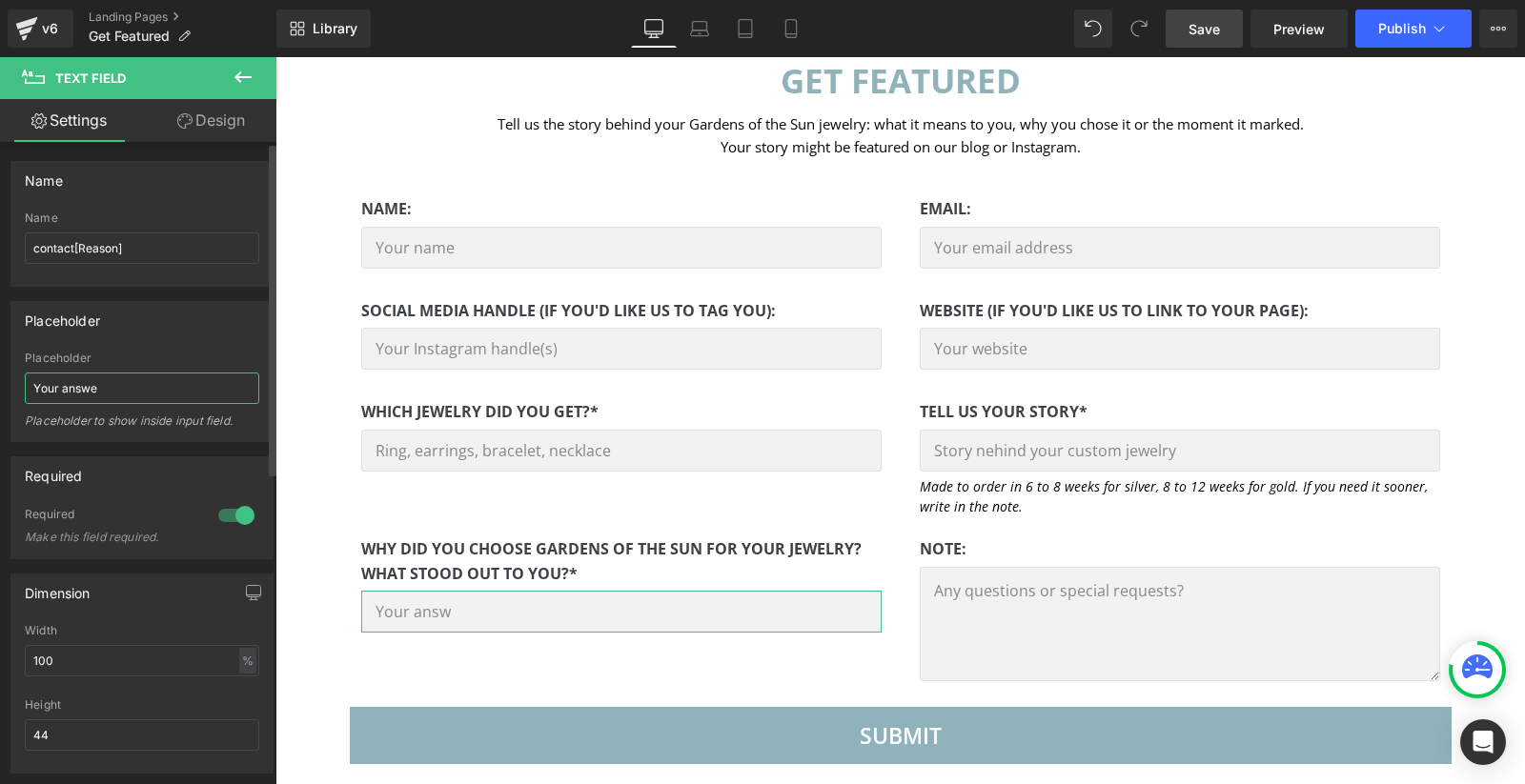
type input "Your answer"
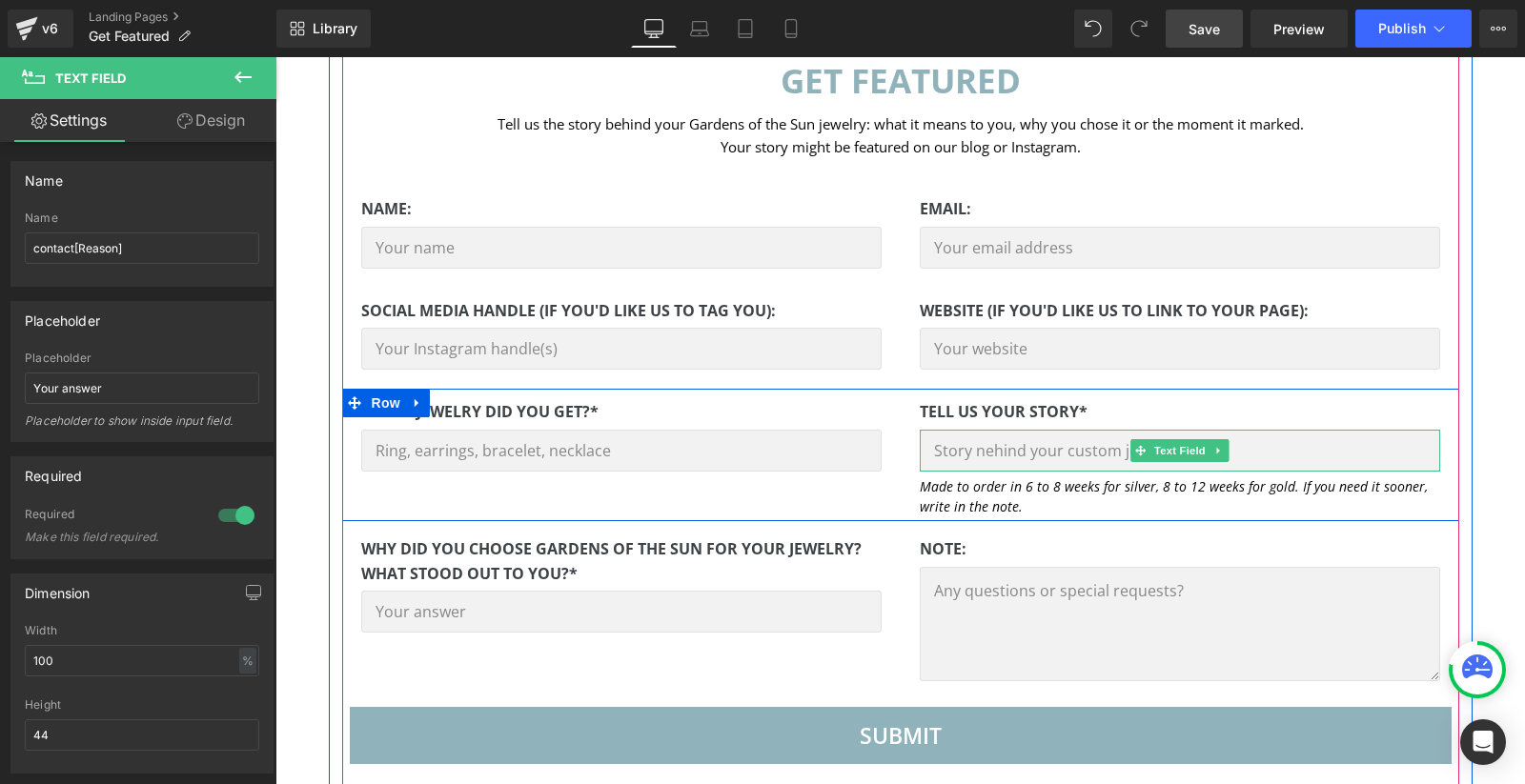
click at [1015, 451] on input "text" at bounding box center [1179, 450] width 521 height 41
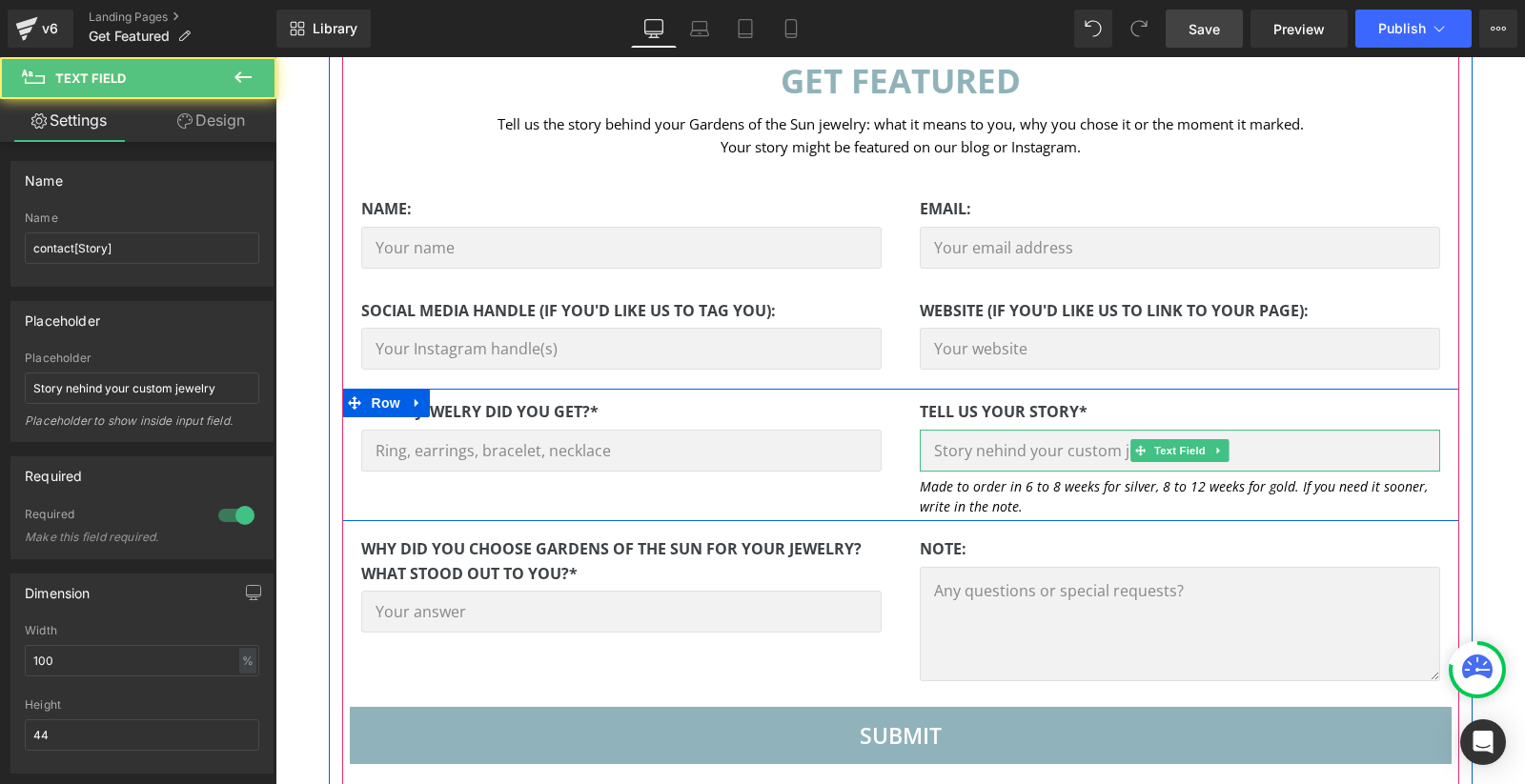
click at [1015, 451] on input "text" at bounding box center [1179, 450] width 521 height 41
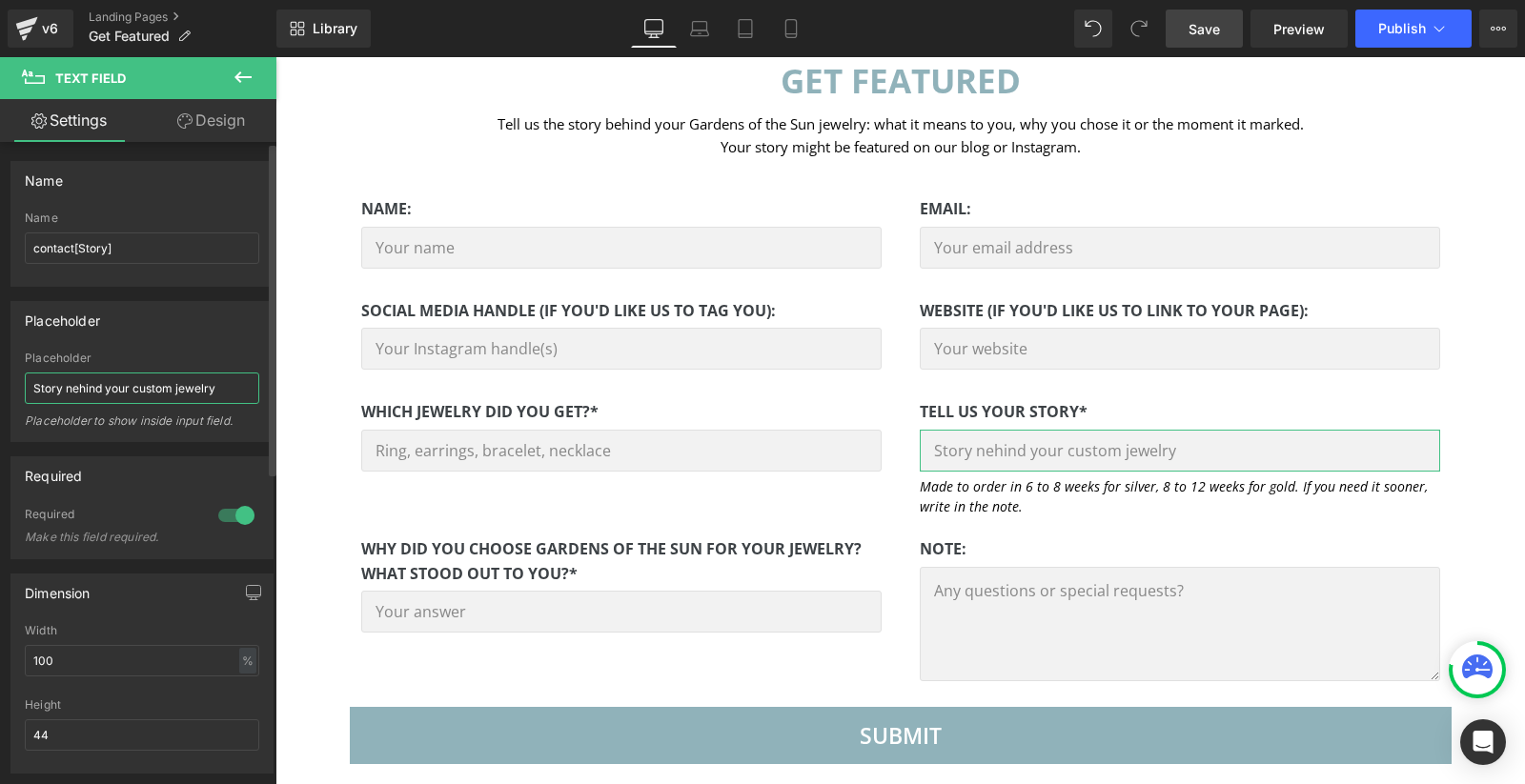
click at [73, 388] on input "Story nehind your custom jewelry" at bounding box center [141, 388] width 234 height 32
type input "Story behind your custom jewelry"
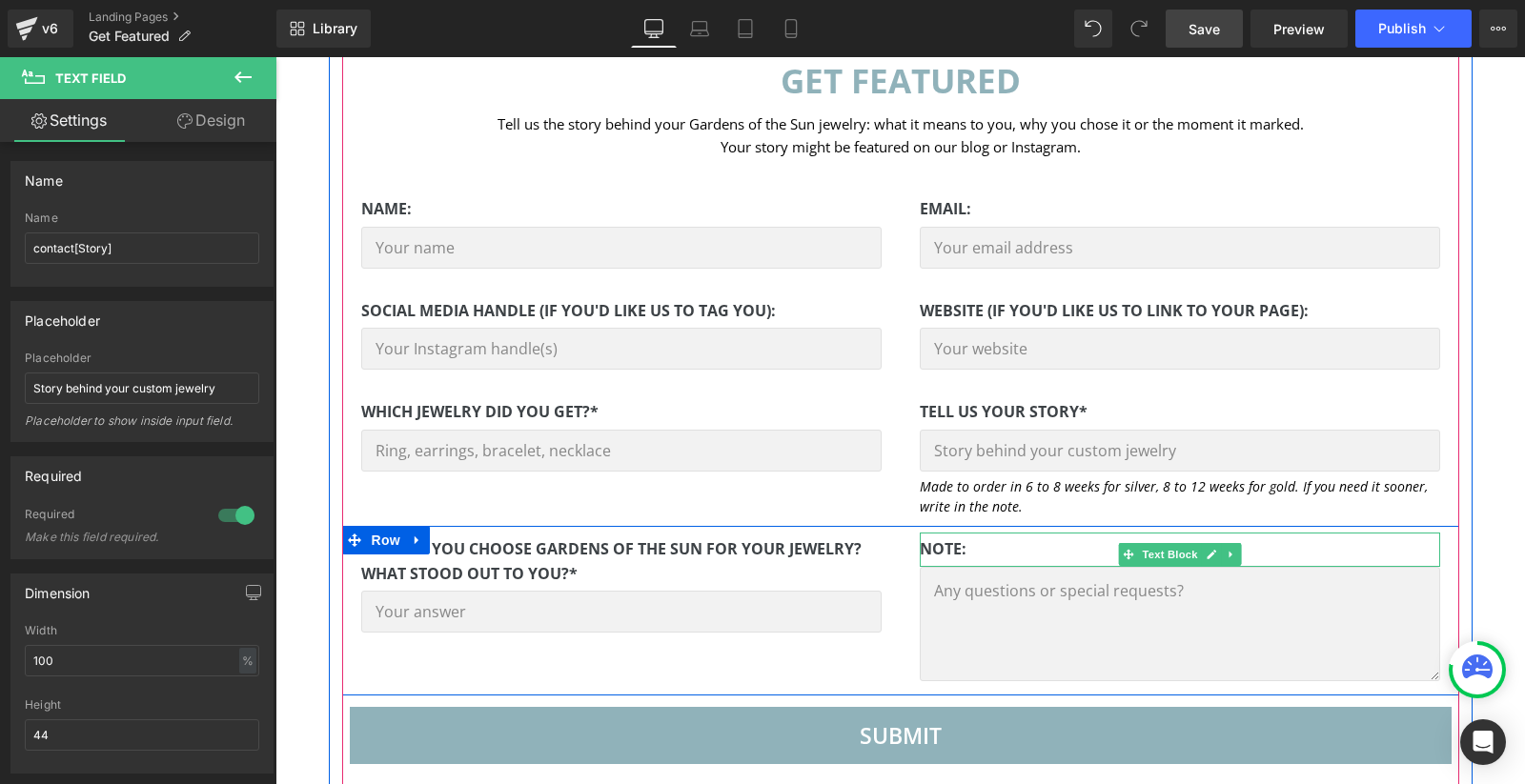
click at [958, 552] on strong "note:" at bounding box center [942, 548] width 46 height 21
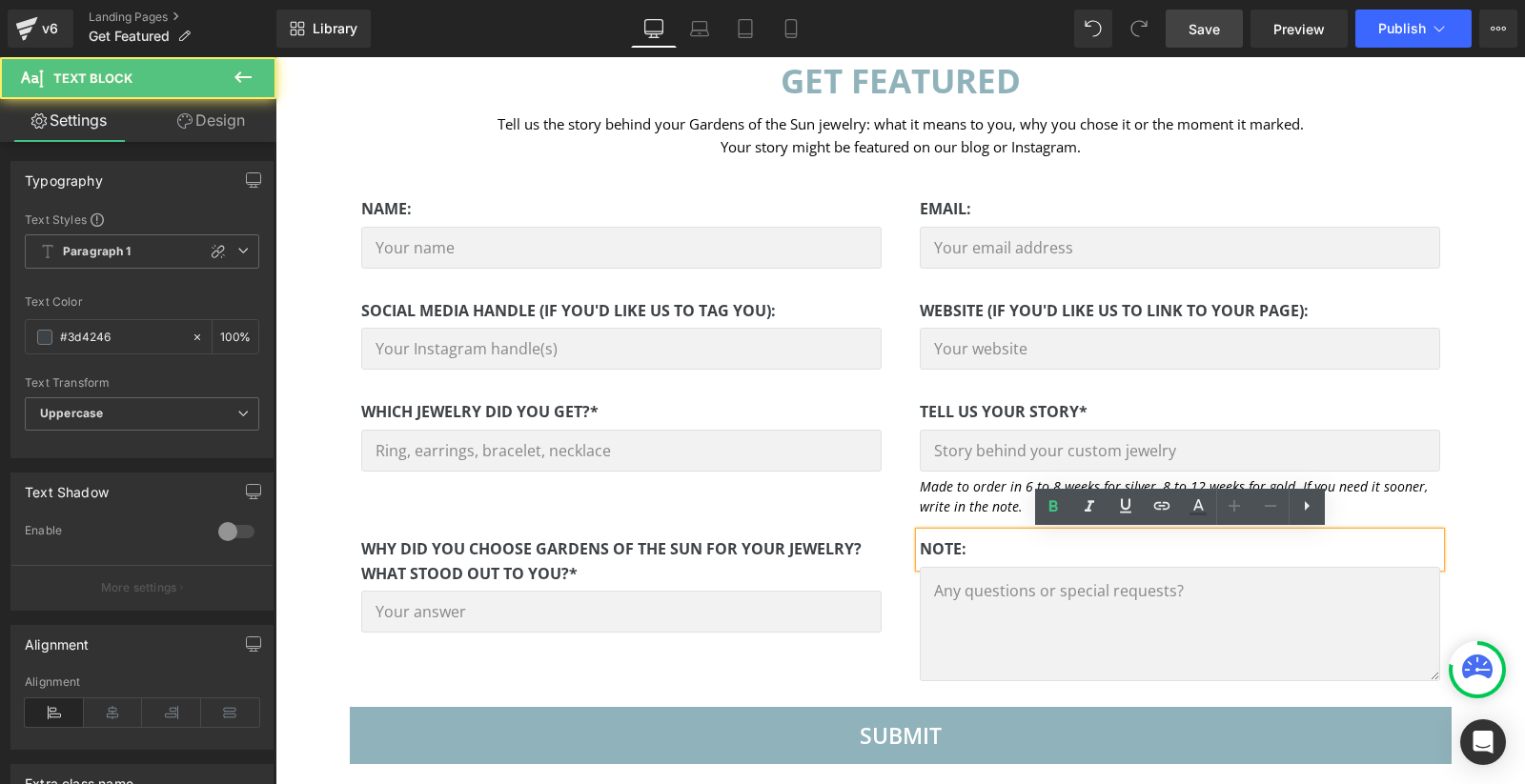
click at [995, 551] on p "note:" at bounding box center [1179, 549] width 521 height 25
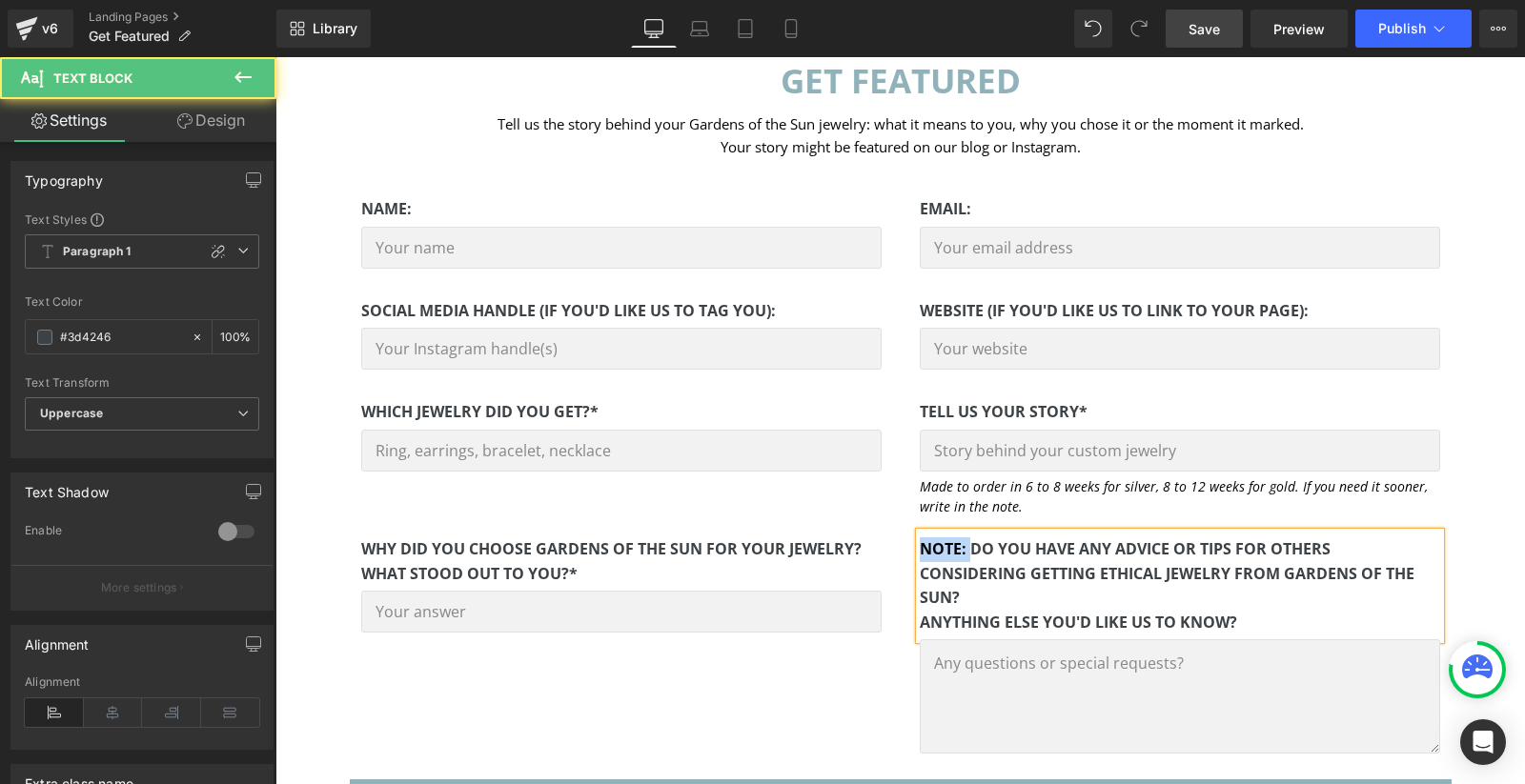
drag, startPoint x: 968, startPoint y: 550, endPoint x: 905, endPoint y: 549, distance: 63.0
click at [905, 549] on div "note: Do you have any advice or tips for others considering getting ethical jew…" at bounding box center [1179, 650] width 558 height 235
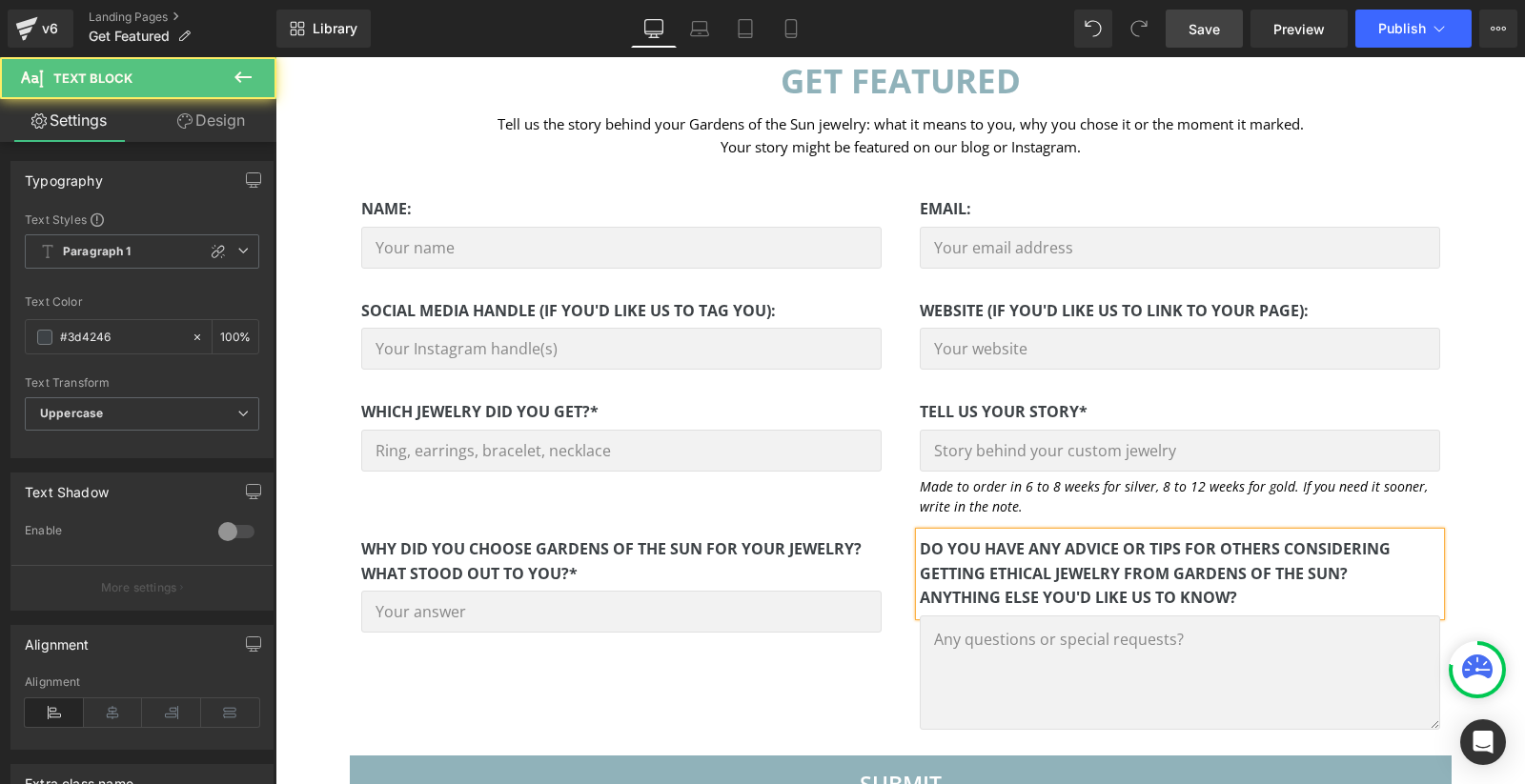
click at [1295, 595] on p "Anything else you'd like us to know?" at bounding box center [1179, 597] width 521 height 25
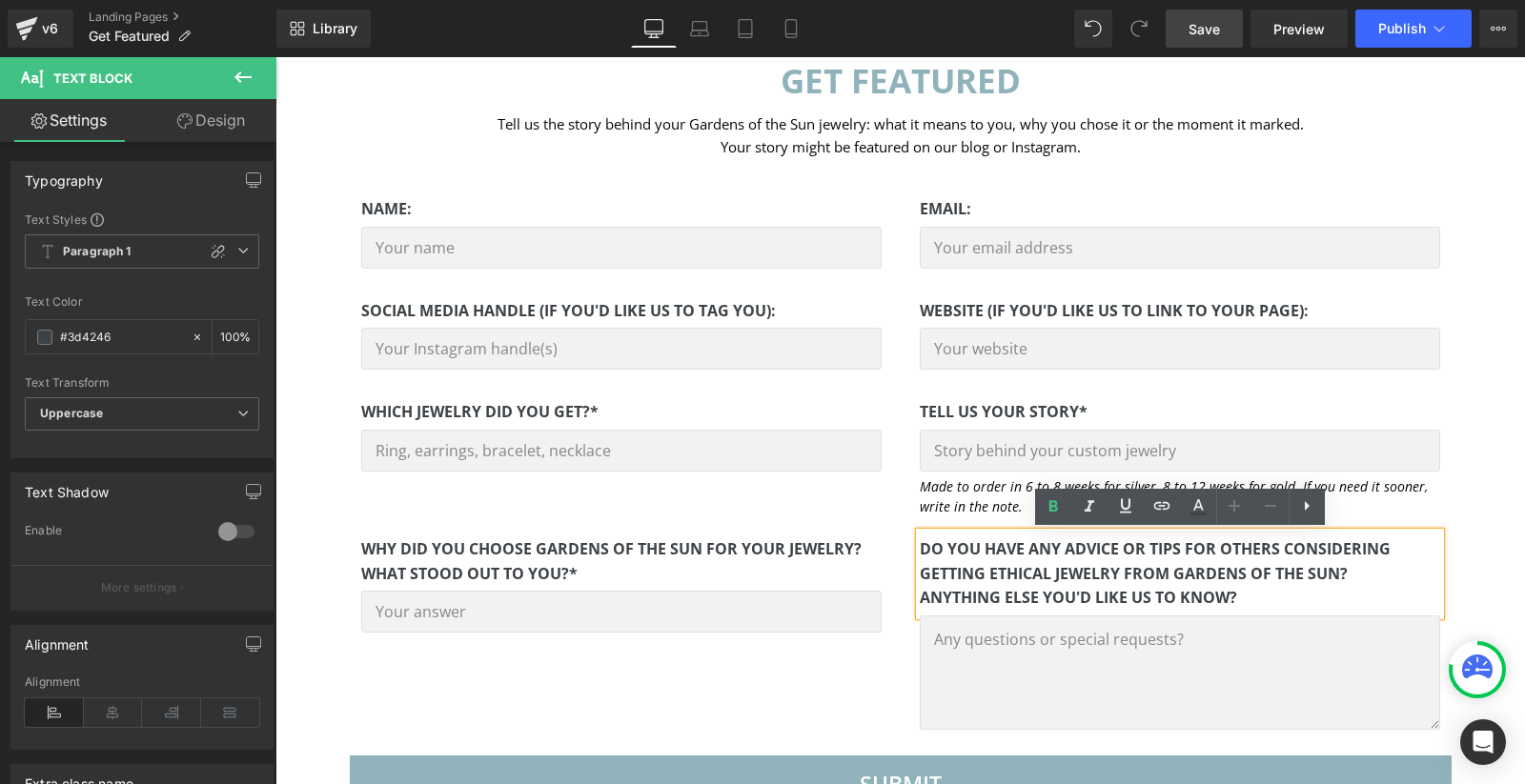
click at [1218, 640] on textarea at bounding box center [1179, 672] width 521 height 115
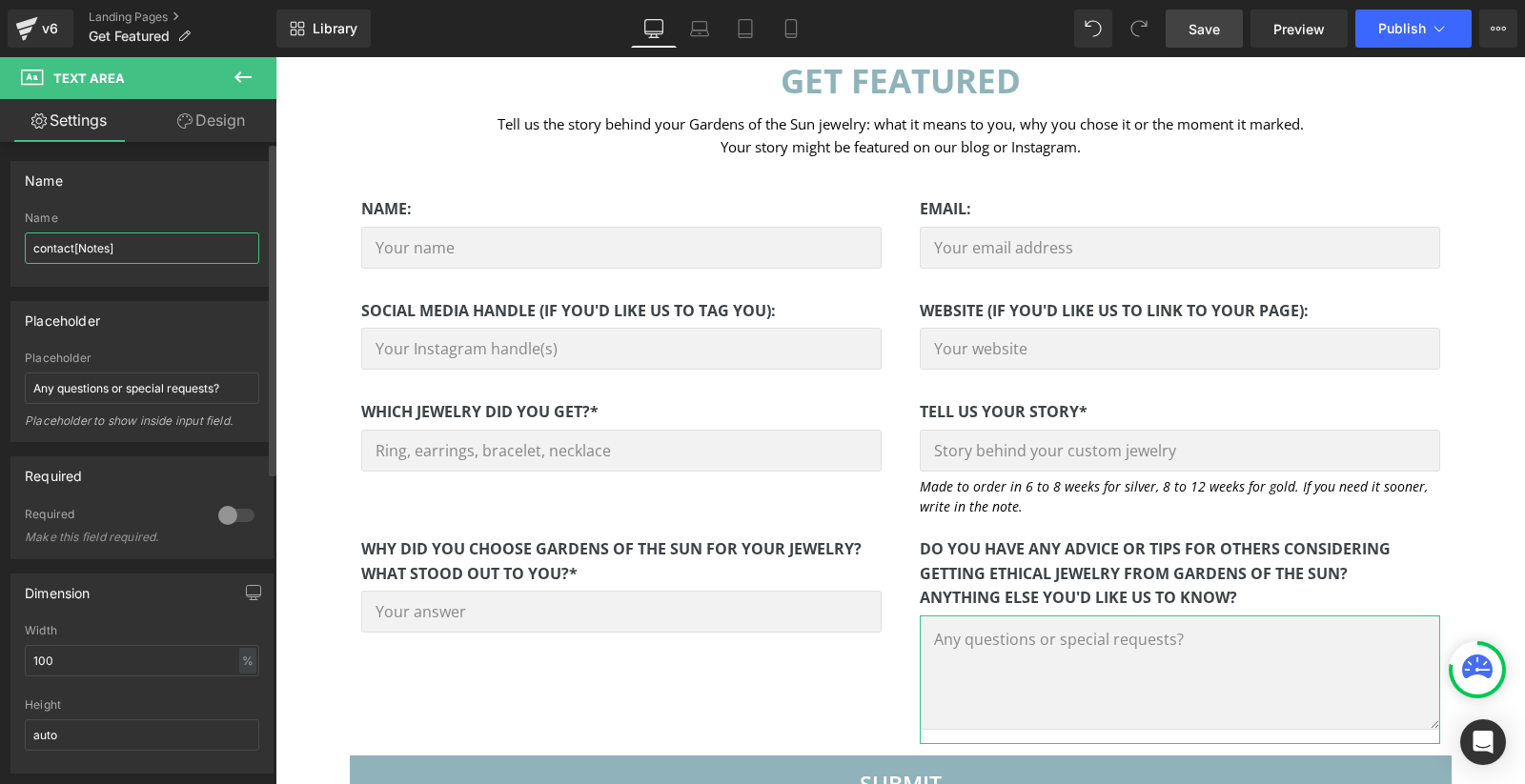
click at [92, 246] on input "contact[Notes]" at bounding box center [141, 248] width 234 height 32
click at [94, 384] on input "Any questions or special requests?" at bounding box center [141, 388] width 234 height 32
type input "Your answer"
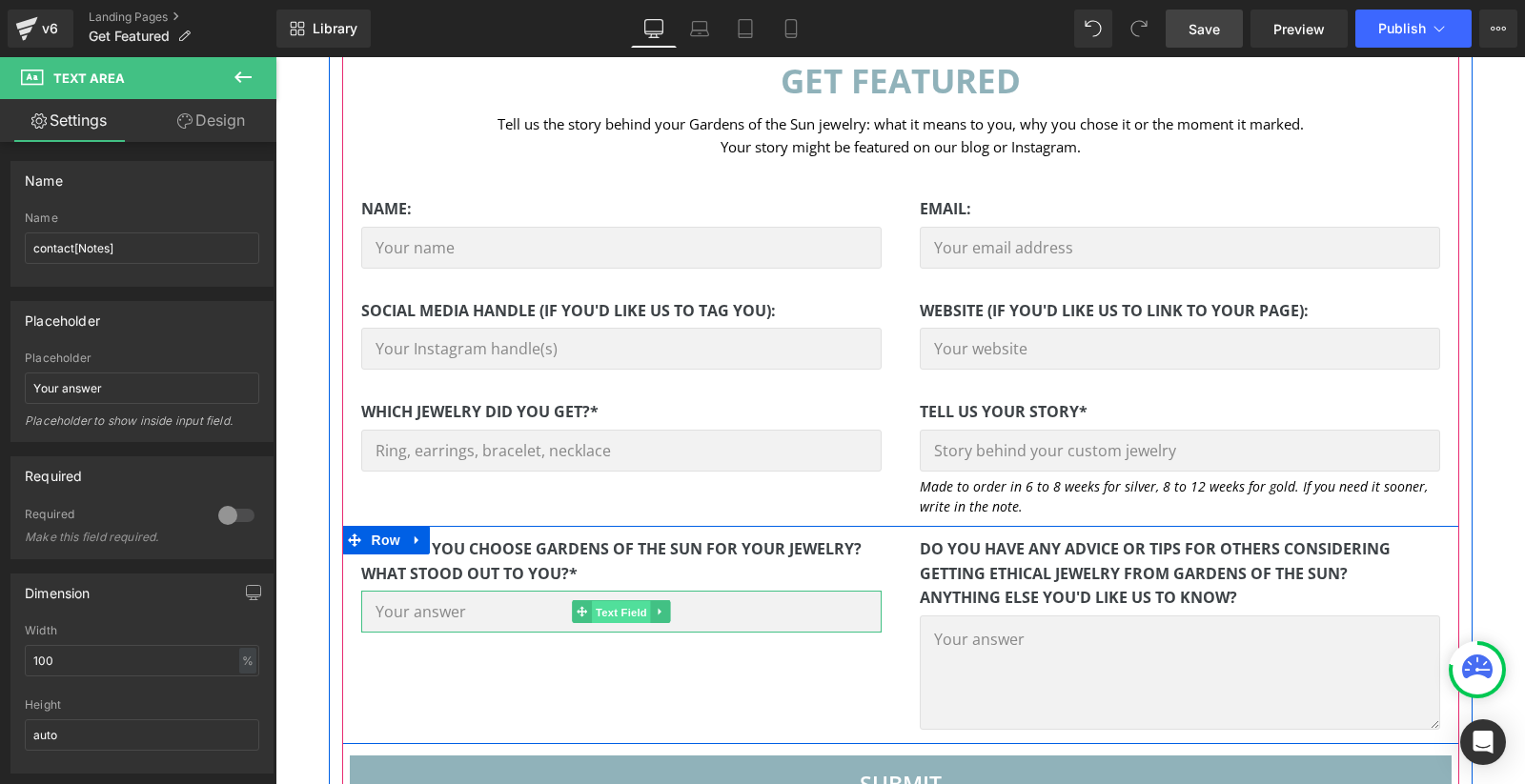
click at [629, 611] on span "Text Field" at bounding box center [621, 612] width 59 height 23
click at [615, 609] on span "Text Field" at bounding box center [621, 612] width 59 height 23
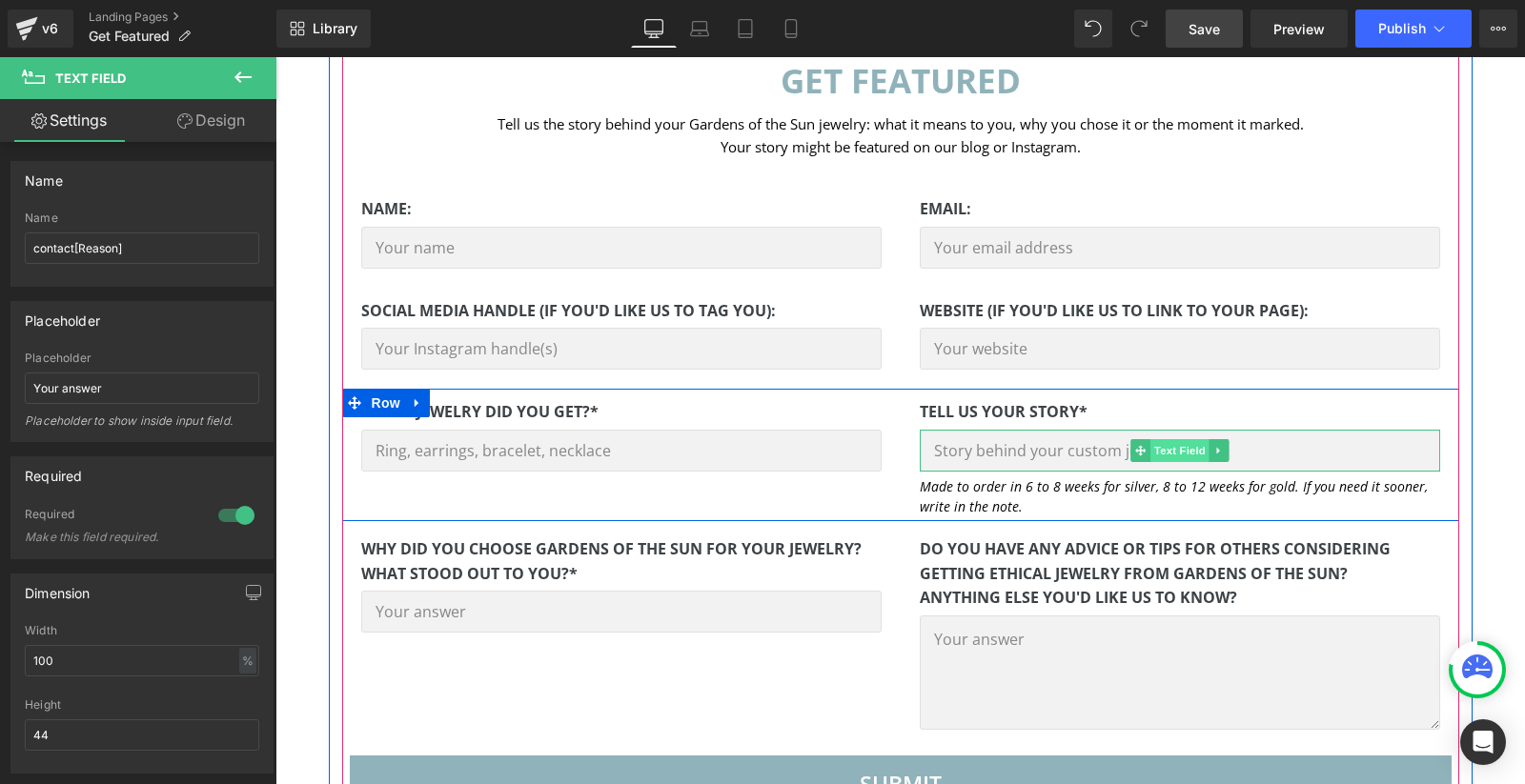
click at [1177, 448] on span "Text Field" at bounding box center [1180, 450] width 59 height 23
click at [624, 448] on span "Text Field" at bounding box center [621, 450] width 59 height 23
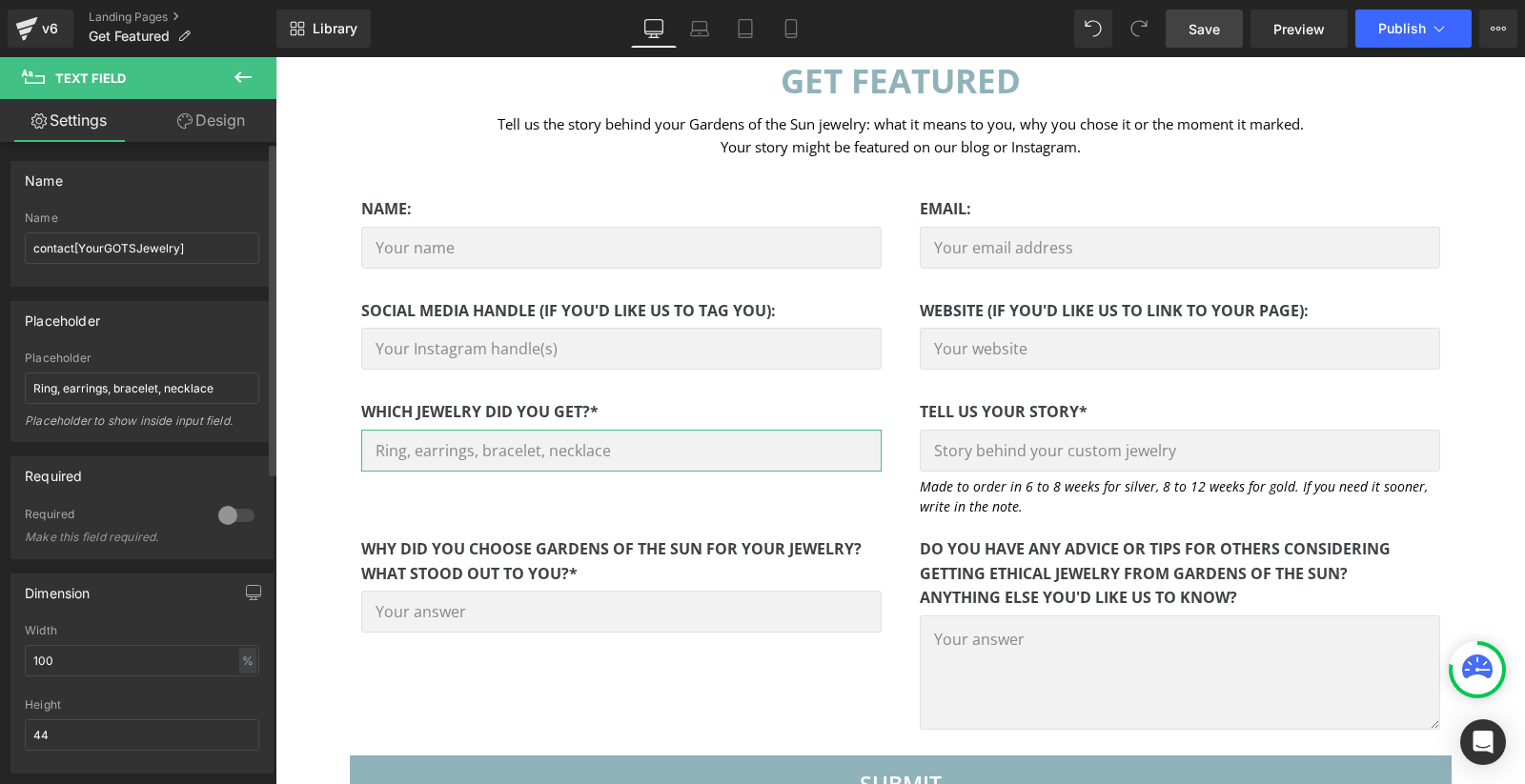
click at [224, 510] on div at bounding box center [236, 515] width 45 height 31
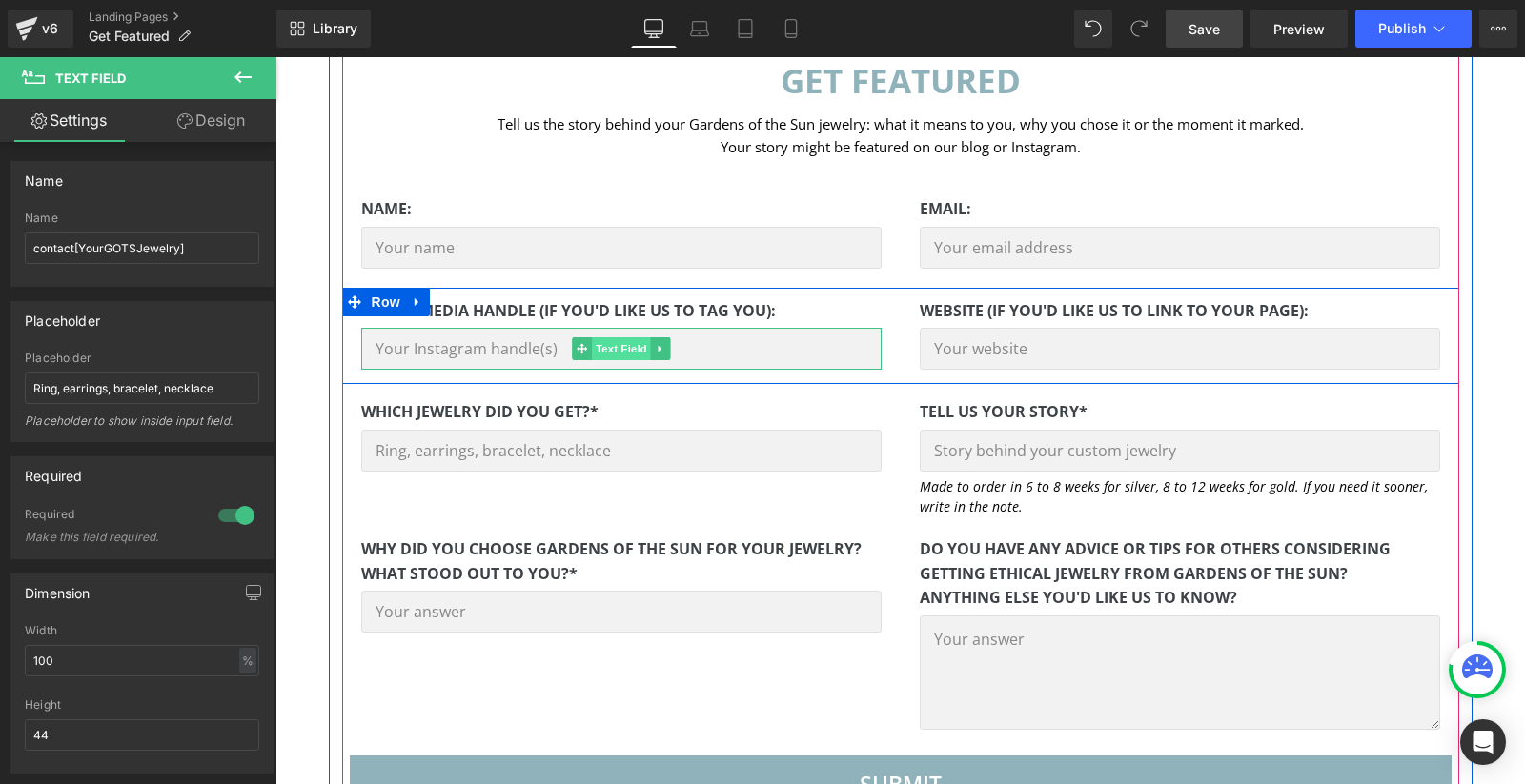
click at [586, 348] on link "Text Field" at bounding box center [611, 349] width 79 height 23
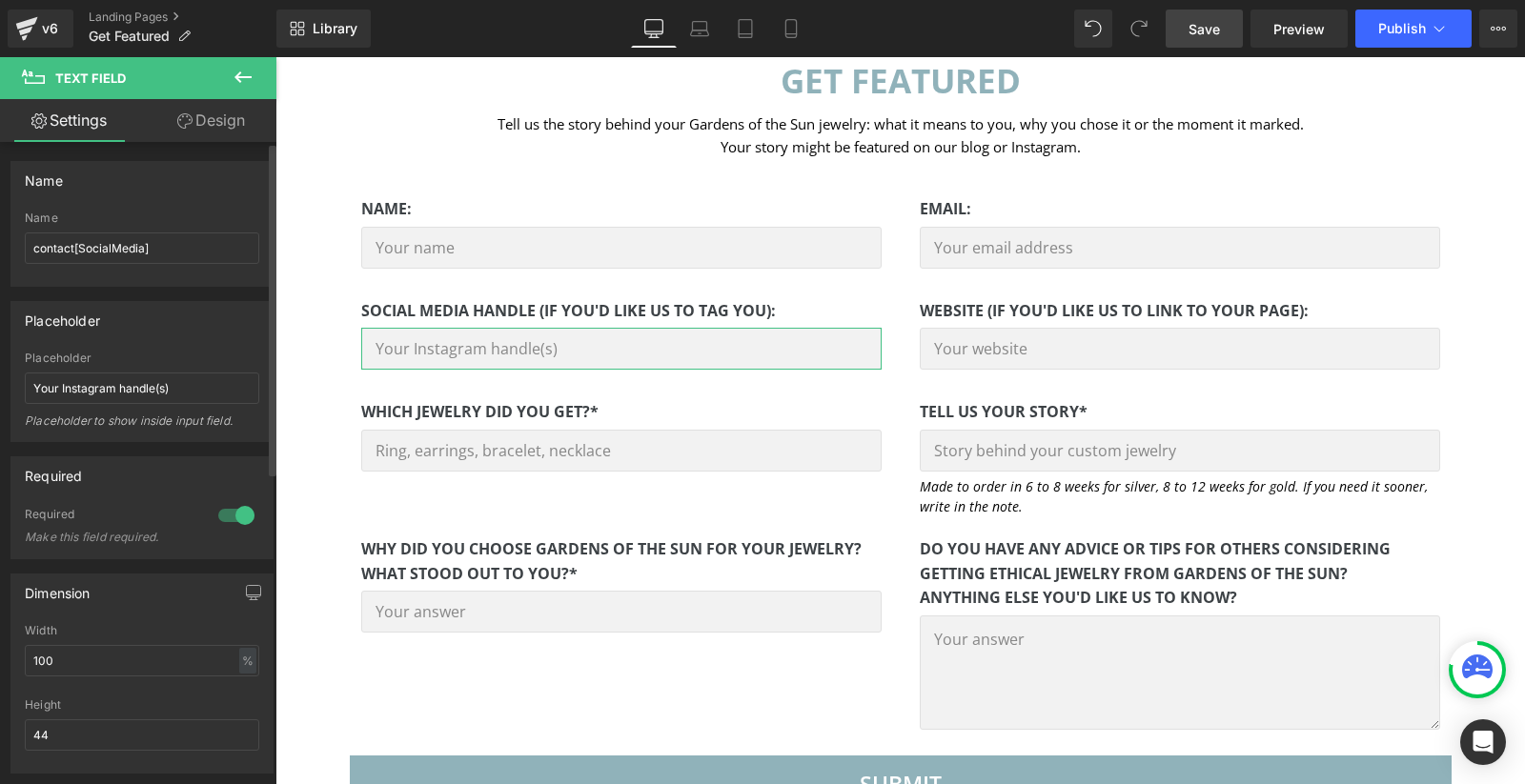
click at [227, 506] on div at bounding box center [236, 515] width 45 height 31
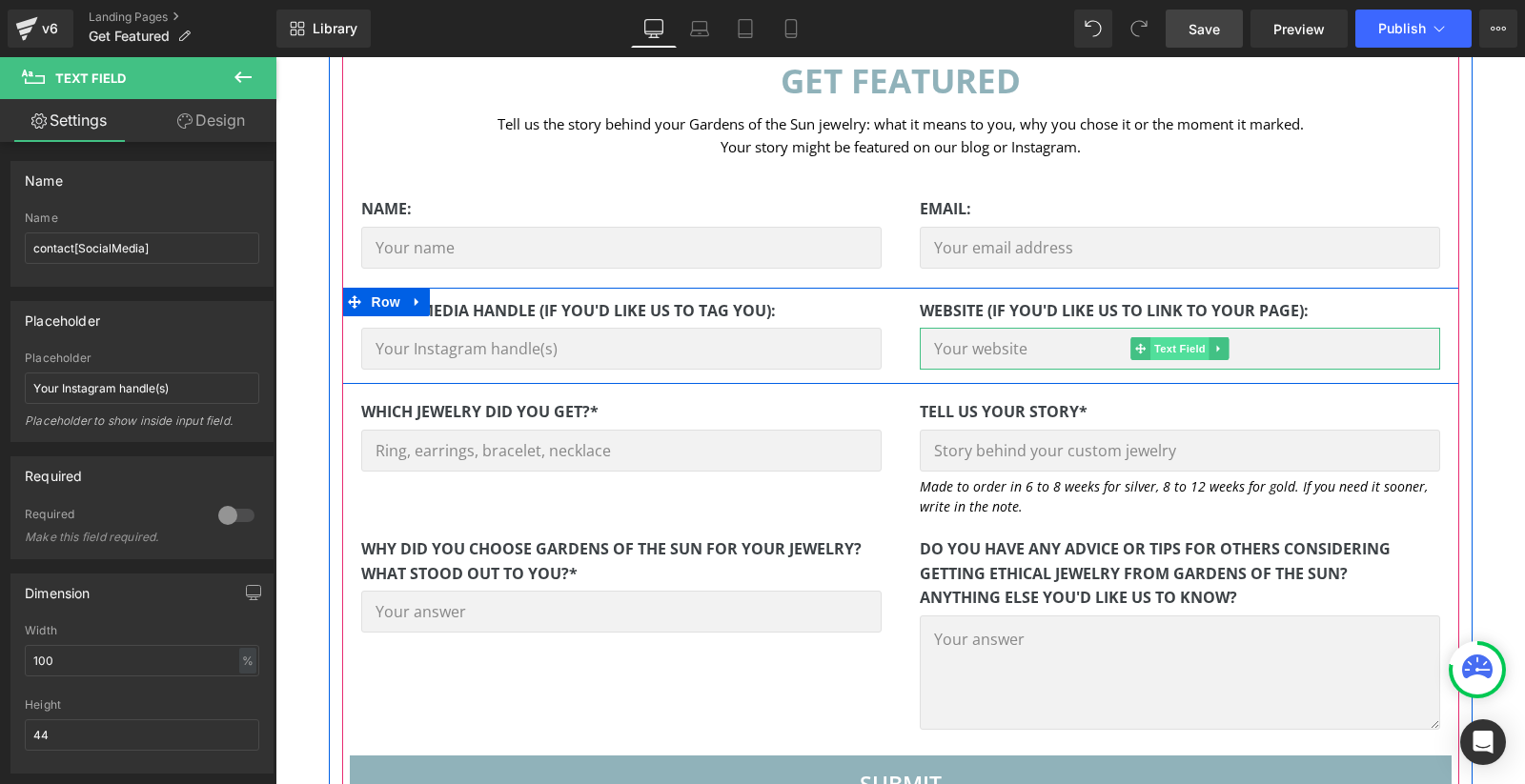
click at [1172, 348] on span "Text Field" at bounding box center [1180, 349] width 59 height 23
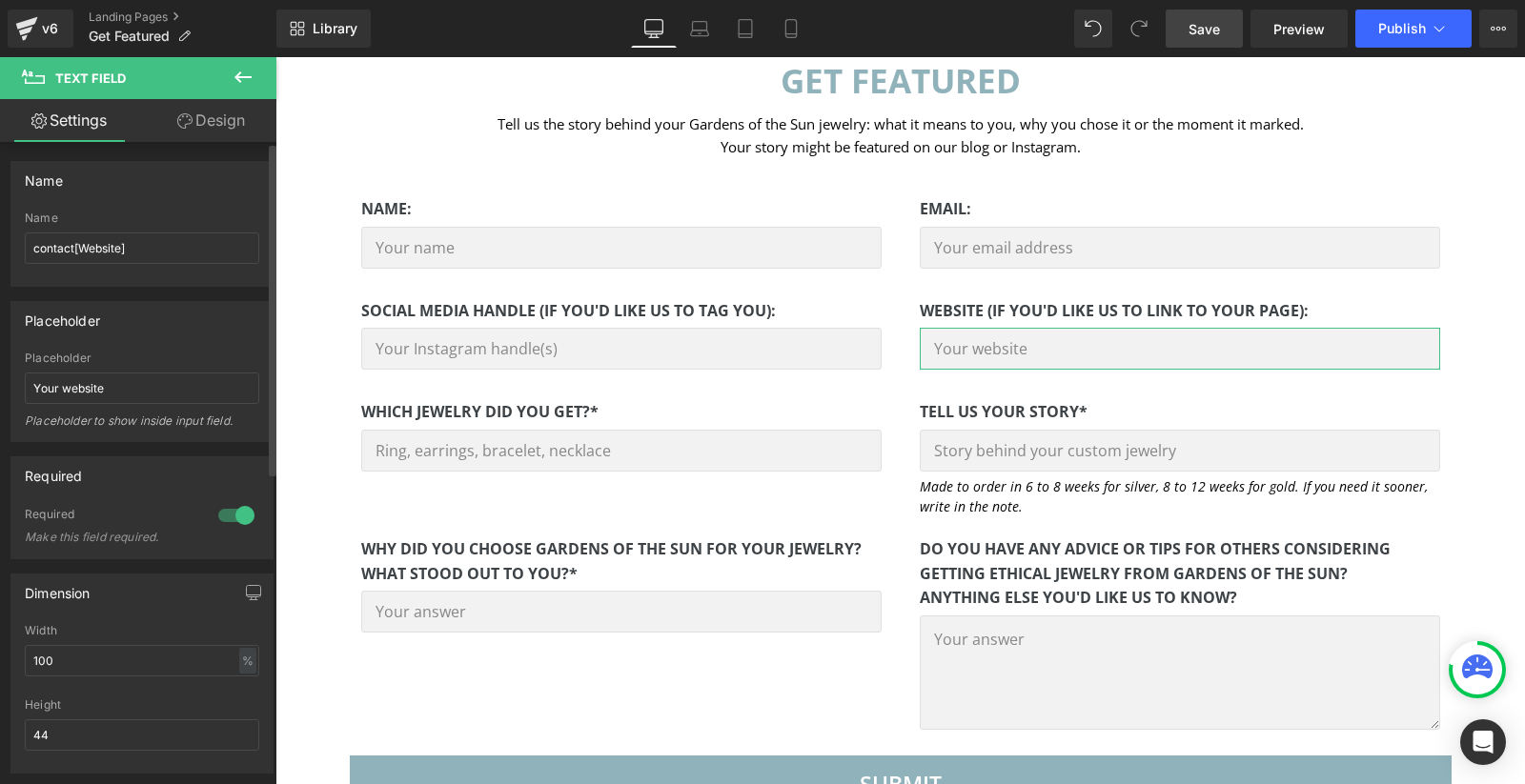
click at [228, 508] on div at bounding box center [236, 515] width 45 height 31
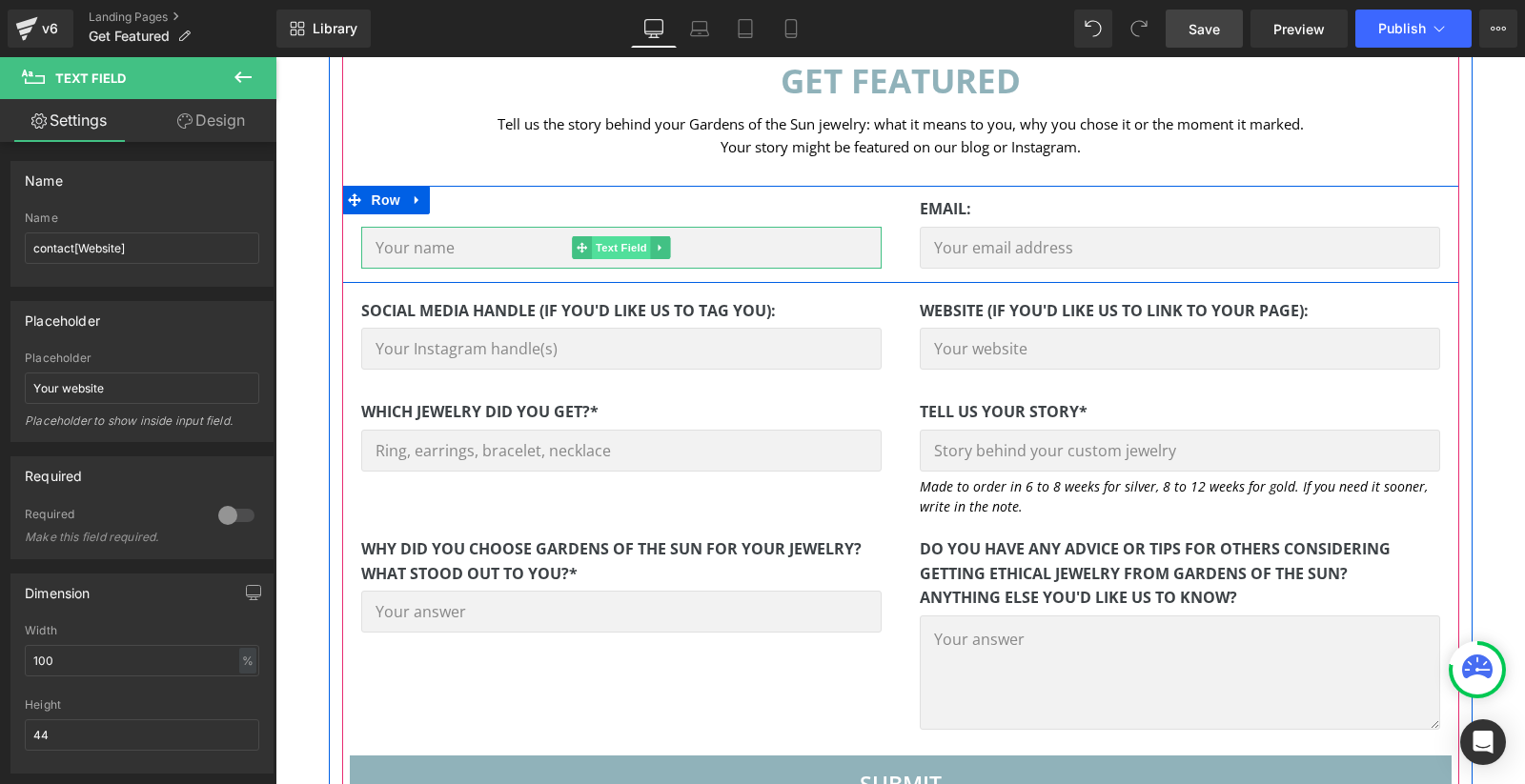
click at [600, 249] on span "Text Field" at bounding box center [621, 247] width 59 height 23
click at [1179, 248] on span "Email Field" at bounding box center [1180, 247] width 67 height 23
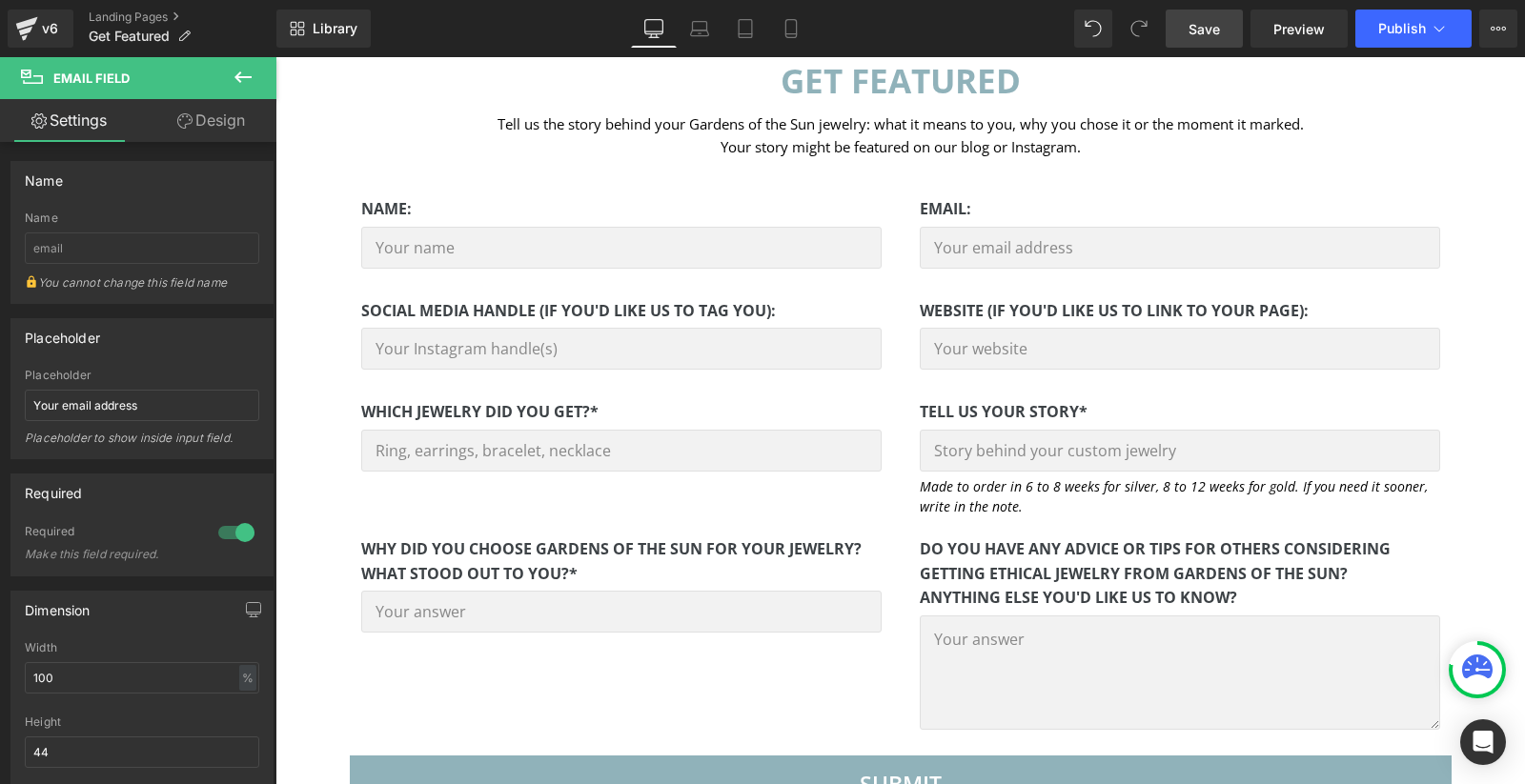
click at [1212, 33] on span "Save" at bounding box center [1204, 29] width 32 height 20
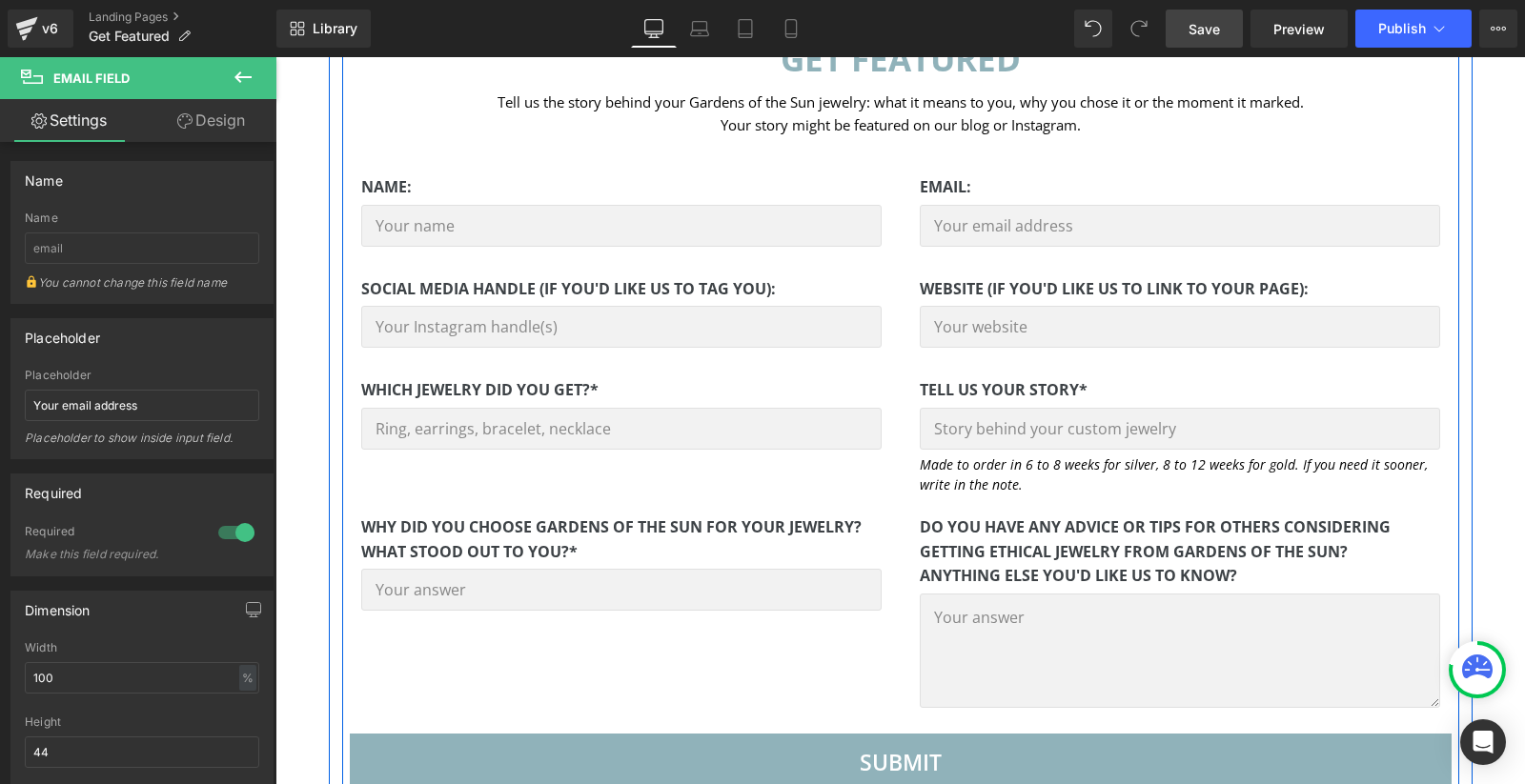
scroll to position [539, 0]
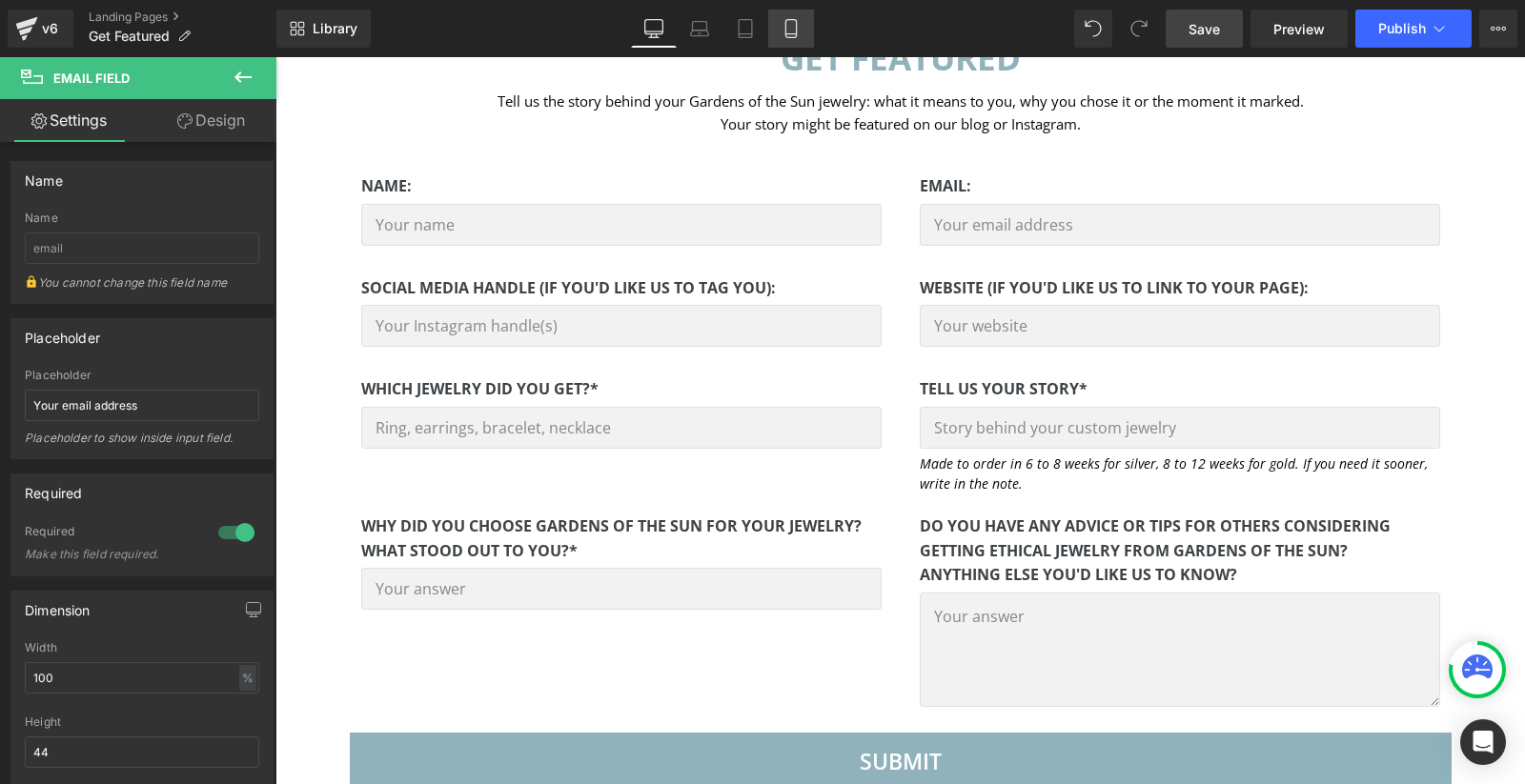
click at [790, 38] on link "Mobile" at bounding box center [791, 29] width 45 height 39
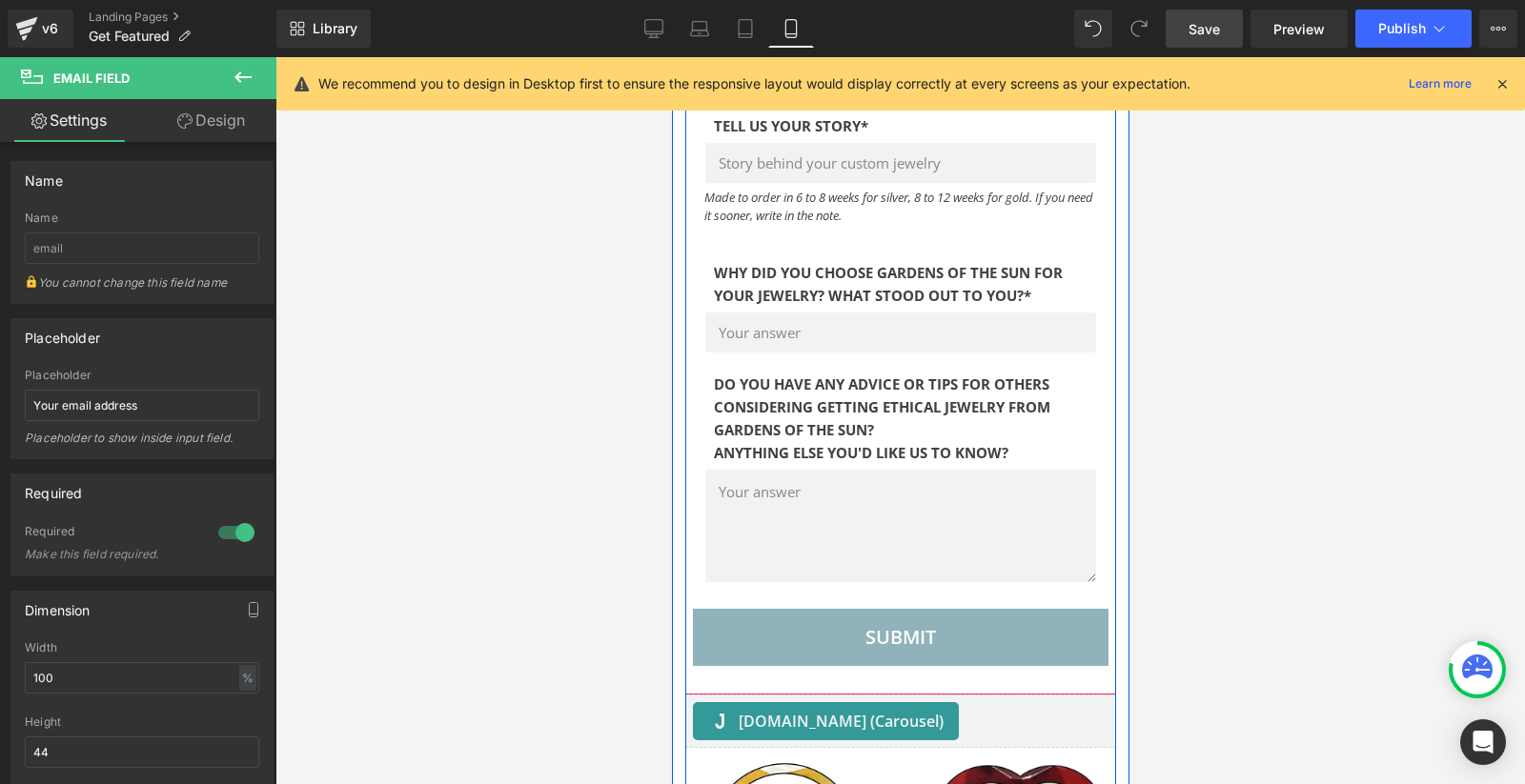
scroll to position [1146, 0]
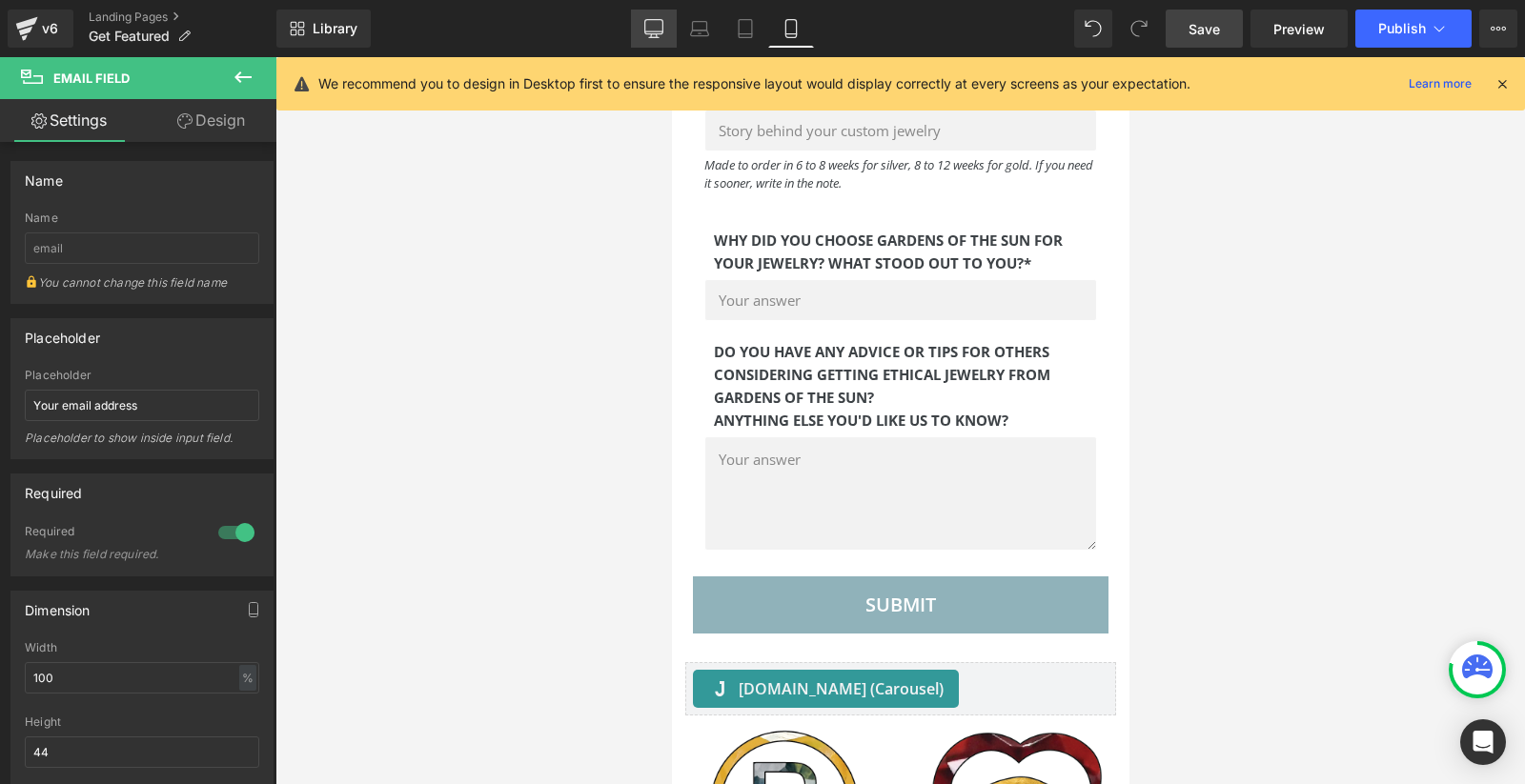
click at [640, 30] on link "Desktop" at bounding box center [654, 29] width 45 height 39
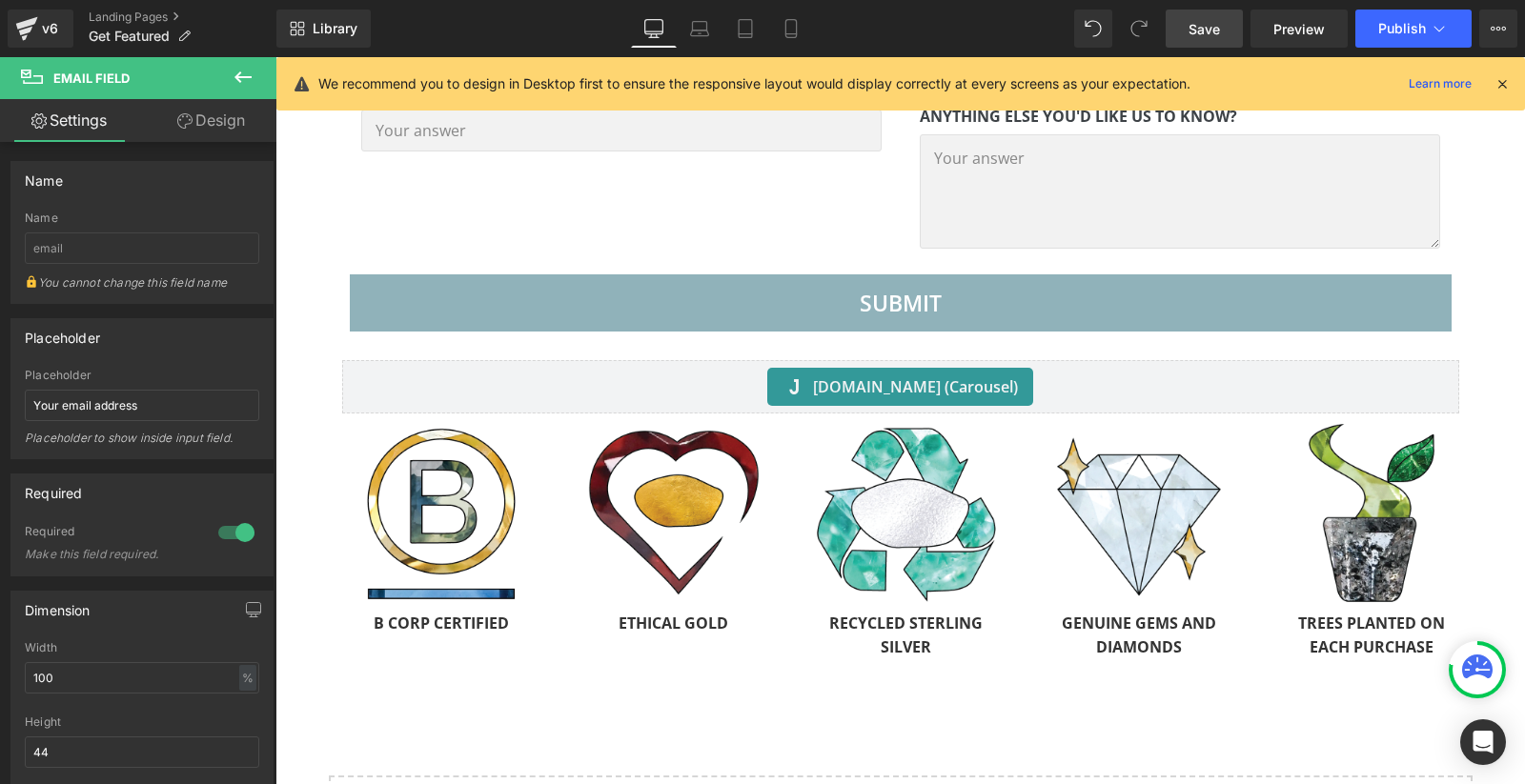
scroll to position [588, 0]
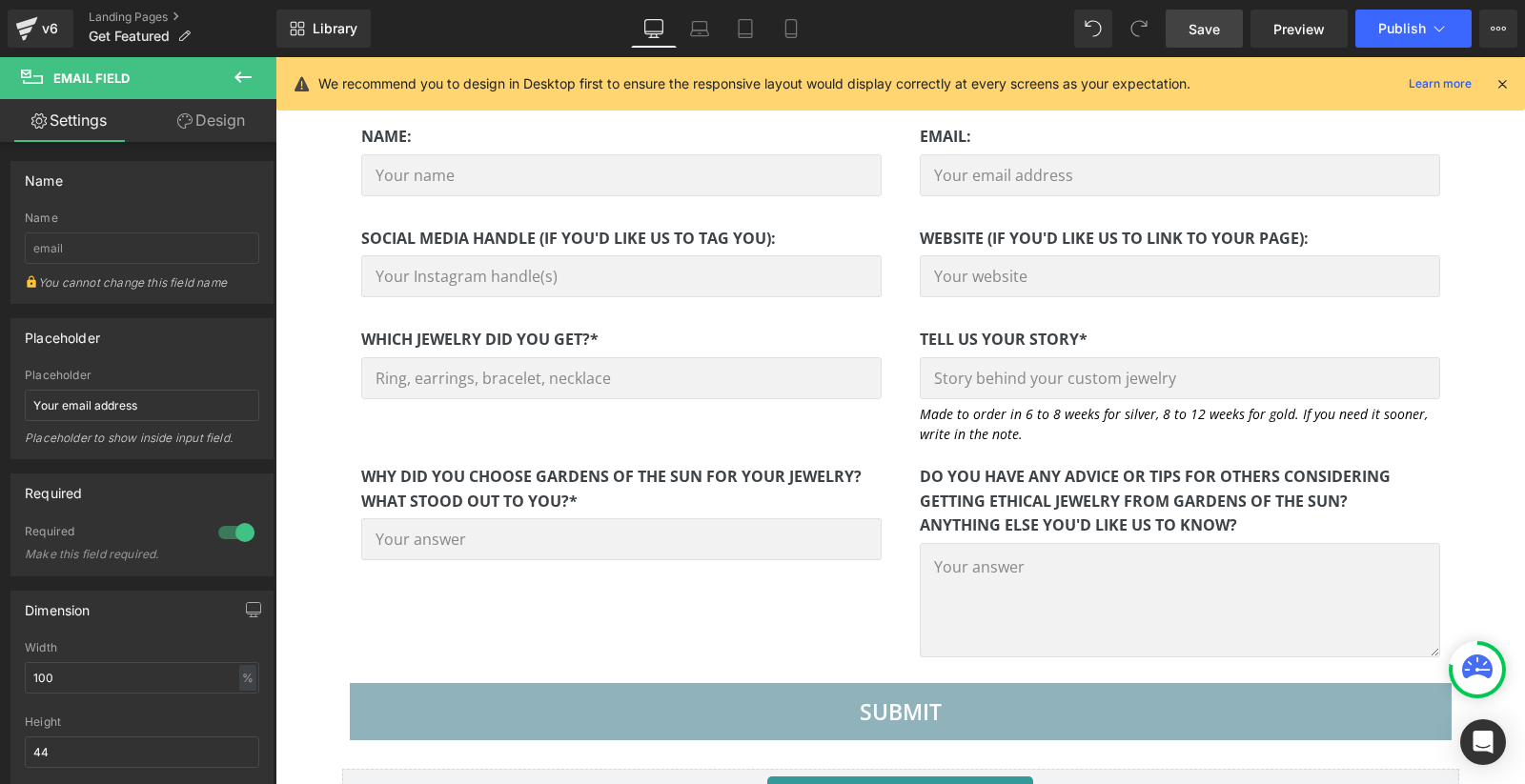
click at [1209, 32] on span "Save" at bounding box center [1204, 29] width 32 height 20
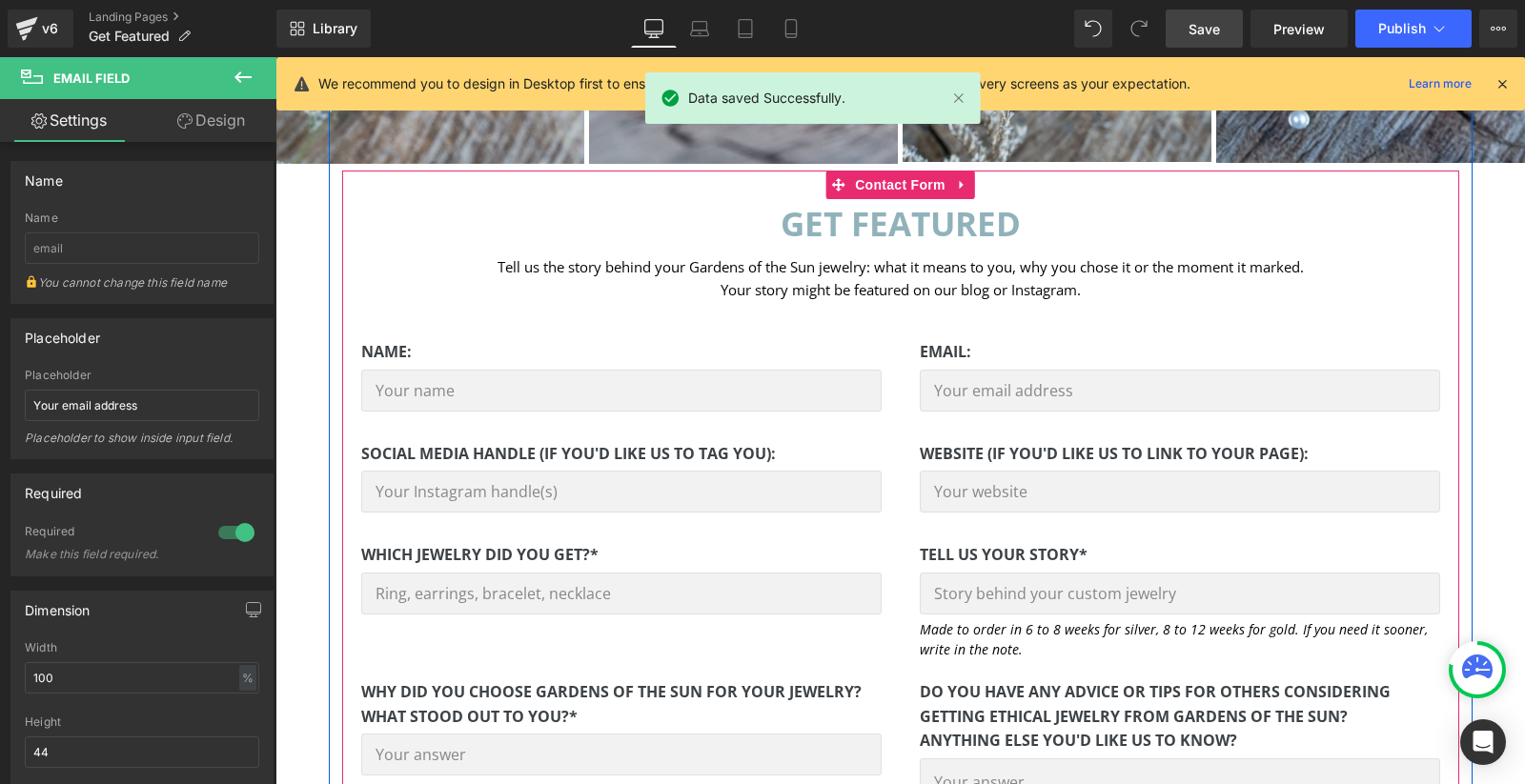
scroll to position [370, 0]
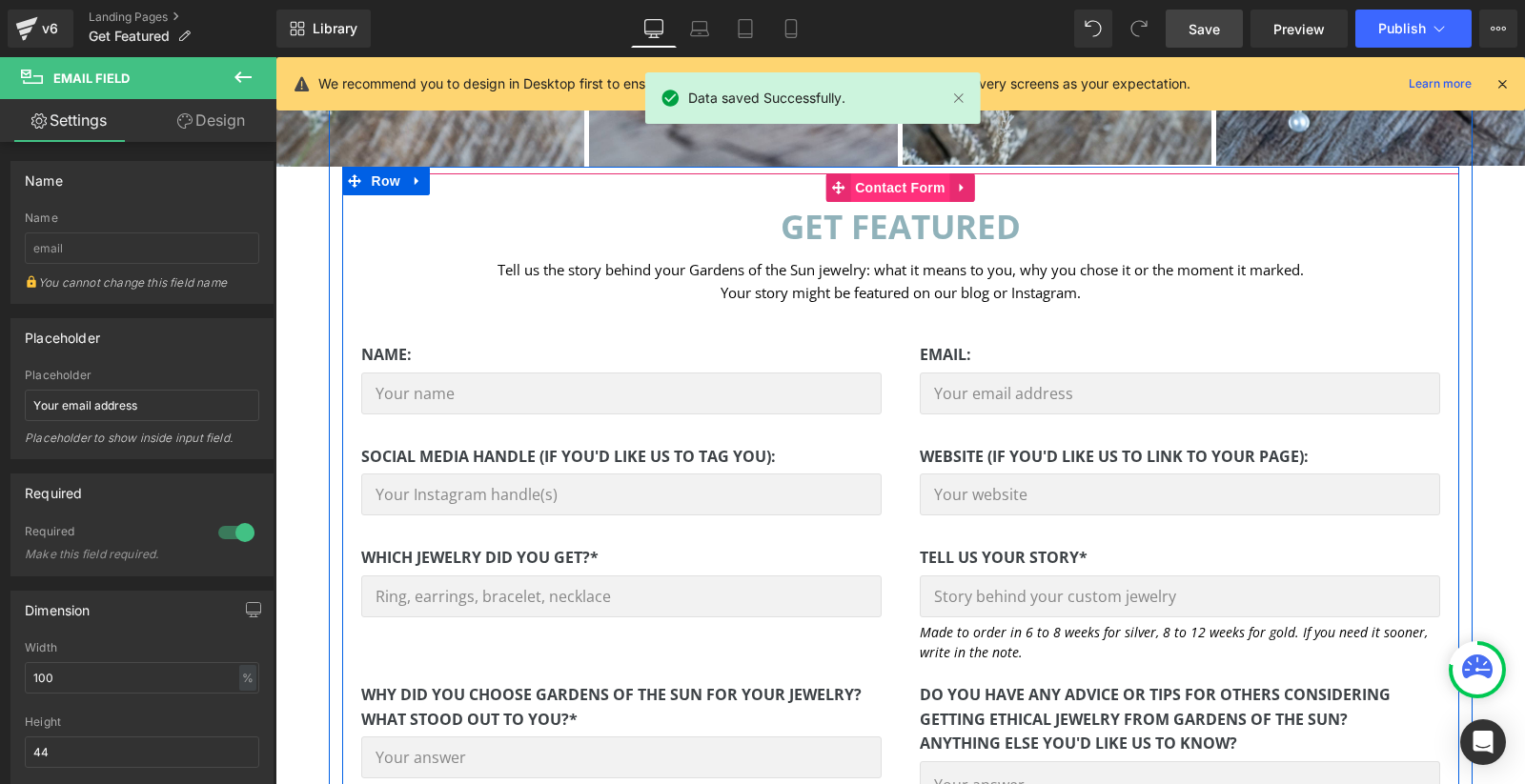
click at [890, 190] on span "Contact Form" at bounding box center [900, 188] width 100 height 29
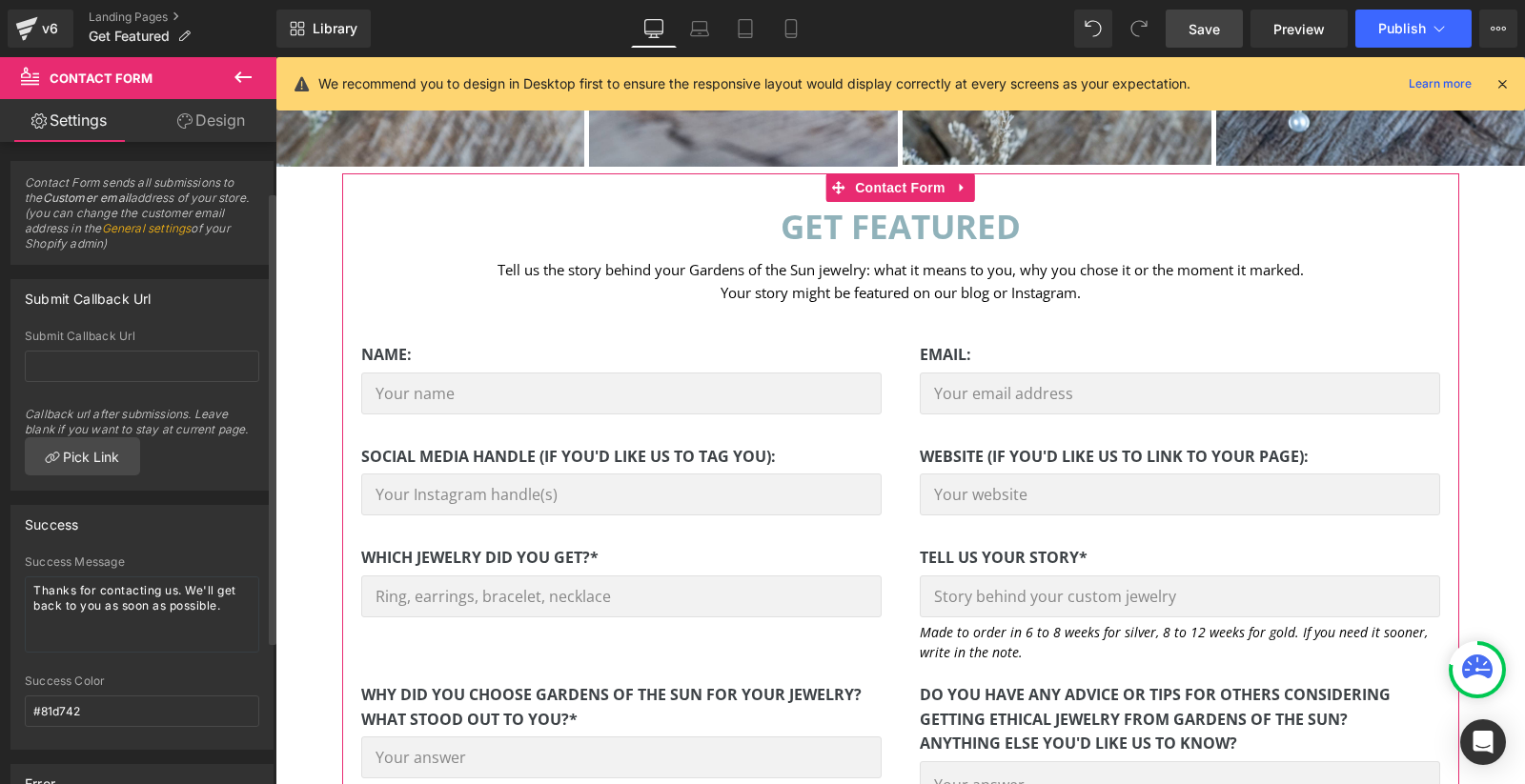
scroll to position [273, 0]
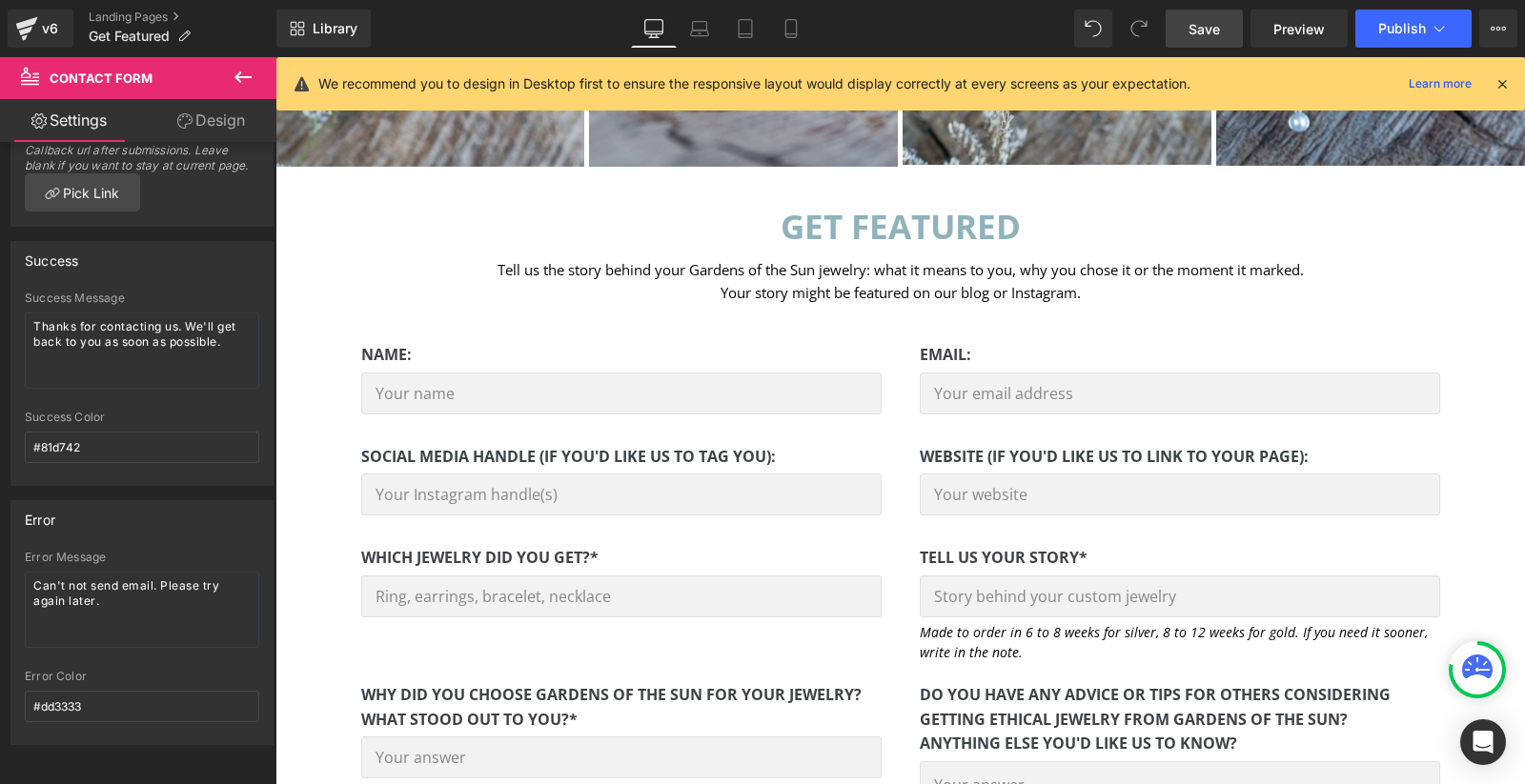
click at [244, 75] on icon at bounding box center [242, 77] width 17 height 12
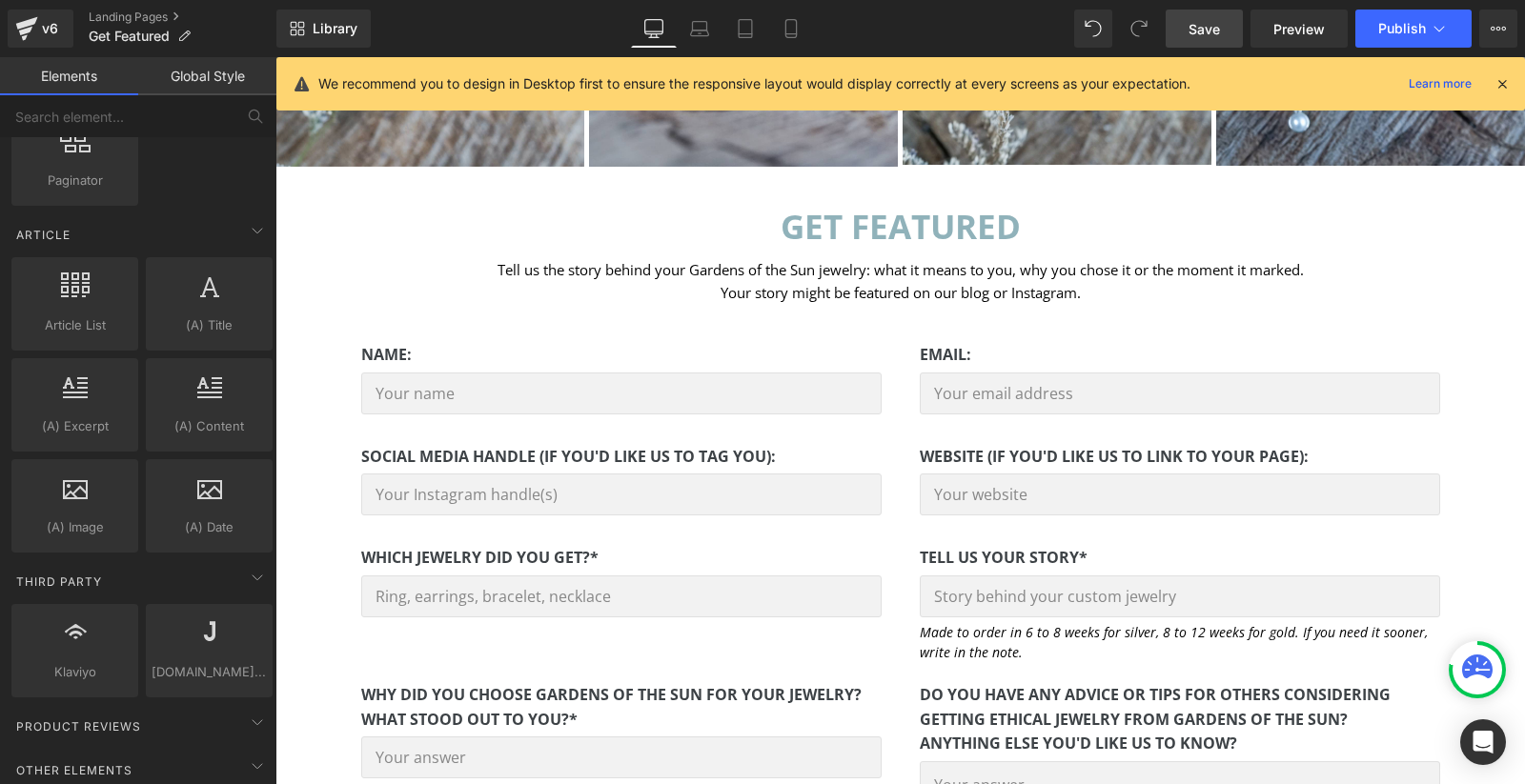
scroll to position [3322, 0]
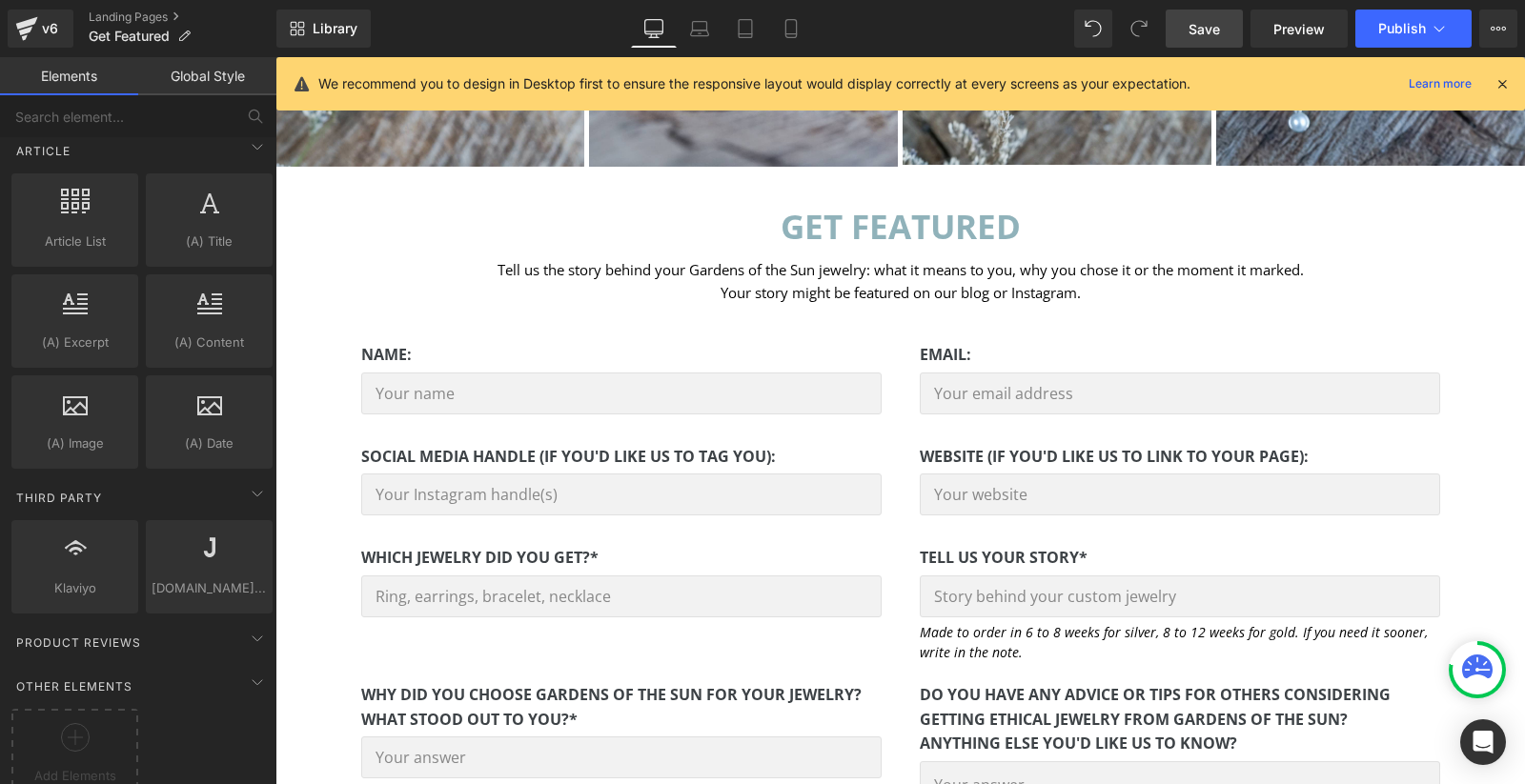
click at [1191, 22] on span "Save" at bounding box center [1204, 29] width 32 height 20
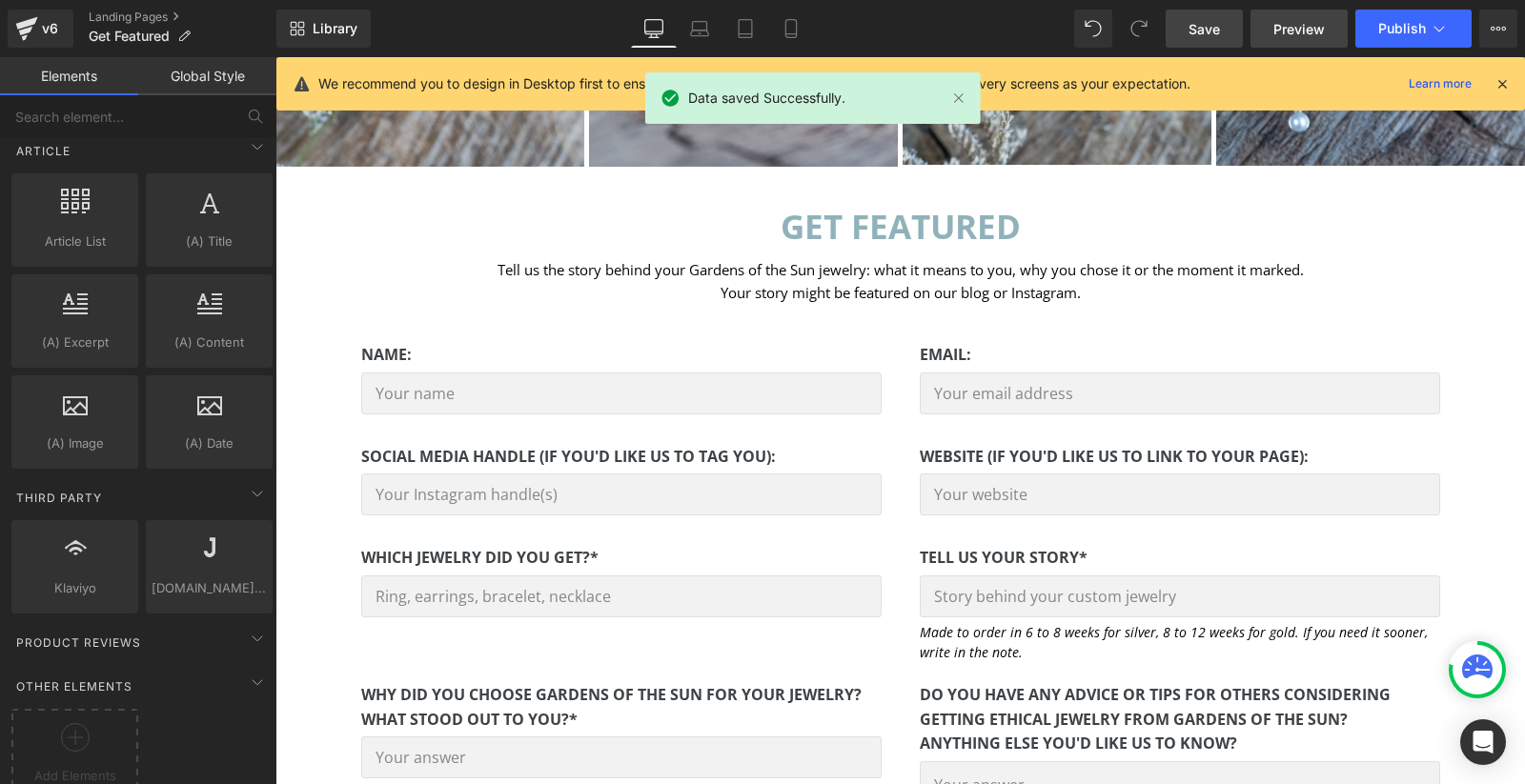
click at [1293, 33] on span "Preview" at bounding box center [1299, 29] width 51 height 20
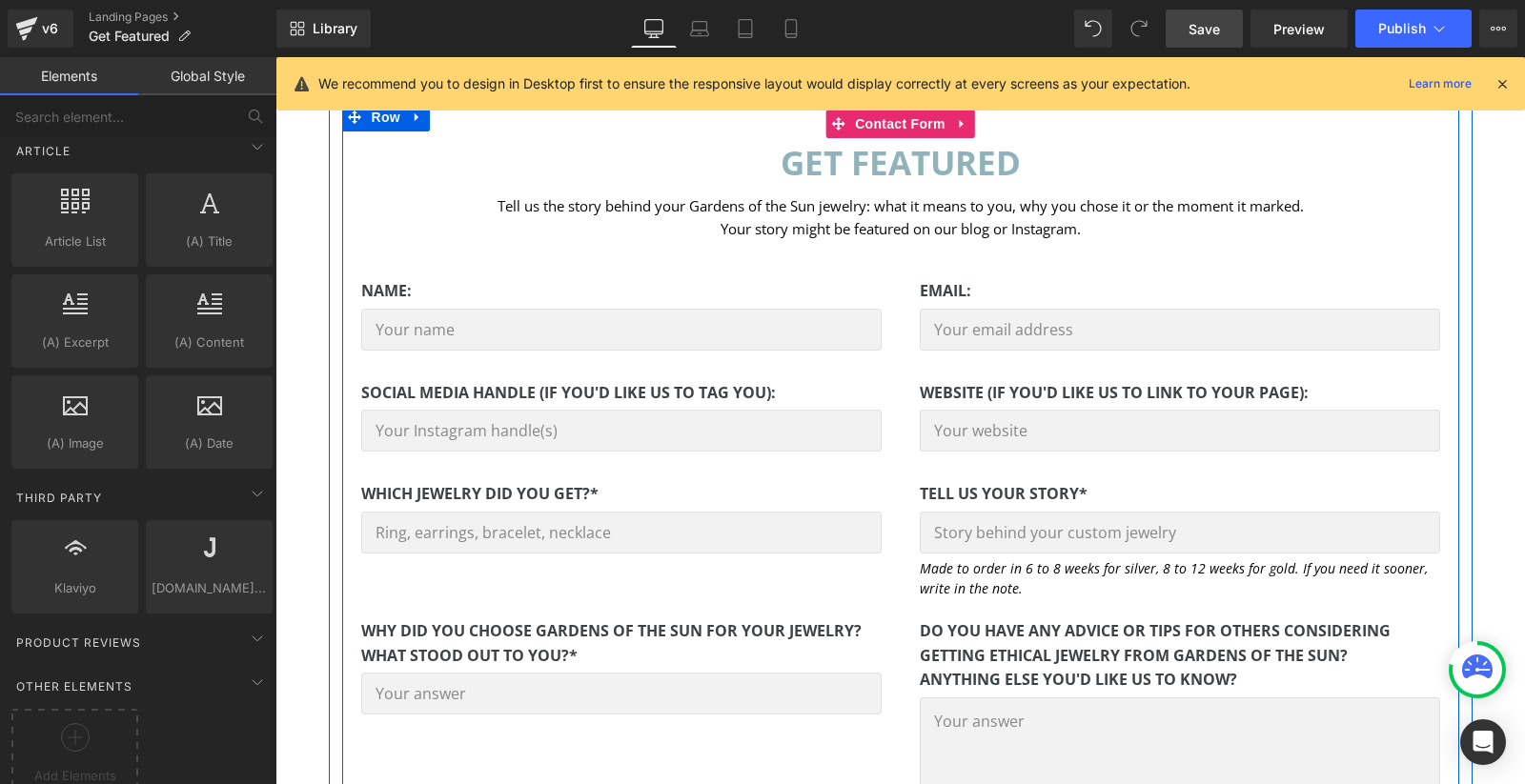
scroll to position [412, 0]
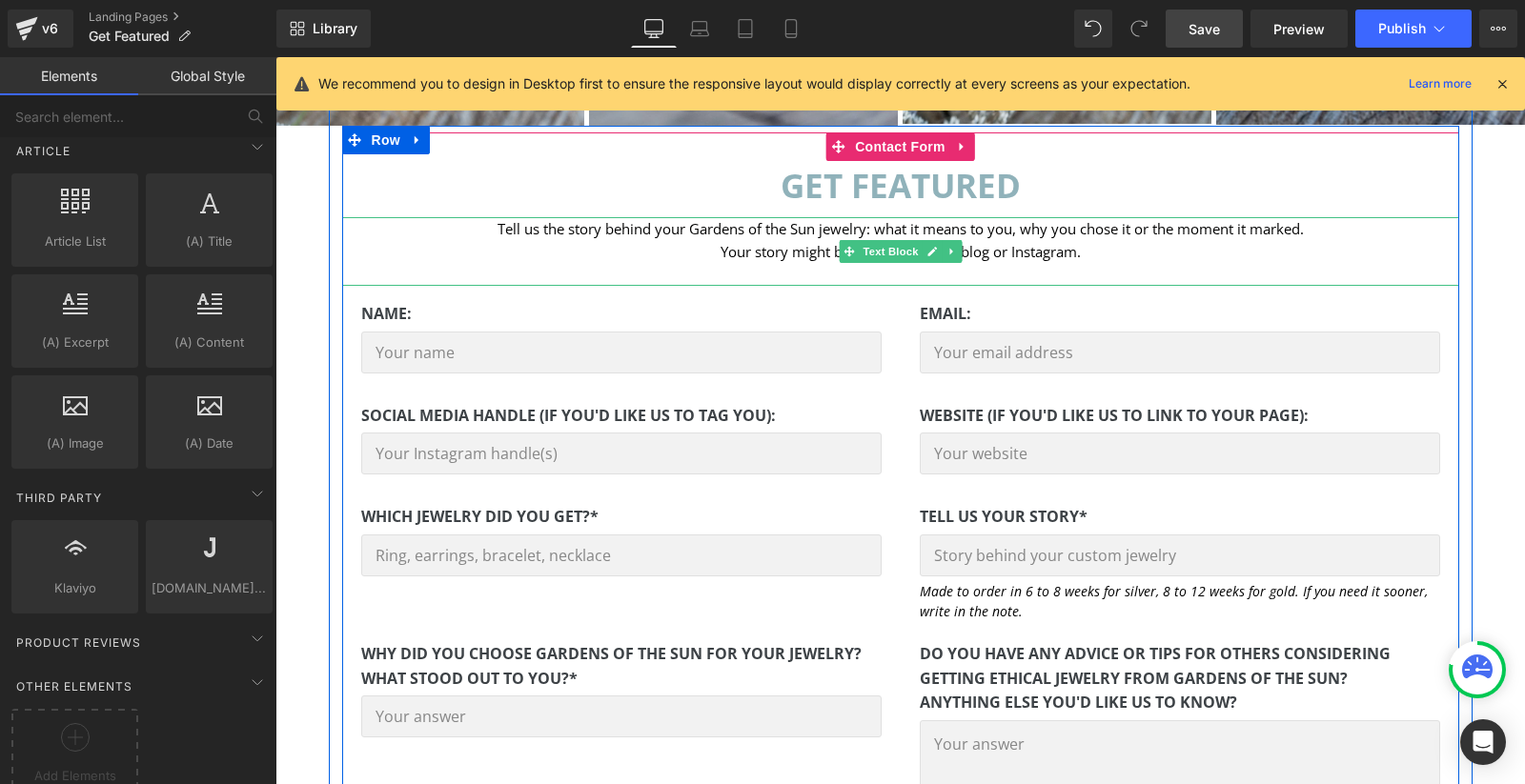
click at [1091, 252] on p "Your story might be featured on our blog or Instagram." at bounding box center [900, 251] width 1117 height 23
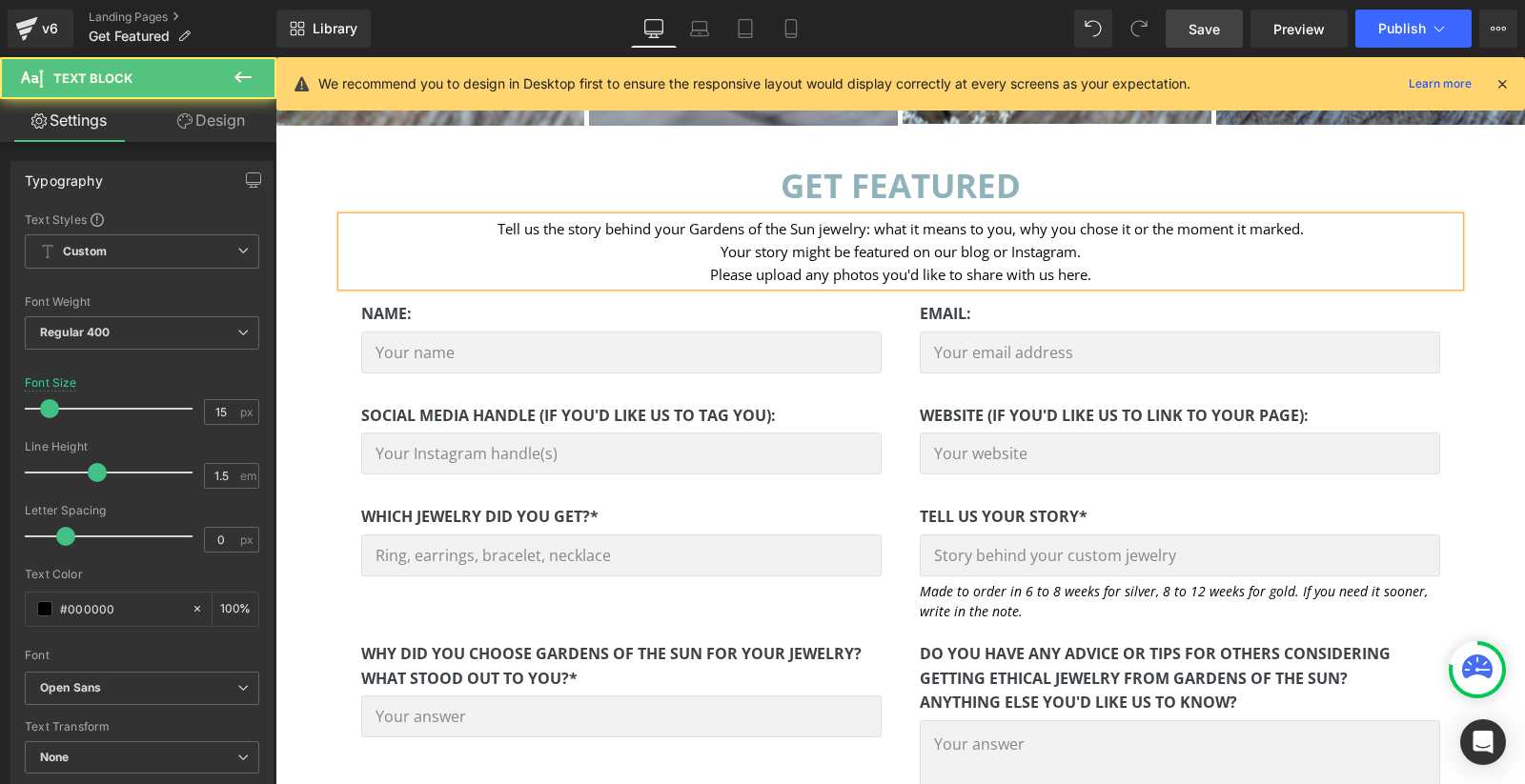
click at [1124, 278] on p "Please upload any photos you'd like to share with us here." at bounding box center [900, 274] width 1117 height 23
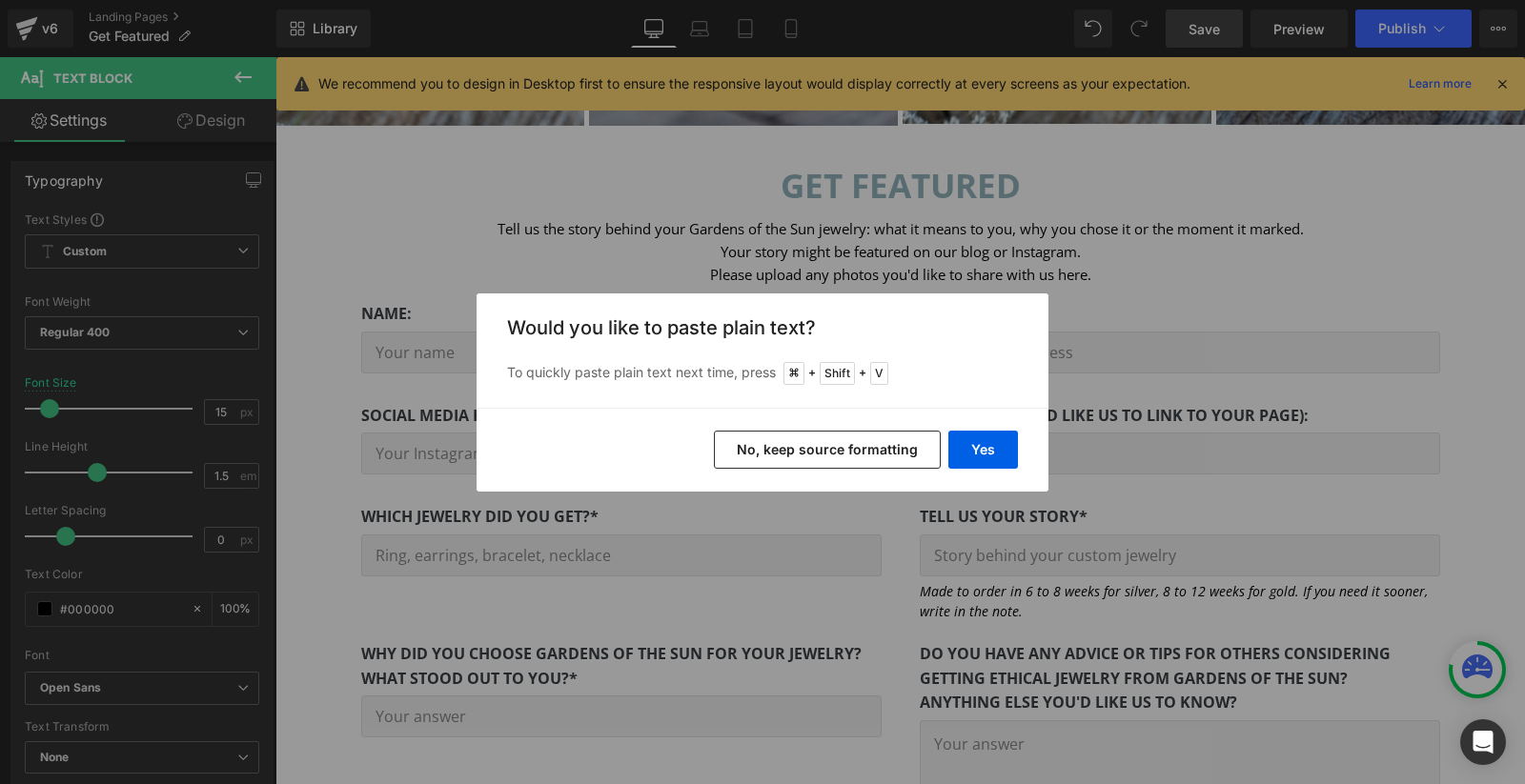
click at [851, 449] on button "No, keep source formatting" at bounding box center [828, 449] width 227 height 39
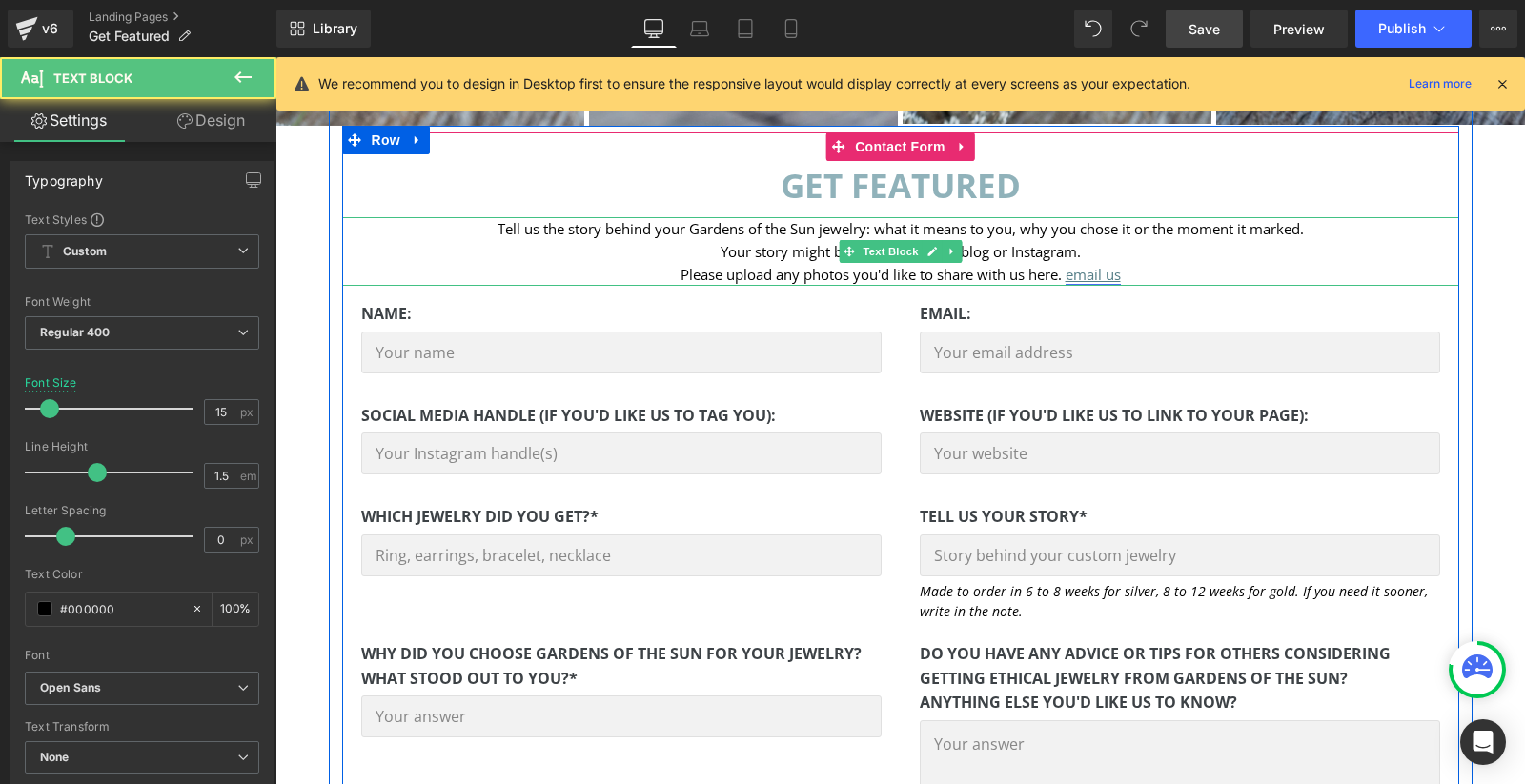
click at [1097, 276] on u "email us" at bounding box center [1093, 274] width 55 height 19
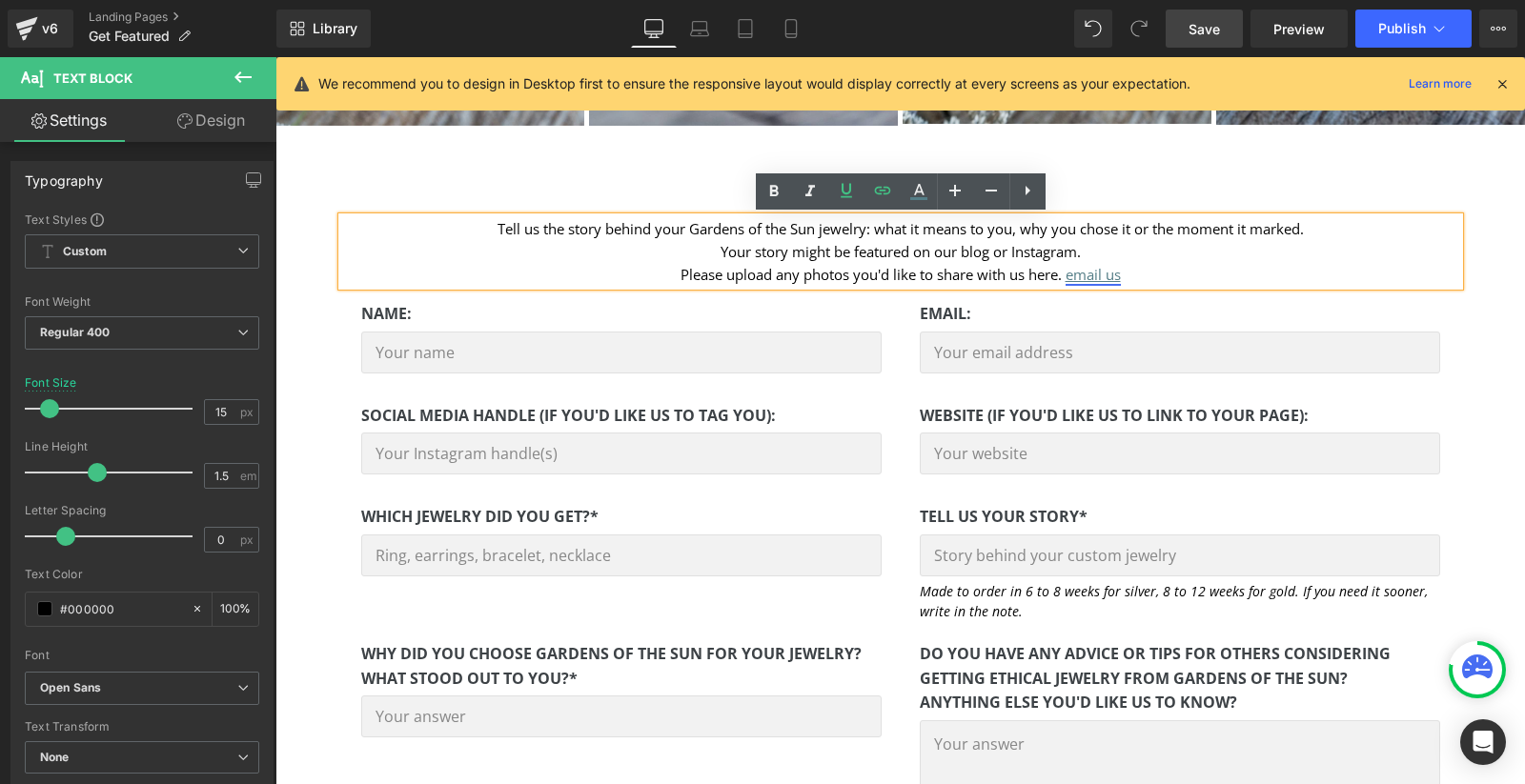
click at [1078, 277] on u "email us" at bounding box center [1093, 274] width 55 height 19
click at [1163, 313] on span "Edit" at bounding box center [1164, 309] width 22 height 16
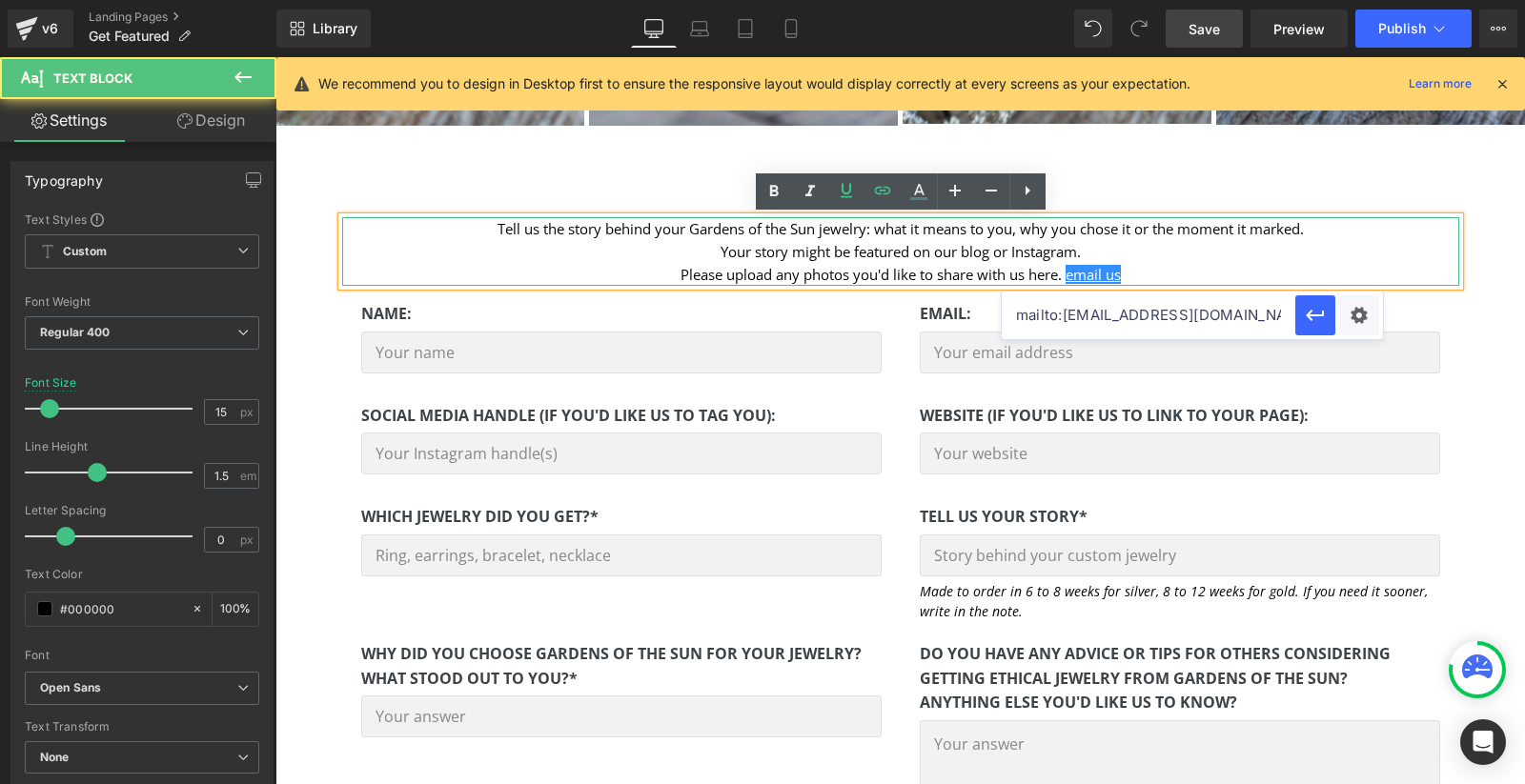
click at [1173, 250] on p "Your story might be featured on our blog or Instagram." at bounding box center [900, 251] width 1117 height 23
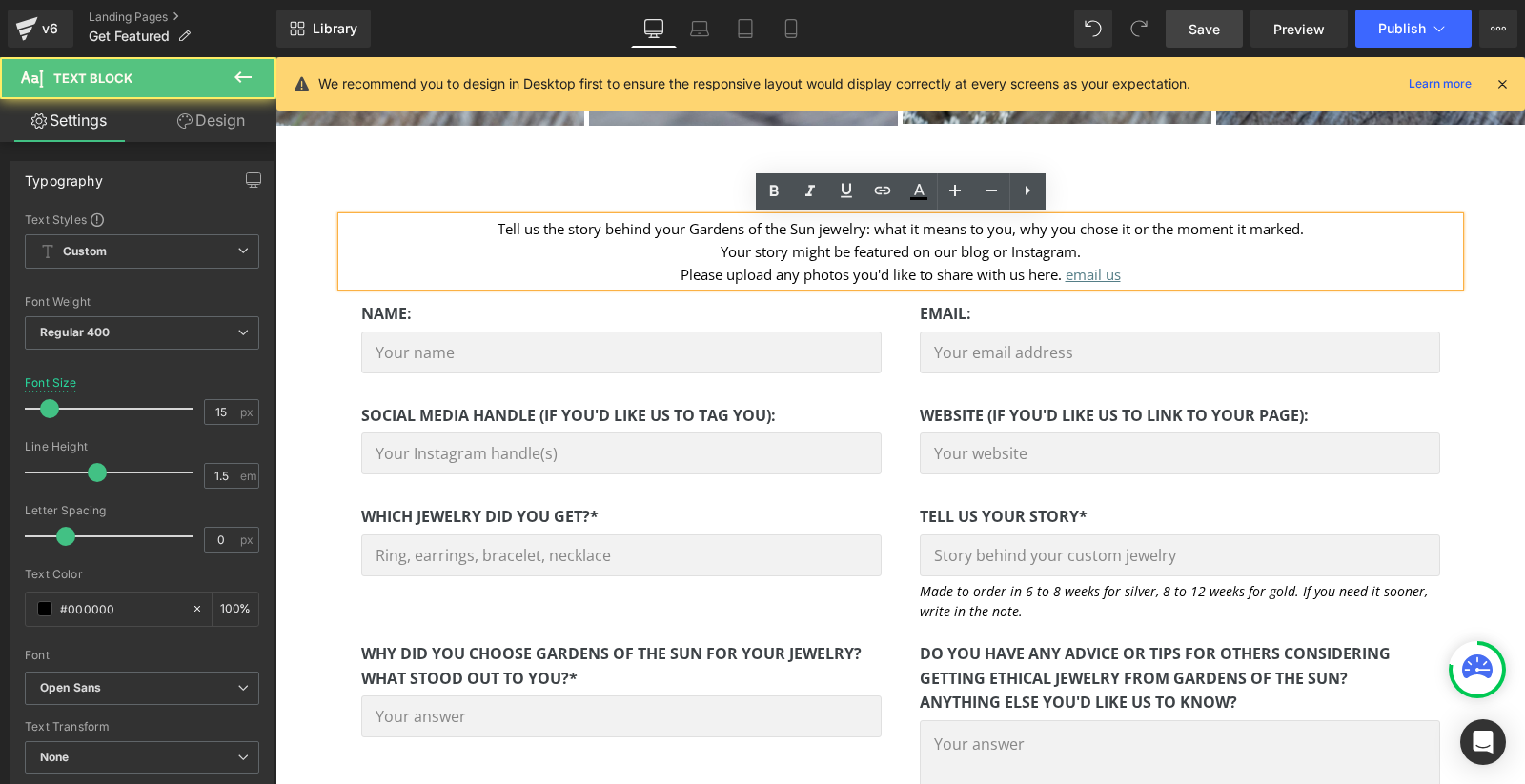
click at [1134, 274] on p "Please upload any photos you'd like to share with us here. email us" at bounding box center [900, 274] width 1117 height 23
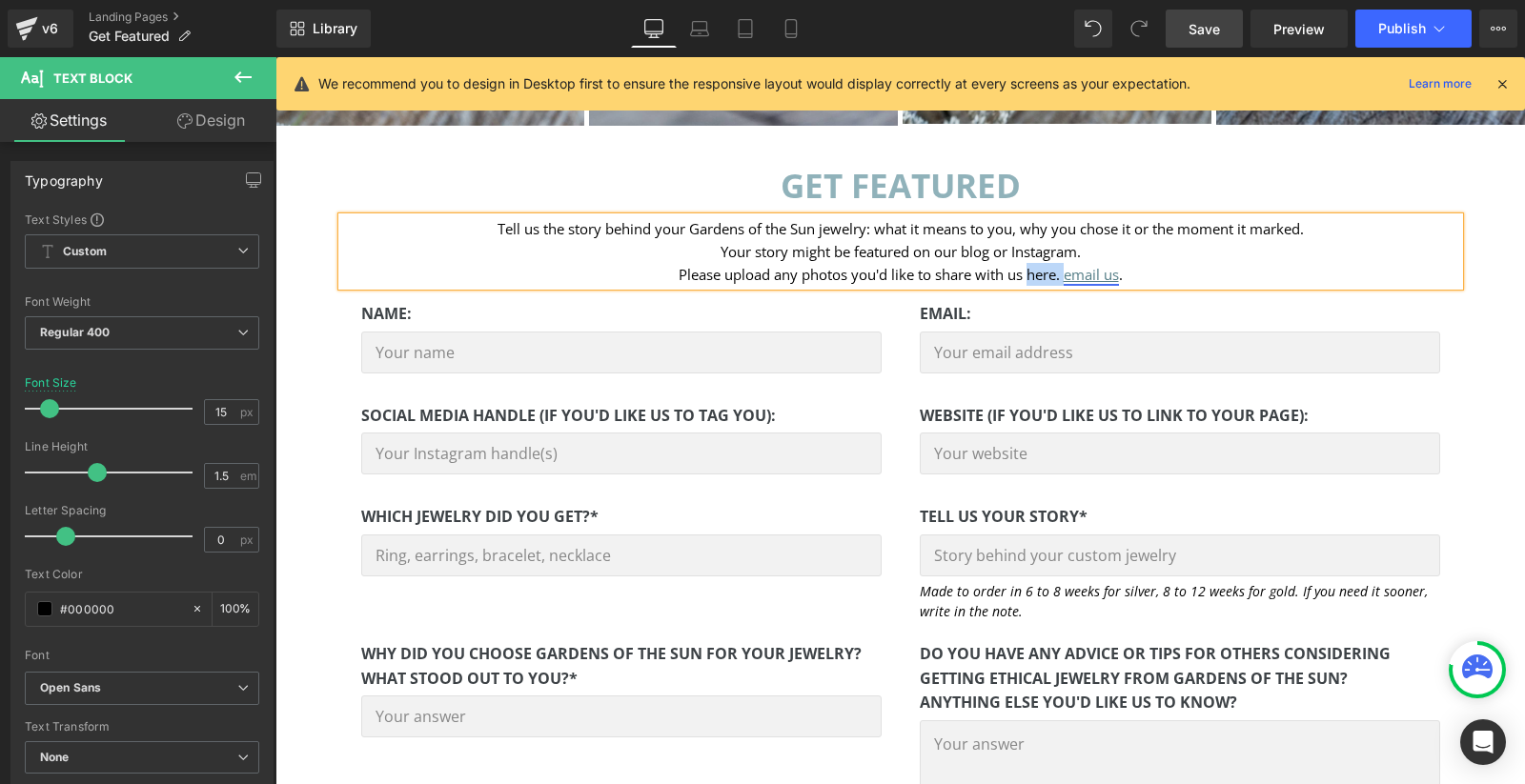
drag, startPoint x: 1026, startPoint y: 274, endPoint x: 1068, endPoint y: 274, distance: 42.0
click at [1068, 274] on p "Please upload any photos you'd like to share with us here. email us ." at bounding box center [900, 274] width 1117 height 23
click at [1058, 276] on u "email us" at bounding box center [1071, 274] width 55 height 19
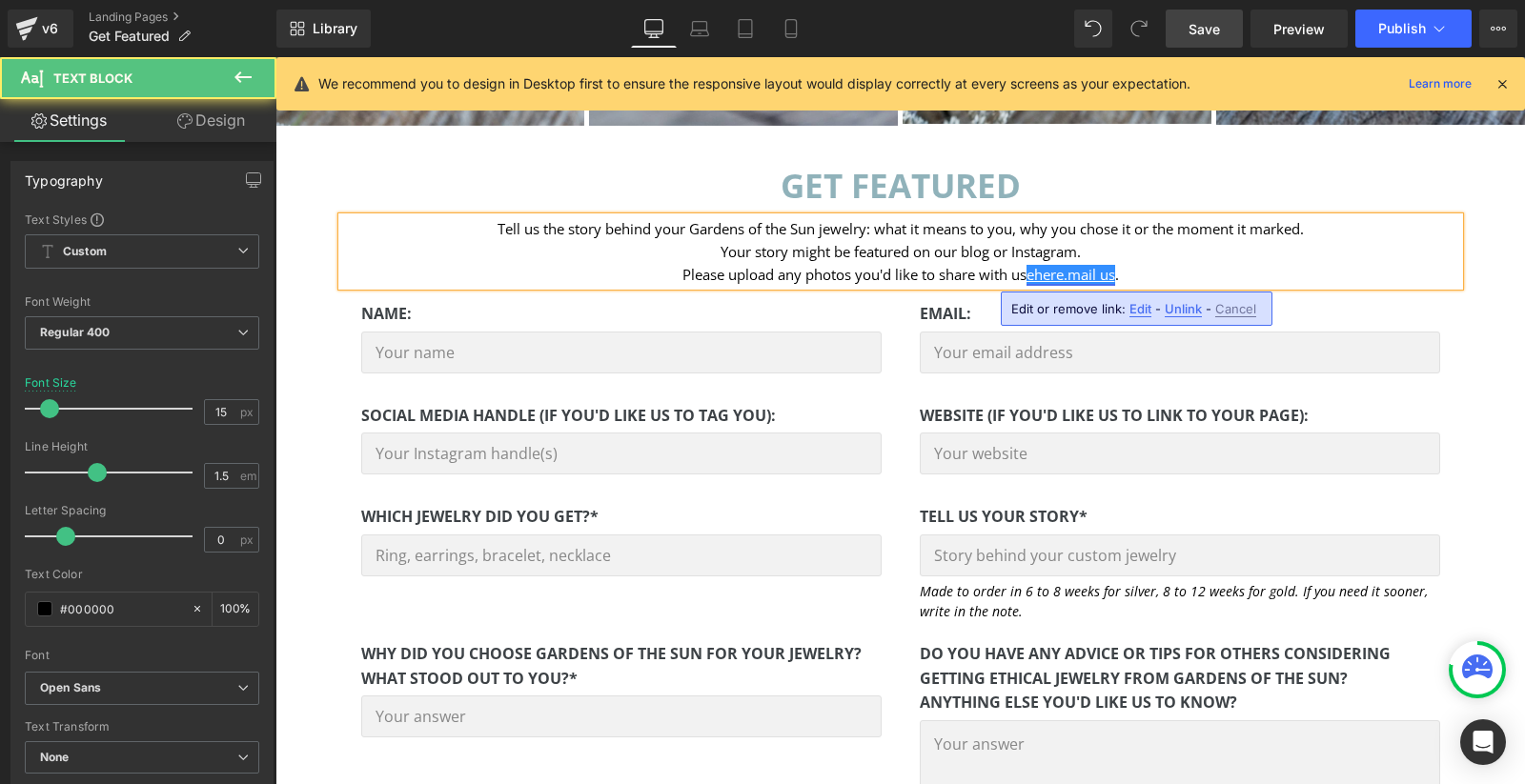
click at [1081, 276] on u "ehere.mail us" at bounding box center [1071, 274] width 89 height 19
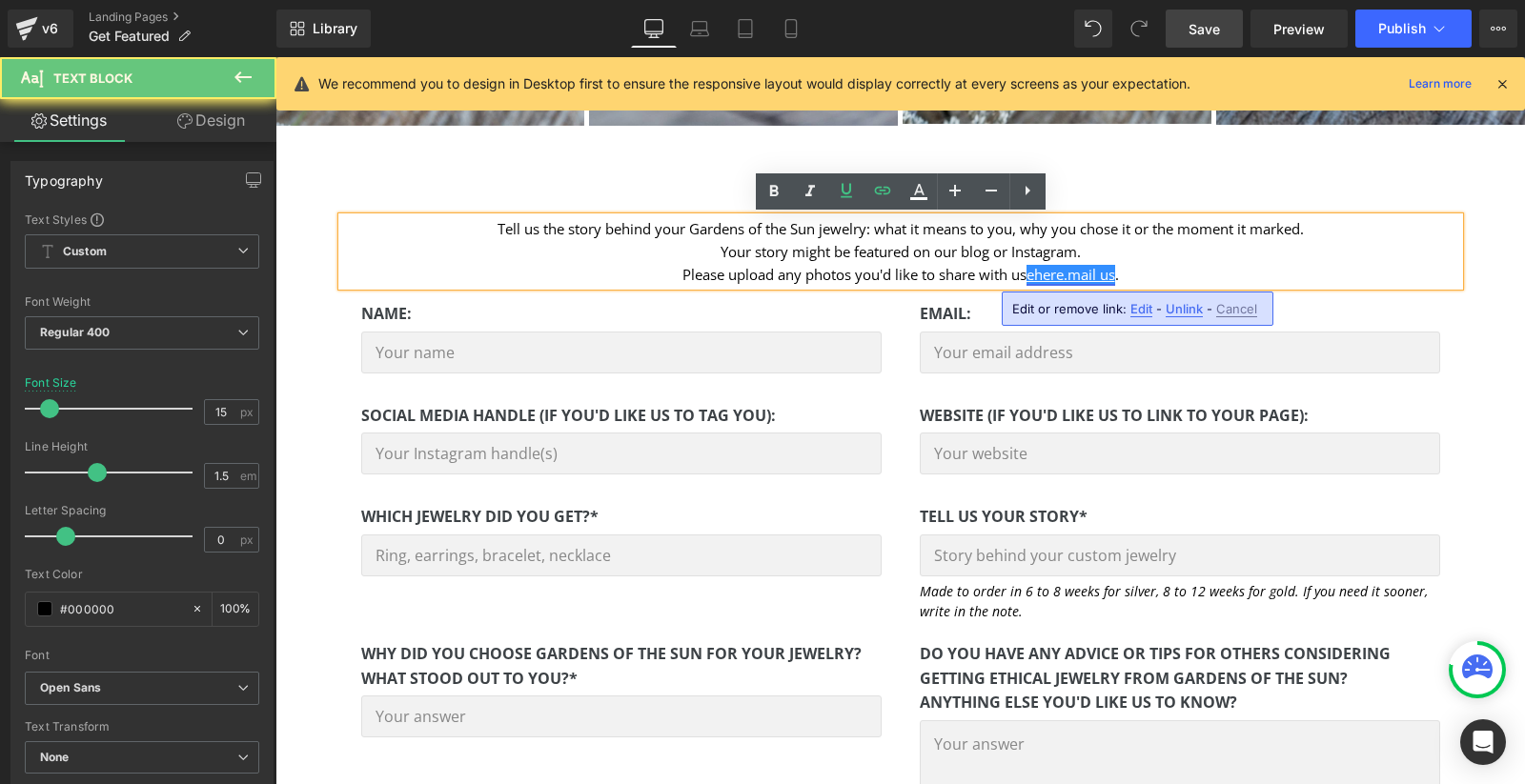
click at [1061, 274] on u "ehere.mail us" at bounding box center [1071, 274] width 89 height 19
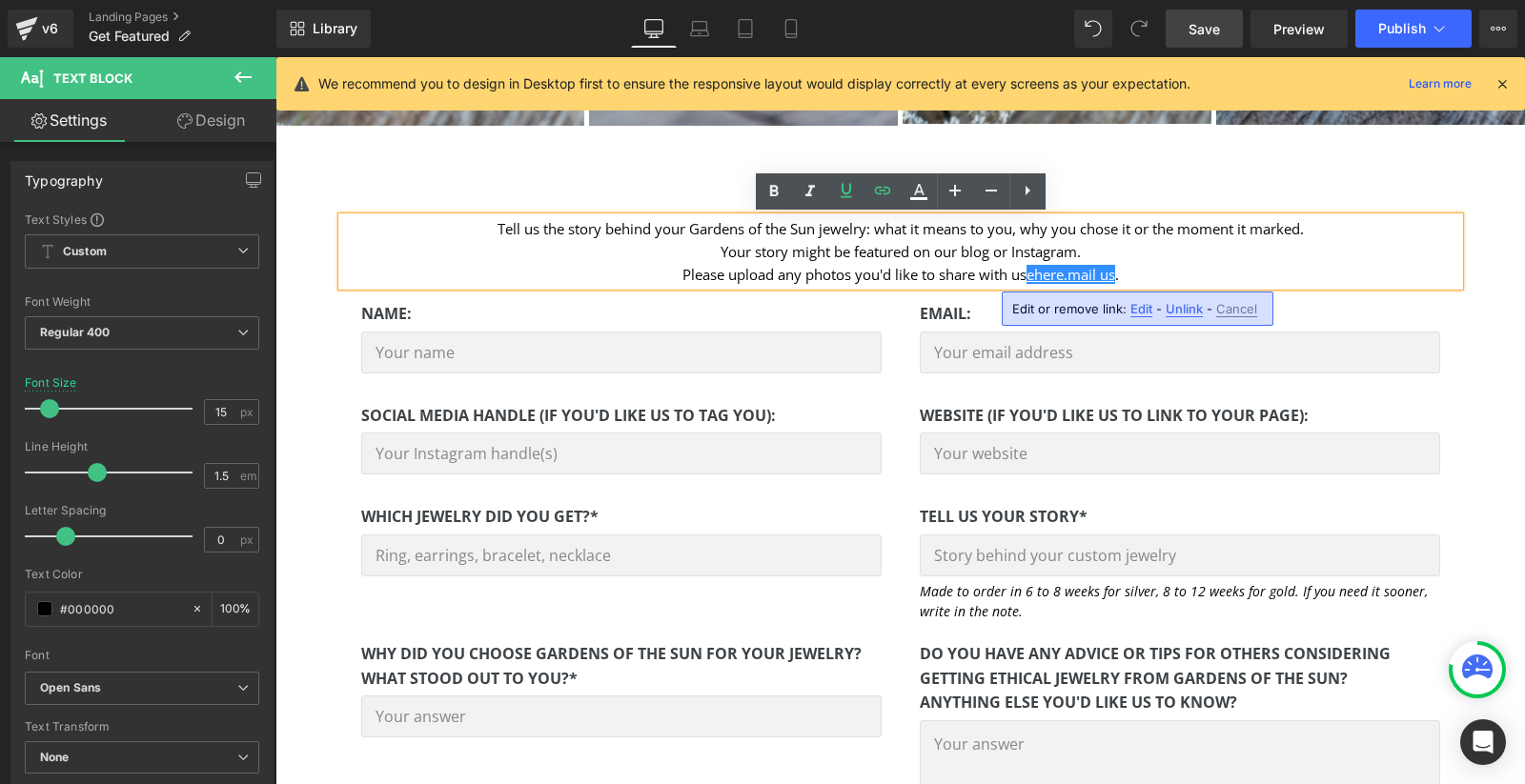
click at [1161, 271] on p "Please upload any photos you'd like to share with us ehere.mail us ." at bounding box center [900, 274] width 1117 height 23
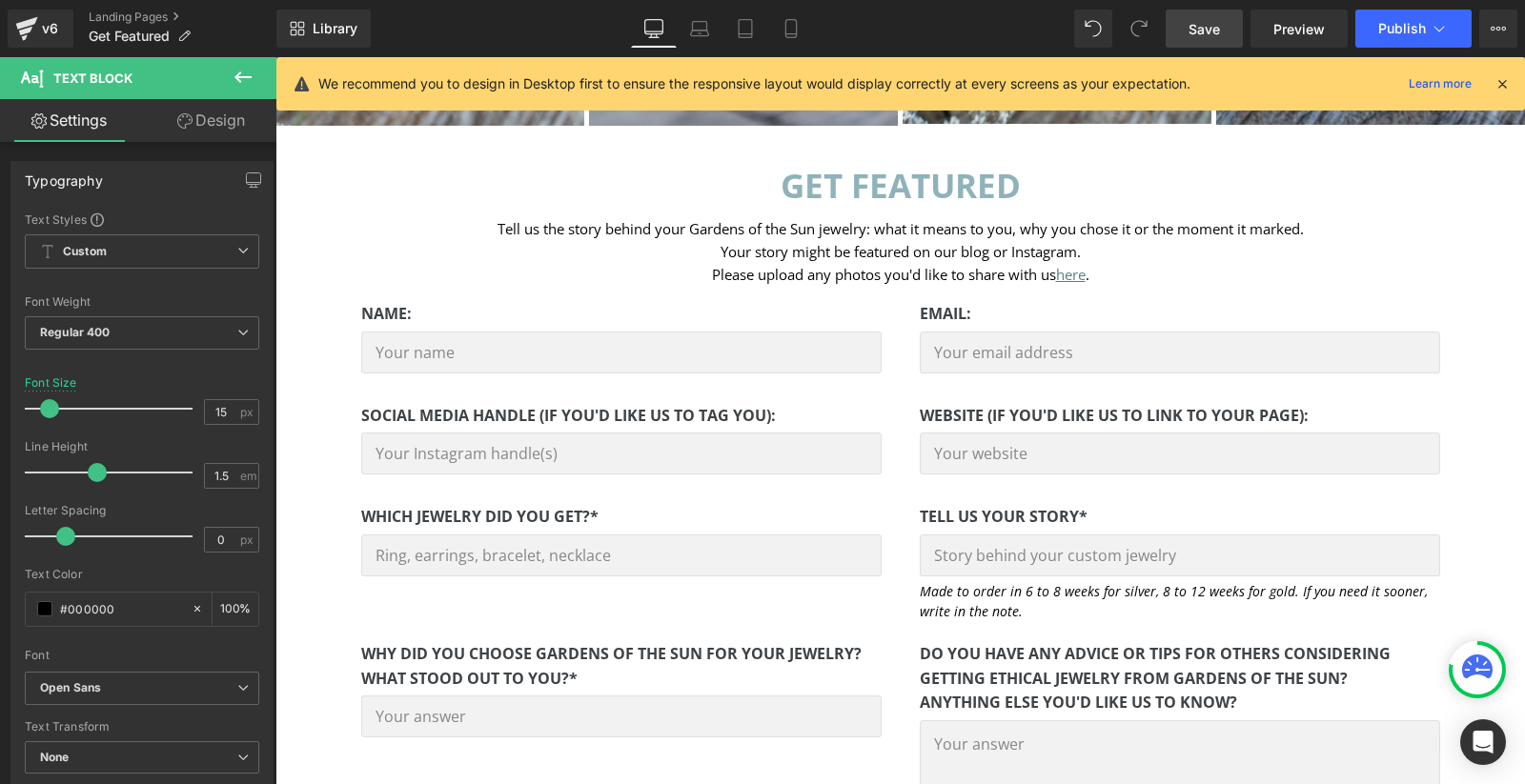
click at [1205, 23] on span "Save" at bounding box center [1204, 29] width 32 height 20
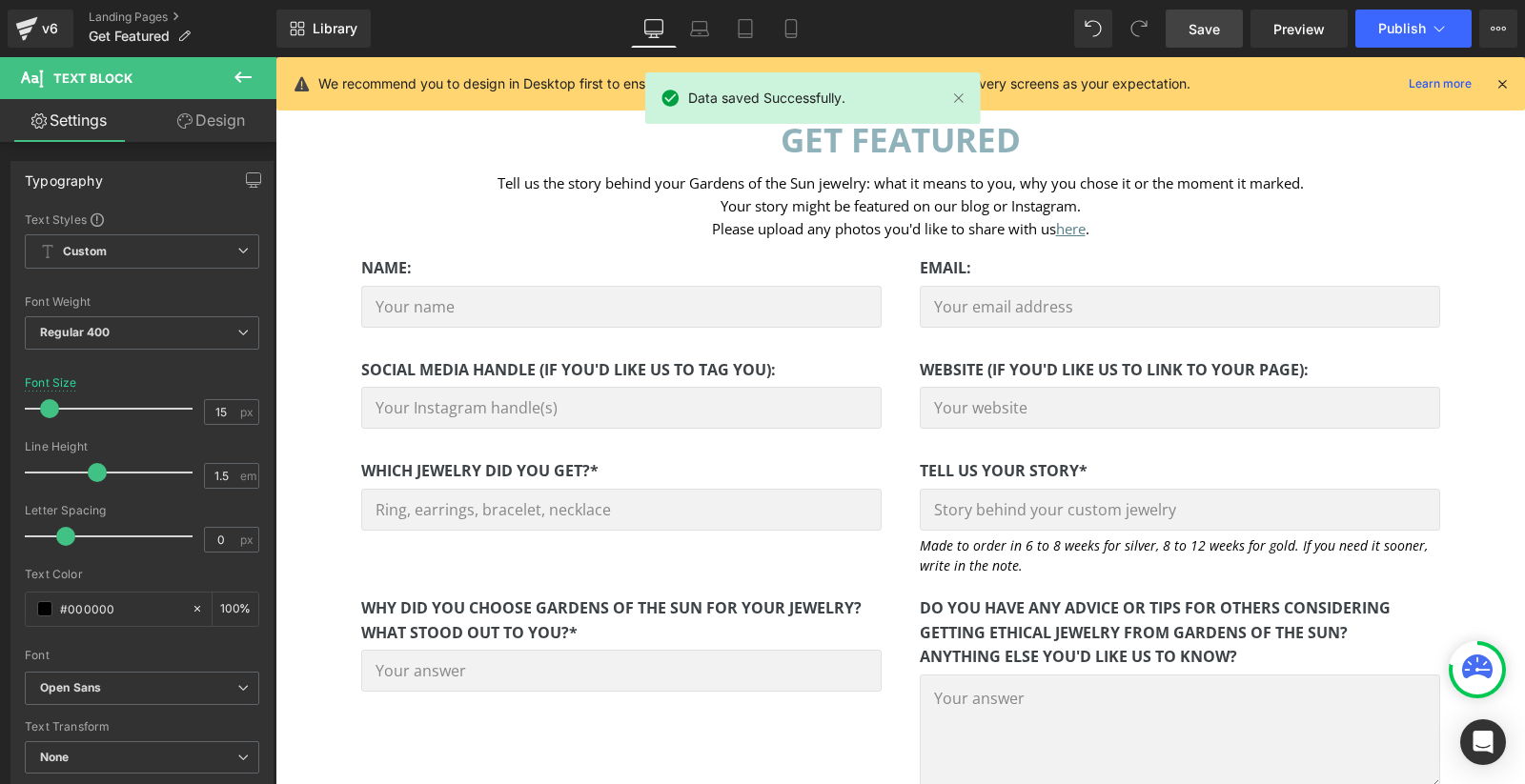
scroll to position [450, 0]
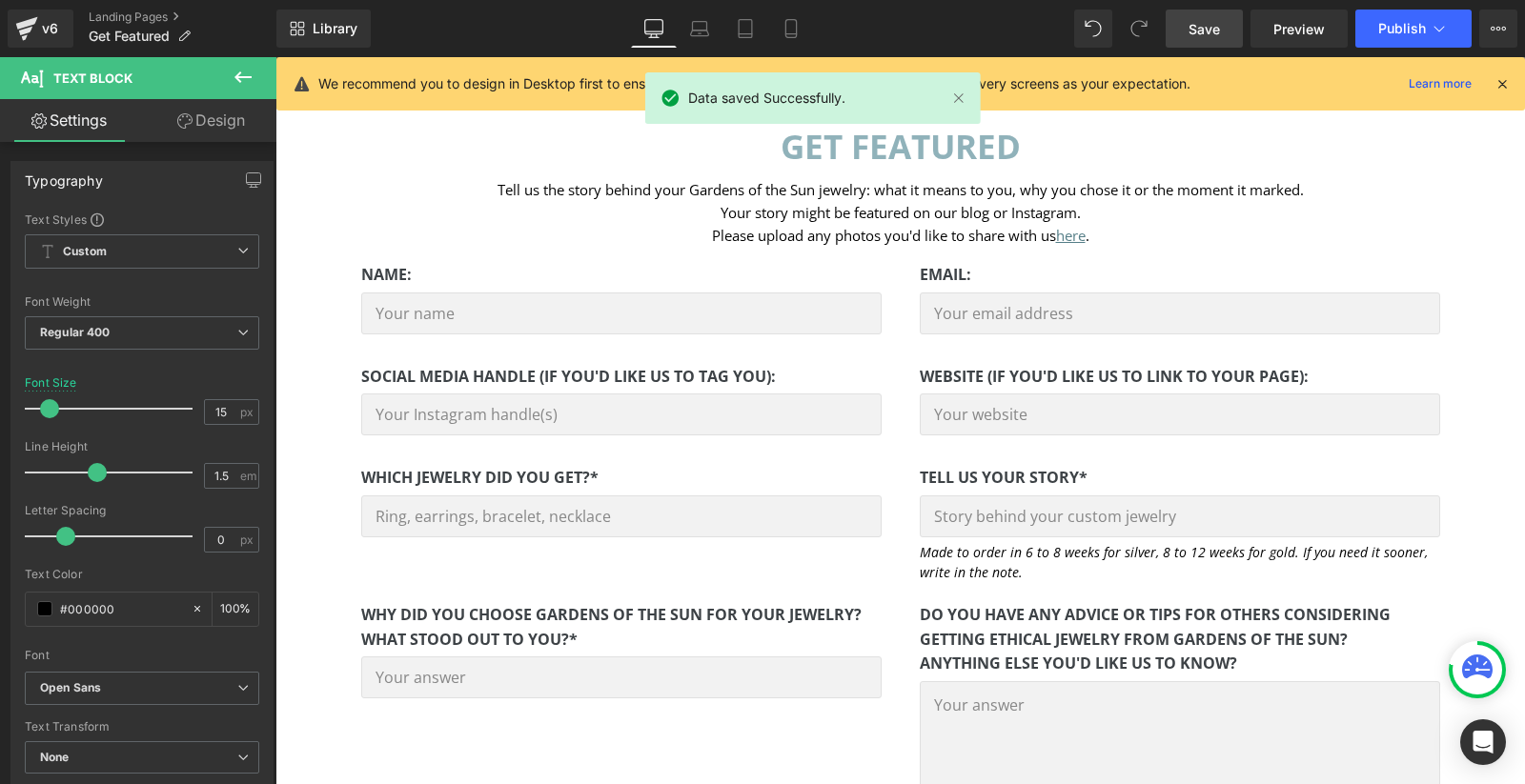
click at [1215, 34] on span "Save" at bounding box center [1204, 29] width 32 height 20
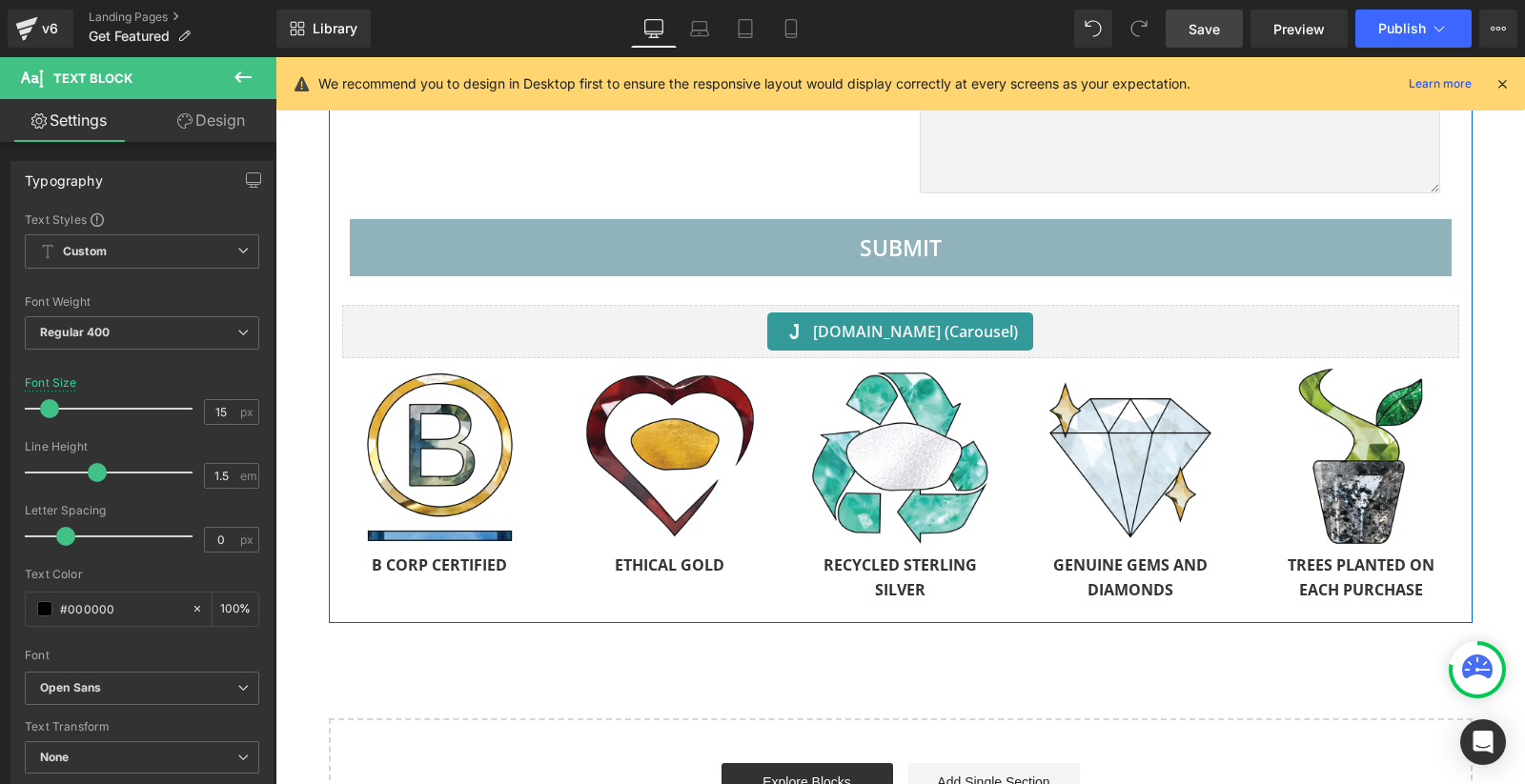
scroll to position [1060, 0]
